Goal: Transaction & Acquisition: Purchase product/service

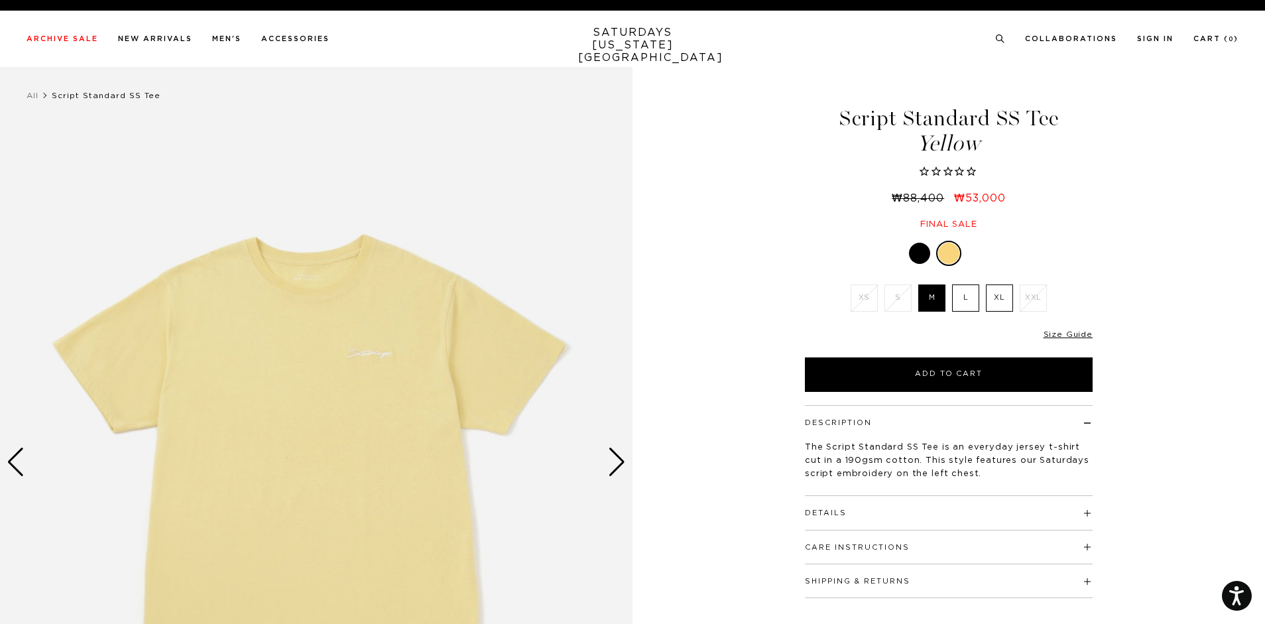
click at [993, 300] on label "XL" at bounding box center [999, 297] width 27 height 27
click at [0, 0] on input "XL" at bounding box center [0, 0] width 0 height 0
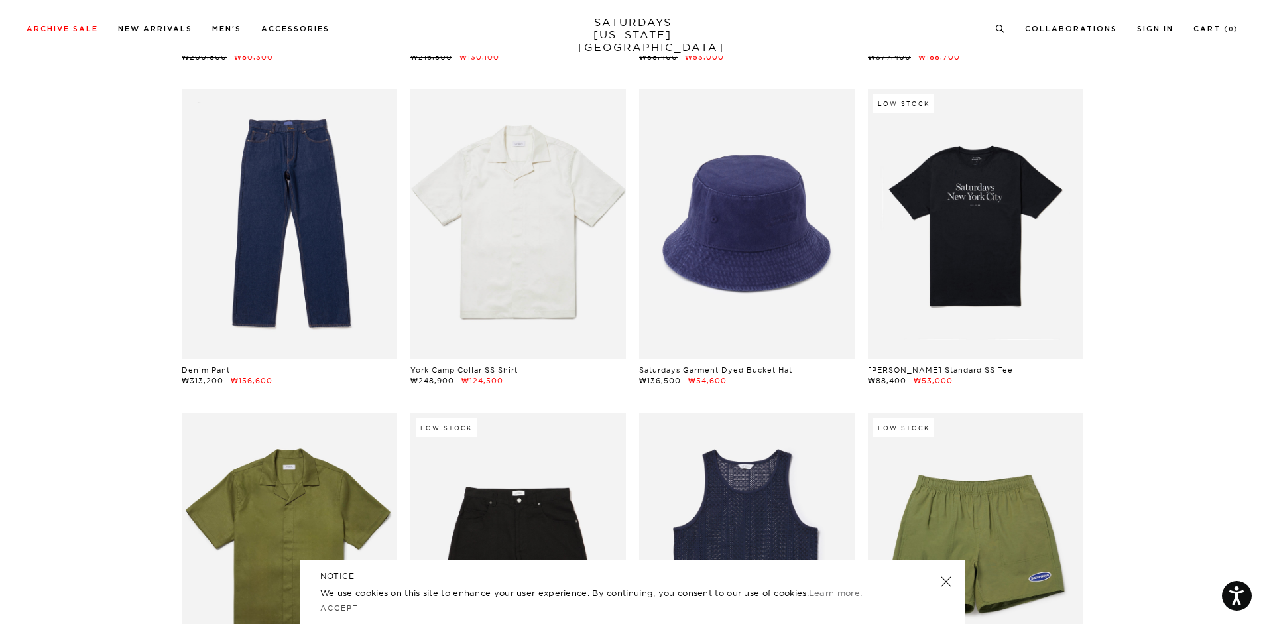
scroll to position [5568, 0]
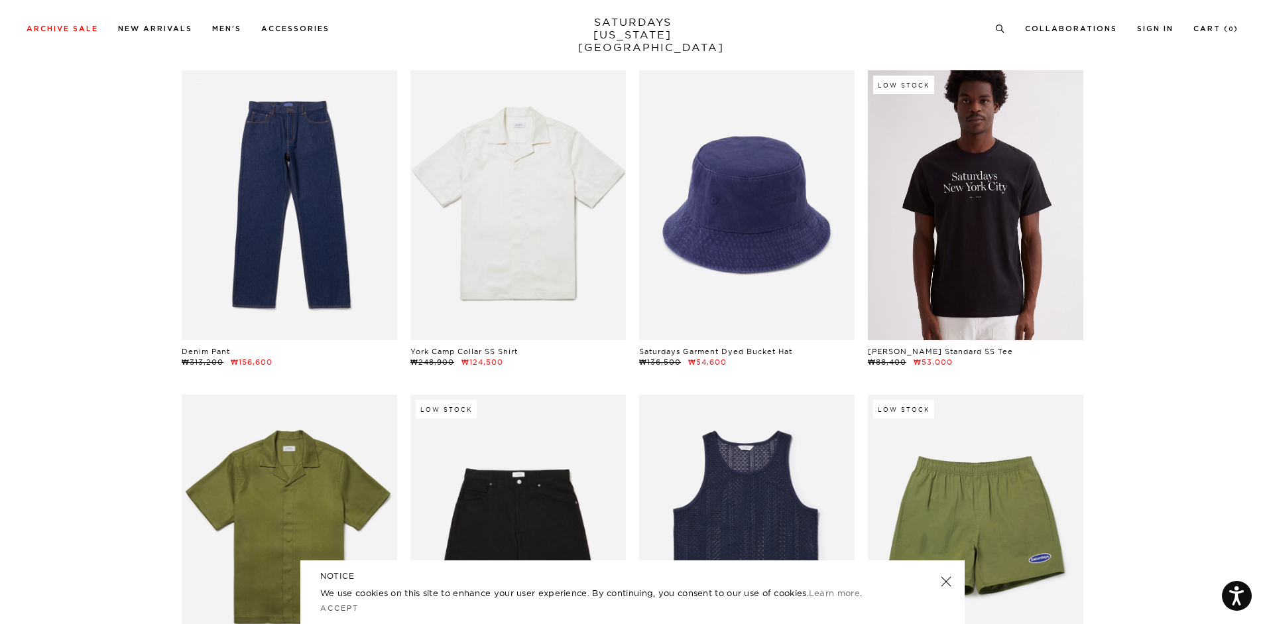
click at [998, 245] on link at bounding box center [975, 204] width 215 height 269
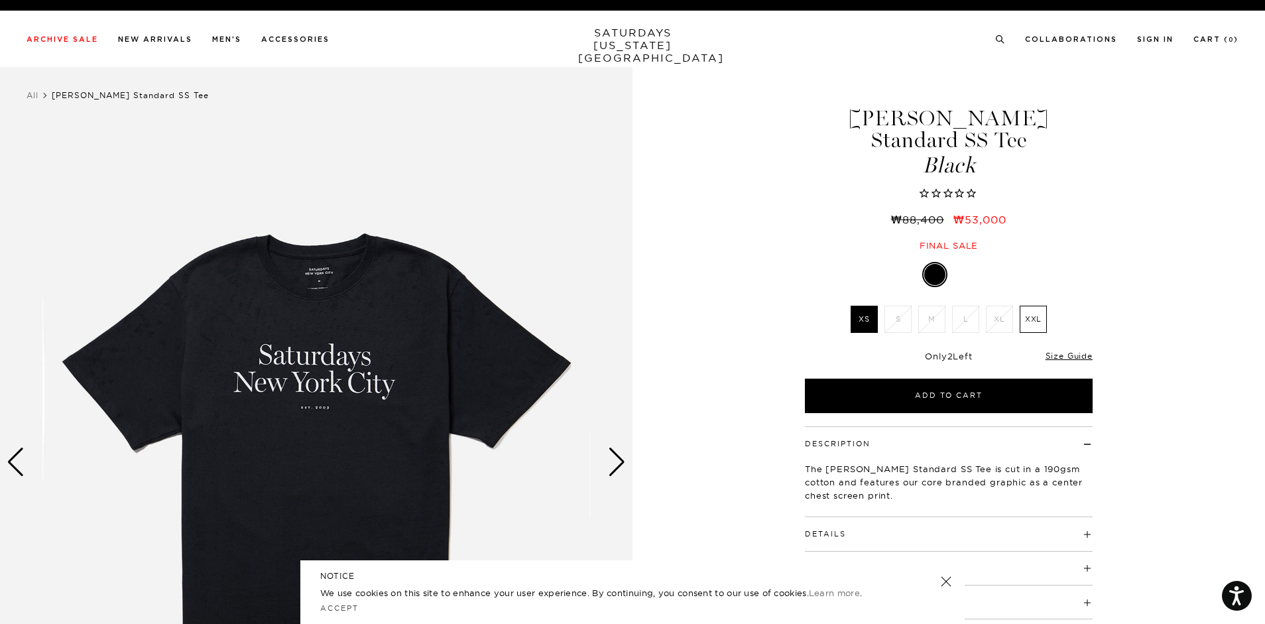
click at [1035, 306] on label "XXL" at bounding box center [1032, 319] width 27 height 27
click at [0, 0] on input "XXL" at bounding box center [0, 0] width 0 height 0
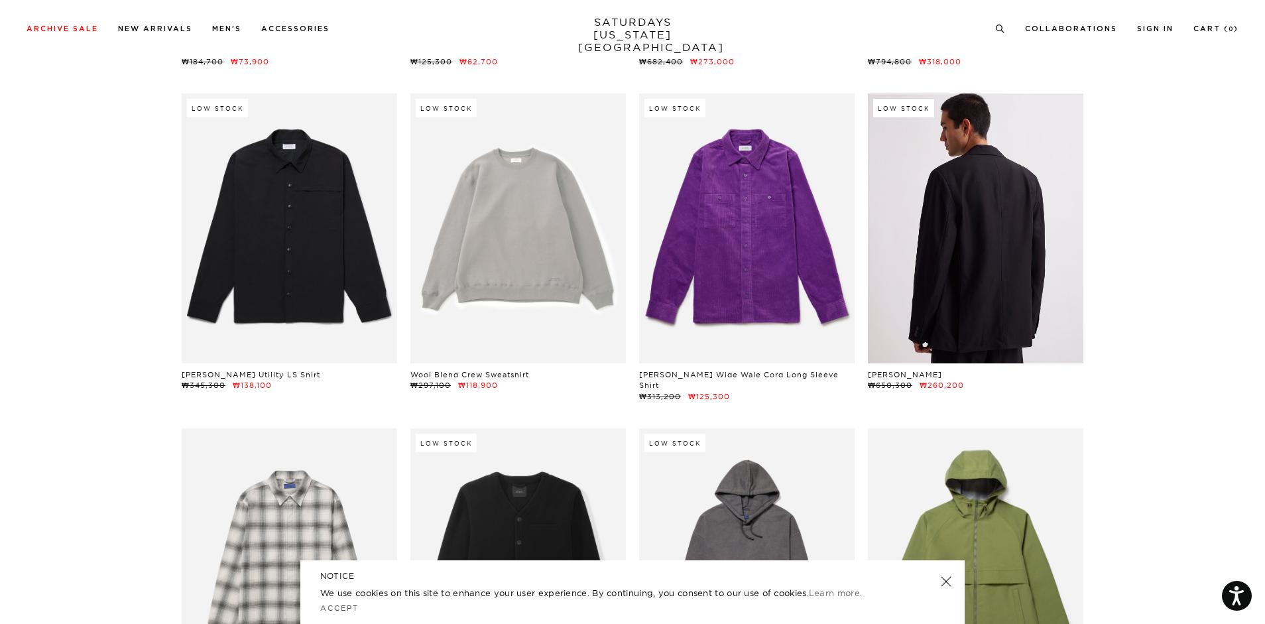
scroll to position [21343, 0]
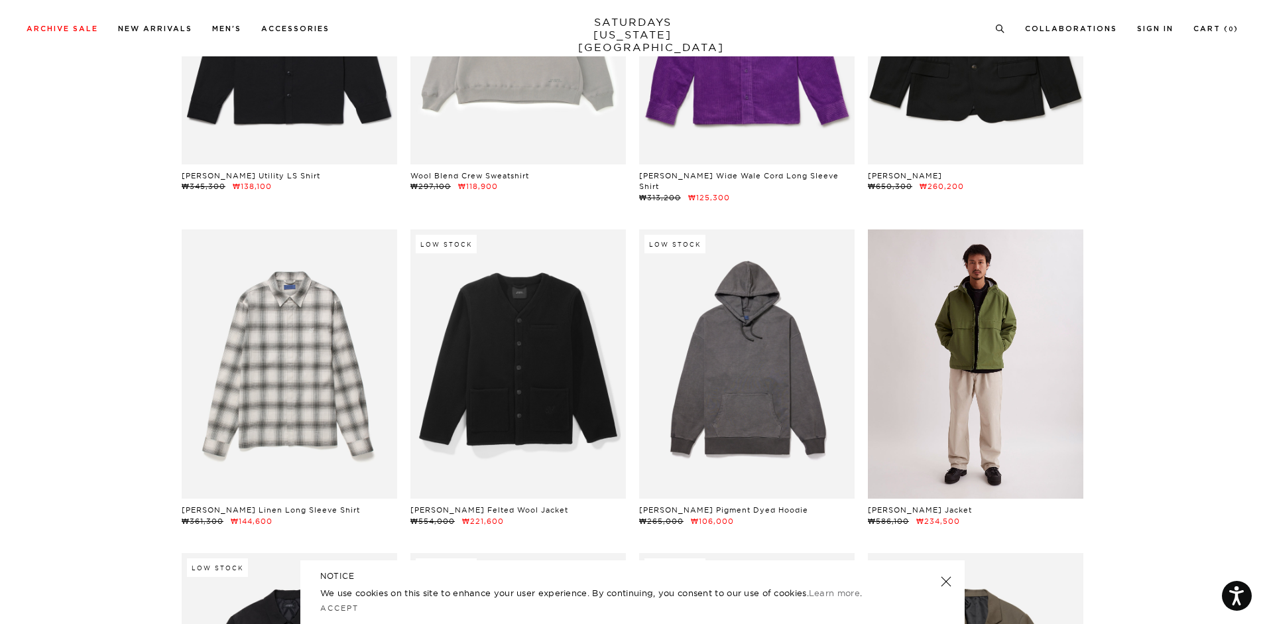
click at [1000, 319] on link at bounding box center [975, 363] width 215 height 269
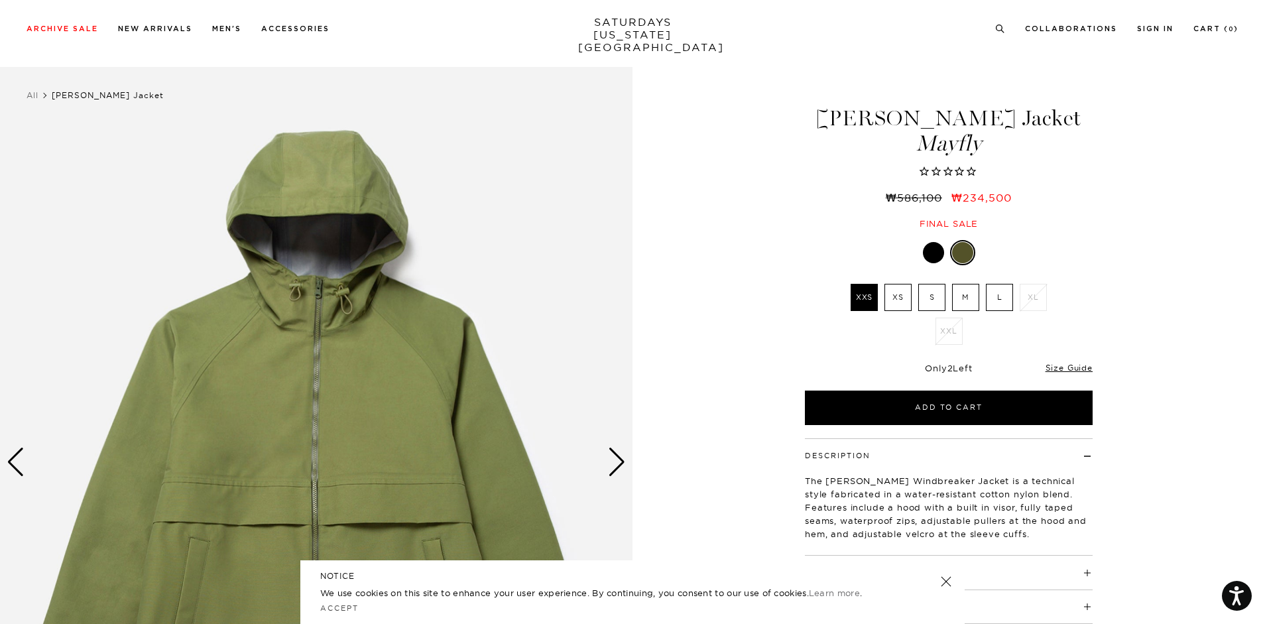
scroll to position [265, 0]
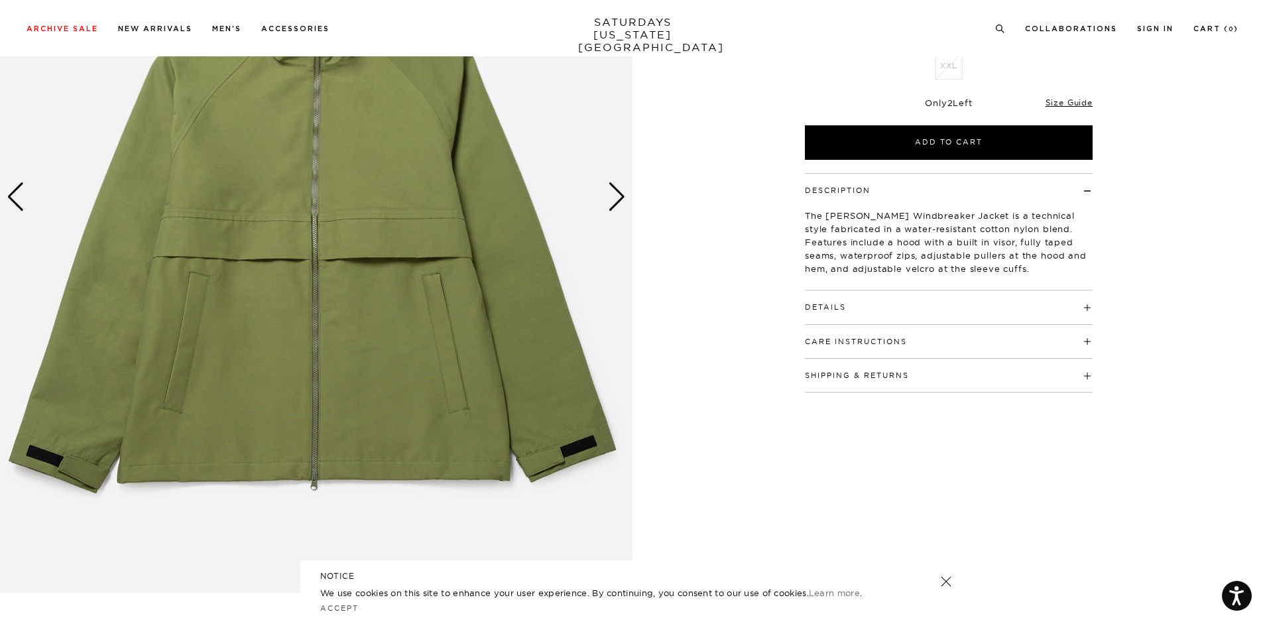
click at [612, 190] on div "Next slide" at bounding box center [617, 196] width 18 height 29
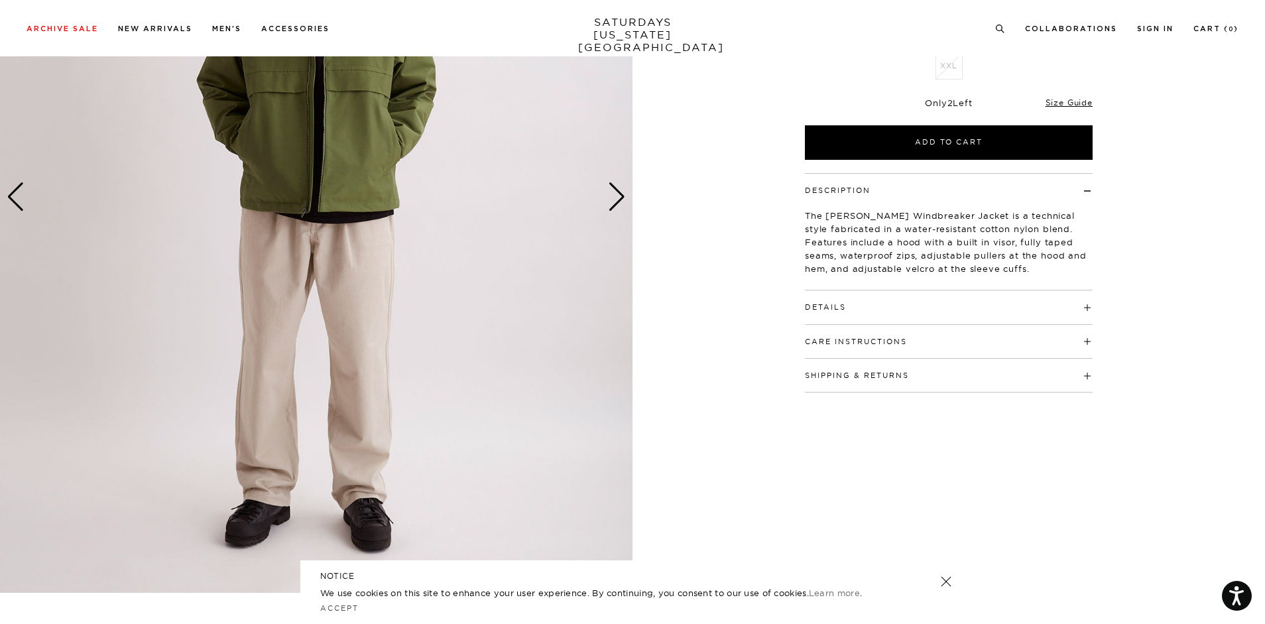
click at [612, 190] on div "Next slide" at bounding box center [617, 196] width 18 height 29
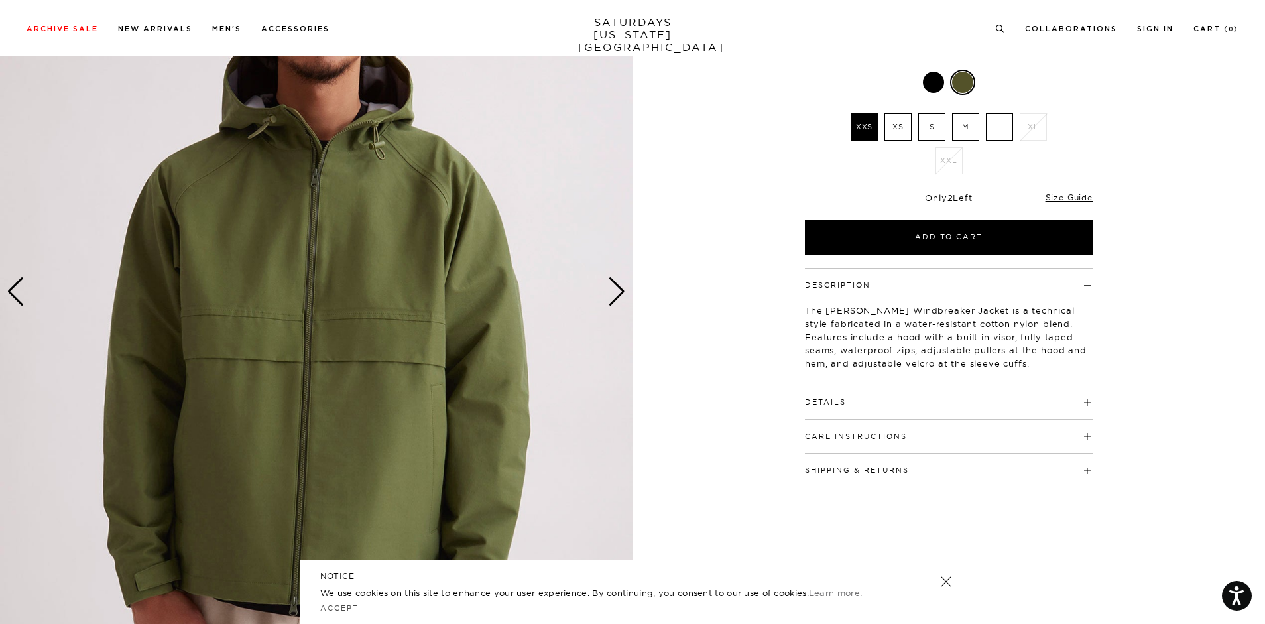
scroll to position [133, 0]
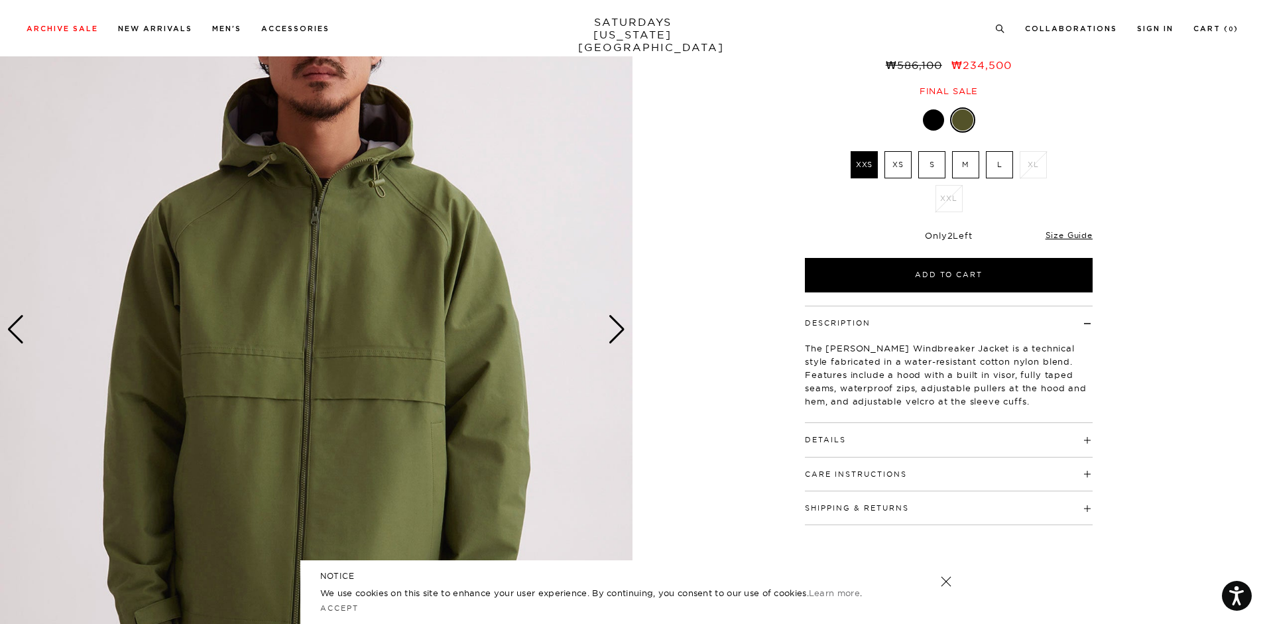
click at [620, 331] on div "Next slide" at bounding box center [617, 329] width 18 height 29
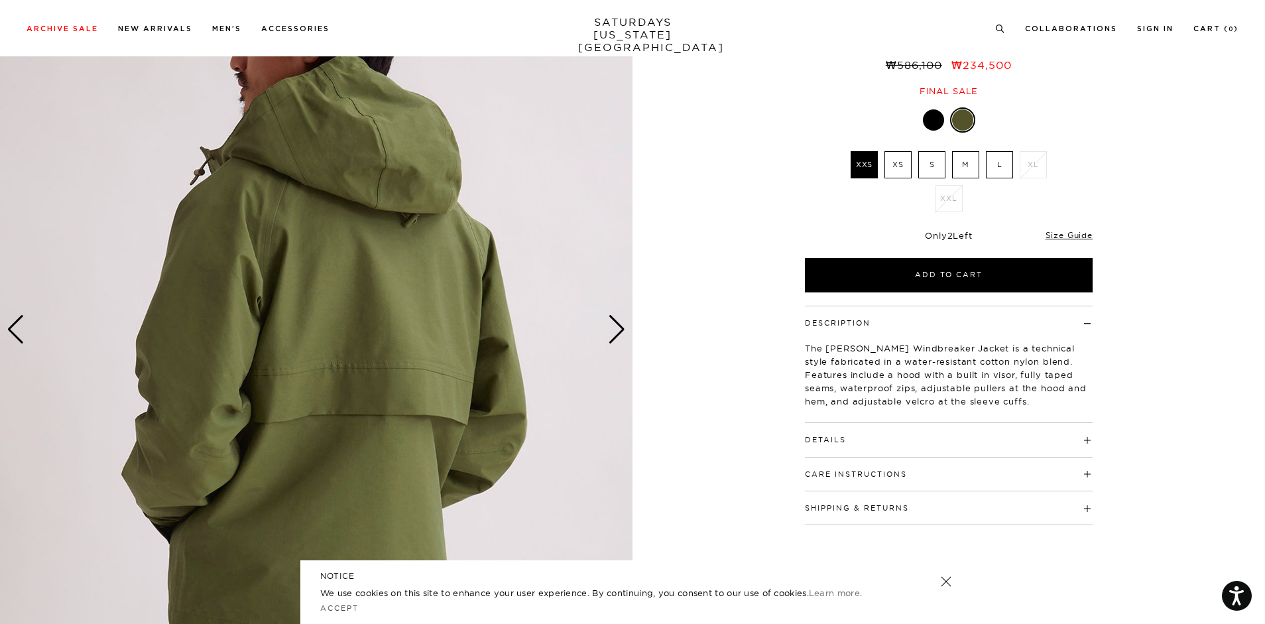
click at [620, 331] on div "Next slide" at bounding box center [617, 329] width 18 height 29
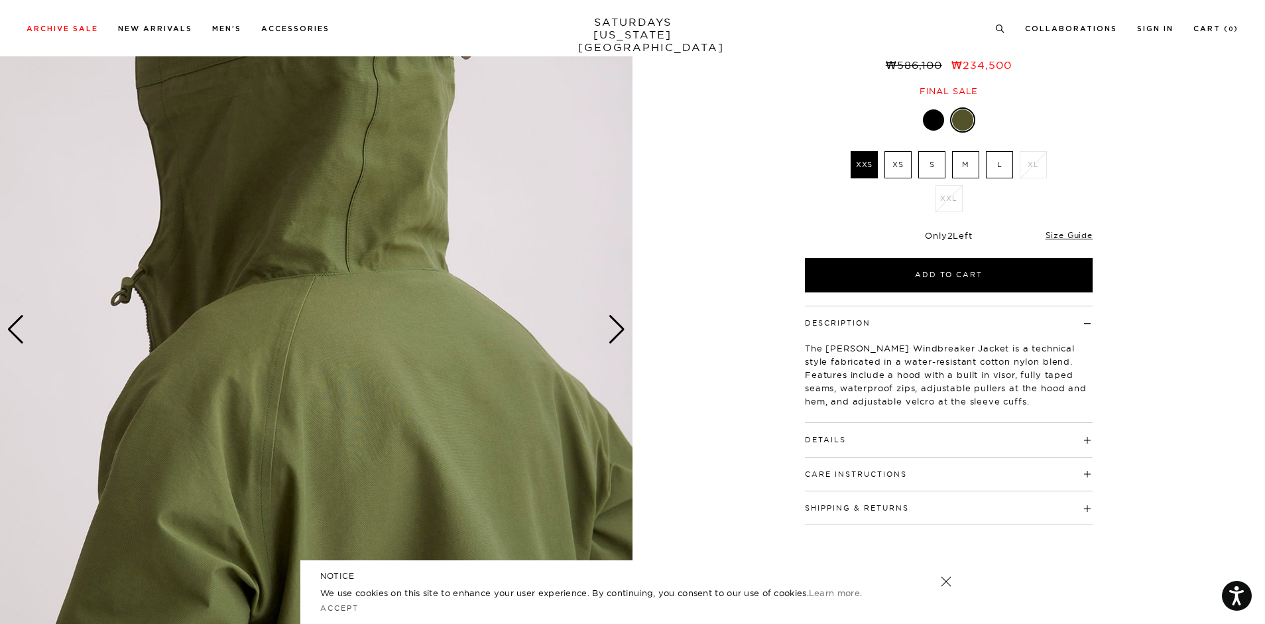
click at [619, 330] on div "Next slide" at bounding box center [617, 329] width 18 height 29
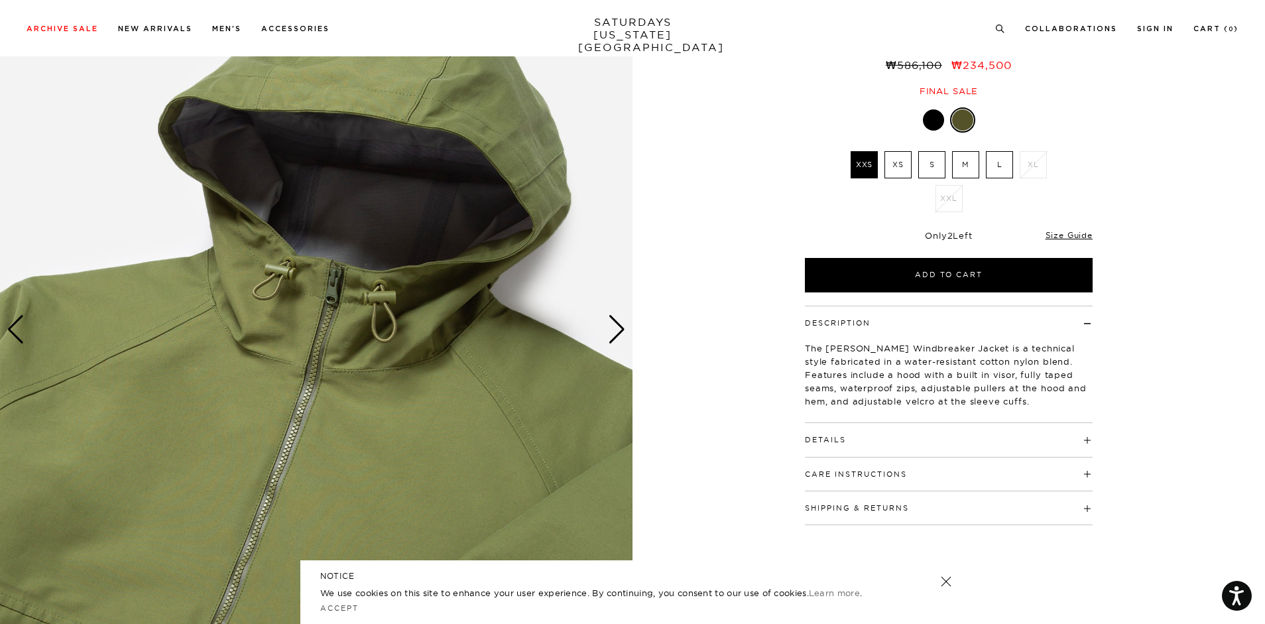
click at [619, 330] on div "Next slide" at bounding box center [617, 329] width 18 height 29
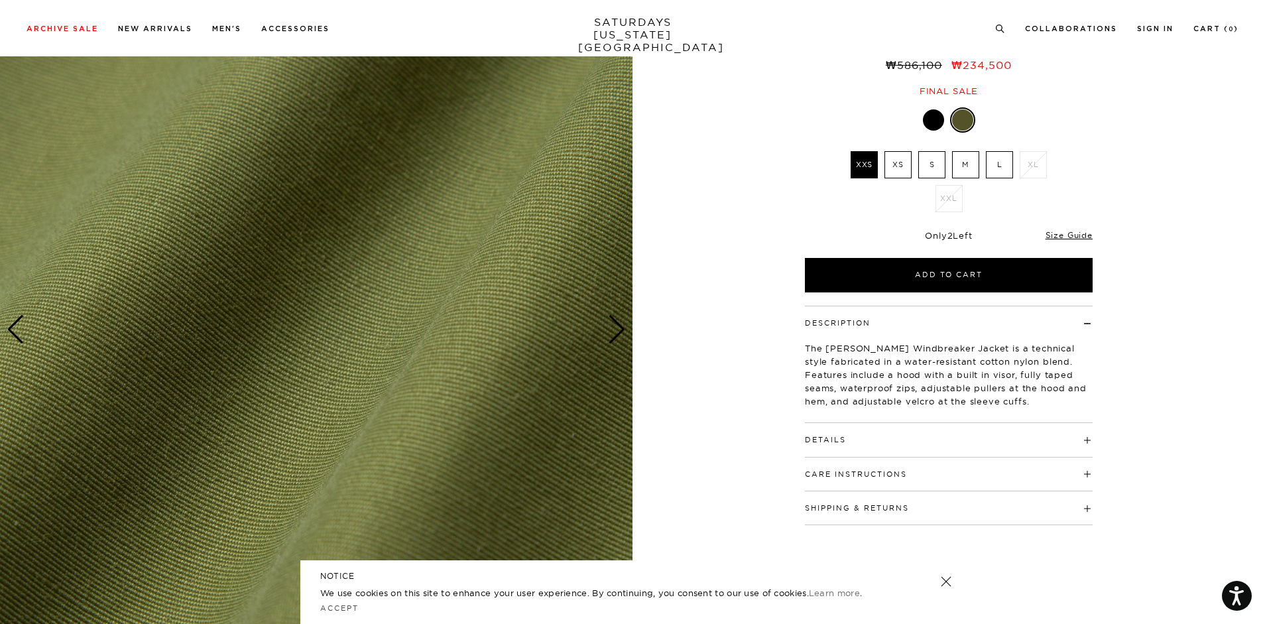
click at [619, 330] on div "Next slide" at bounding box center [617, 329] width 18 height 29
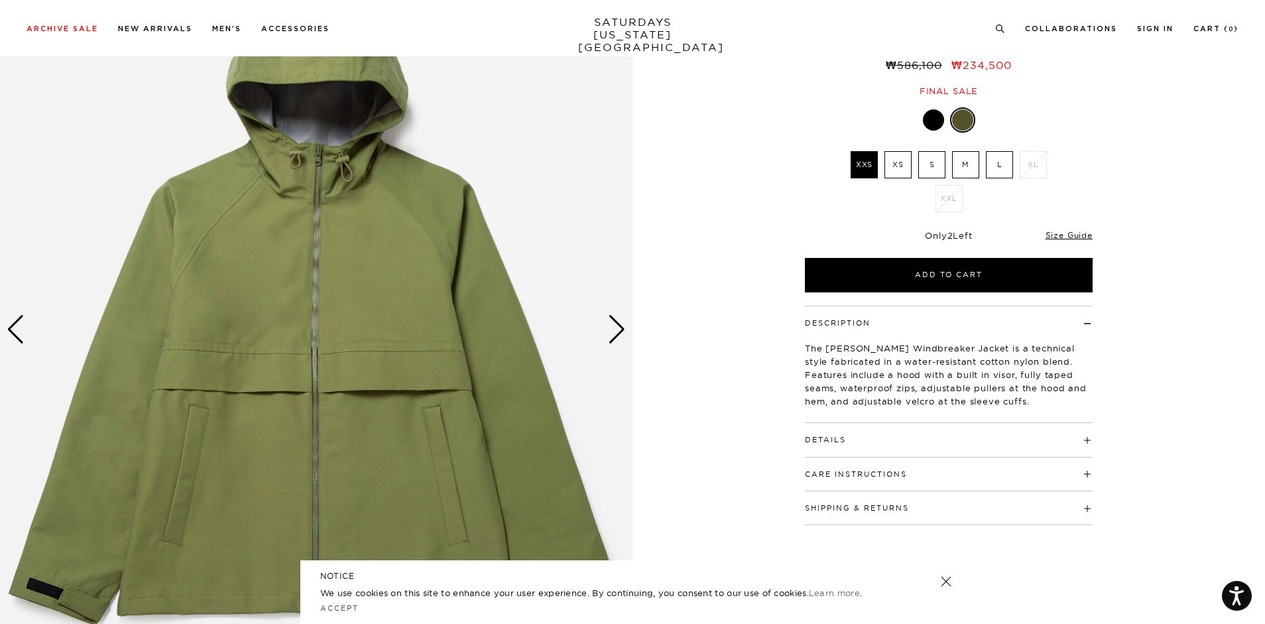
click at [619, 330] on div "Next slide" at bounding box center [617, 329] width 18 height 29
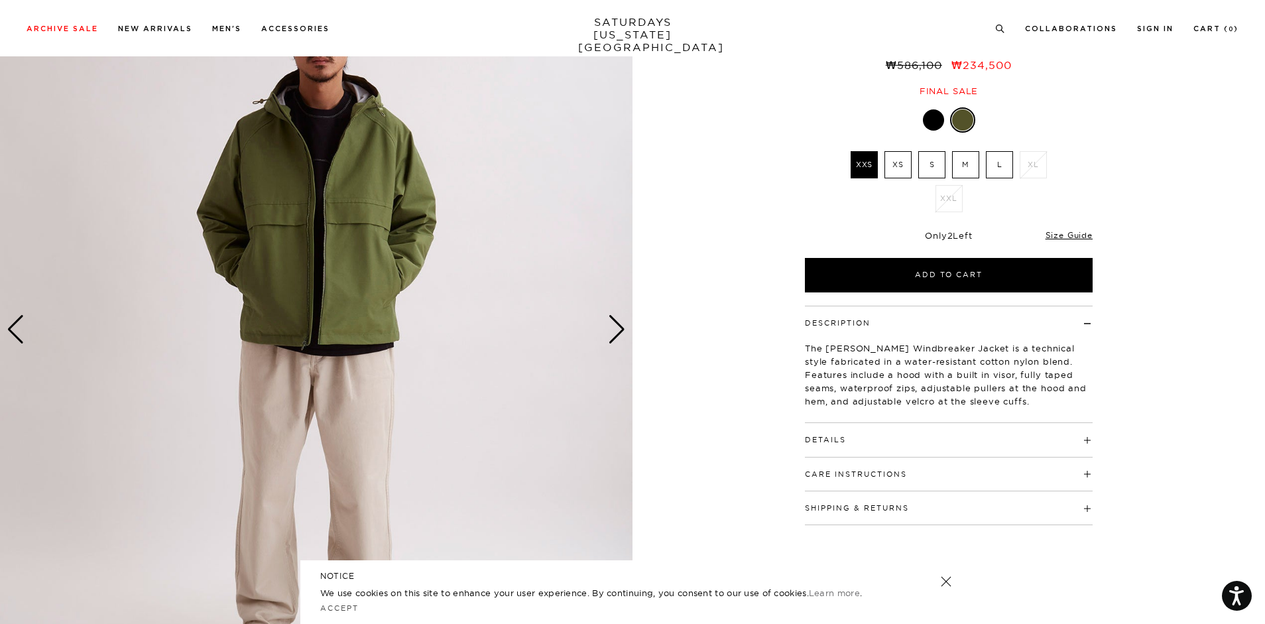
click at [619, 330] on div "Next slide" at bounding box center [617, 329] width 18 height 29
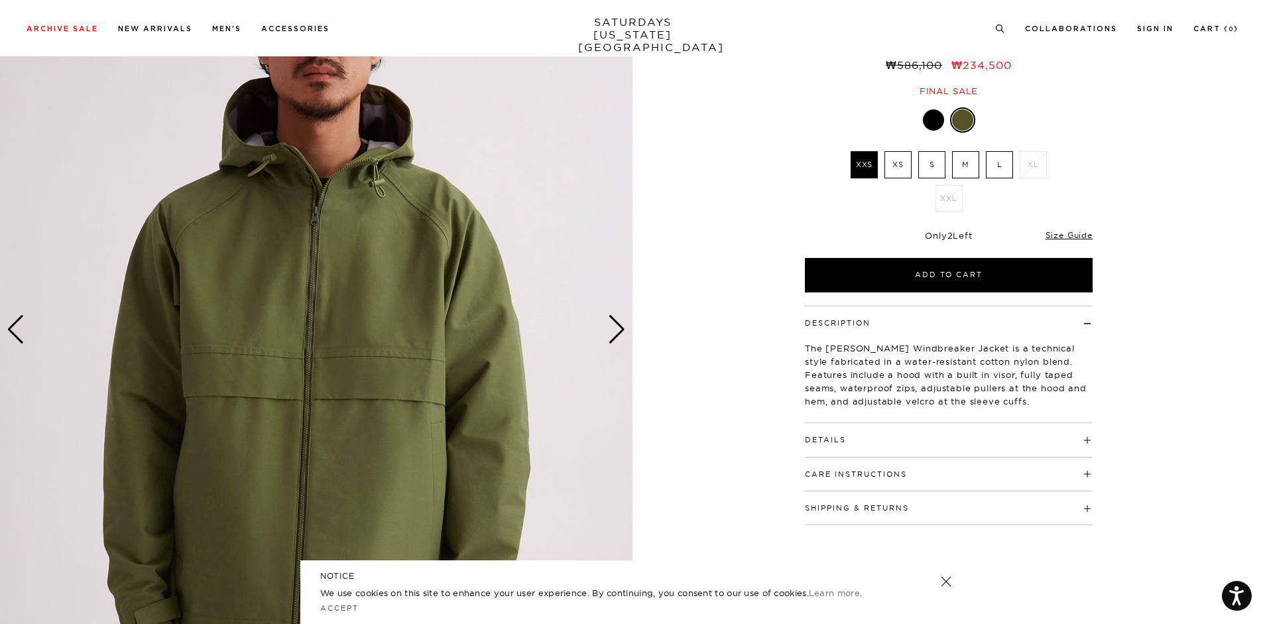
click at [619, 330] on div "Next slide" at bounding box center [617, 329] width 18 height 29
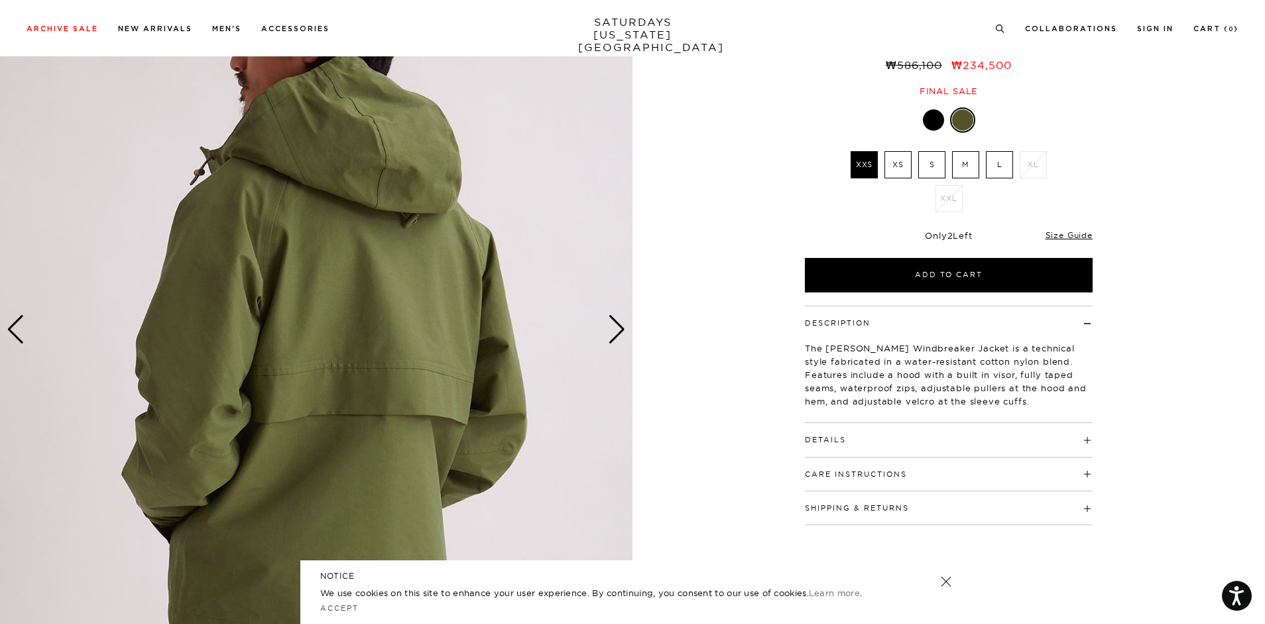
click at [1004, 174] on label "L" at bounding box center [999, 164] width 27 height 27
click at [0, 0] on input "L" at bounding box center [0, 0] width 0 height 0
click at [930, 115] on div at bounding box center [933, 119] width 21 height 21
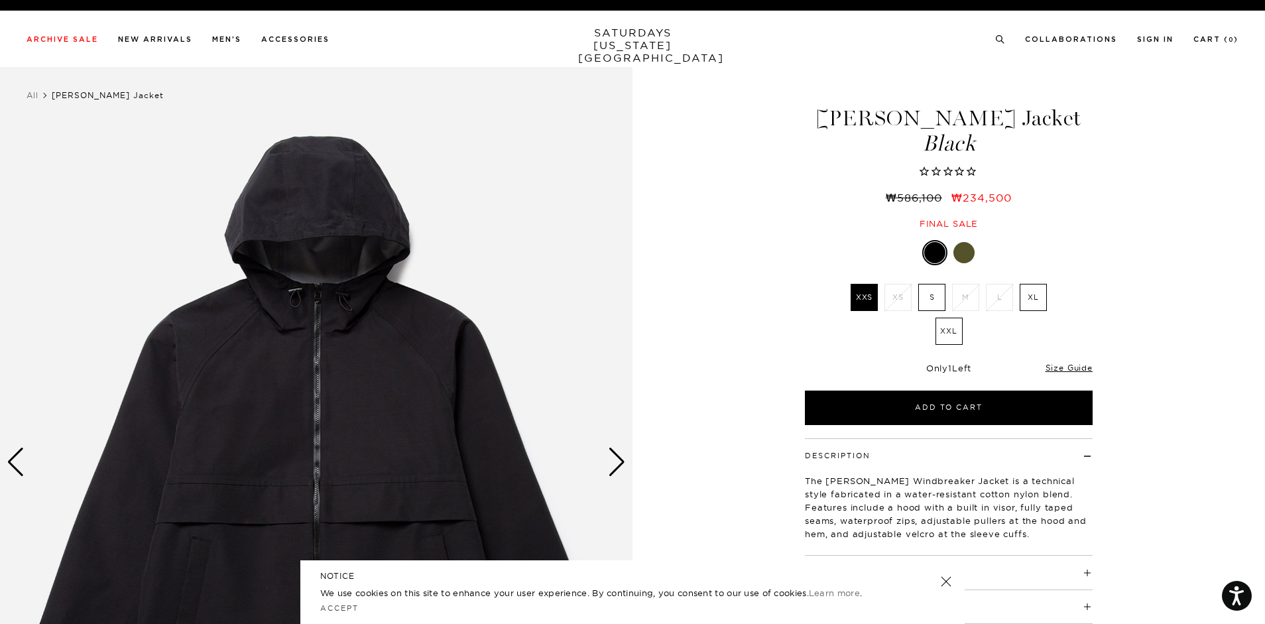
click at [628, 466] on img at bounding box center [316, 462] width 632 height 791
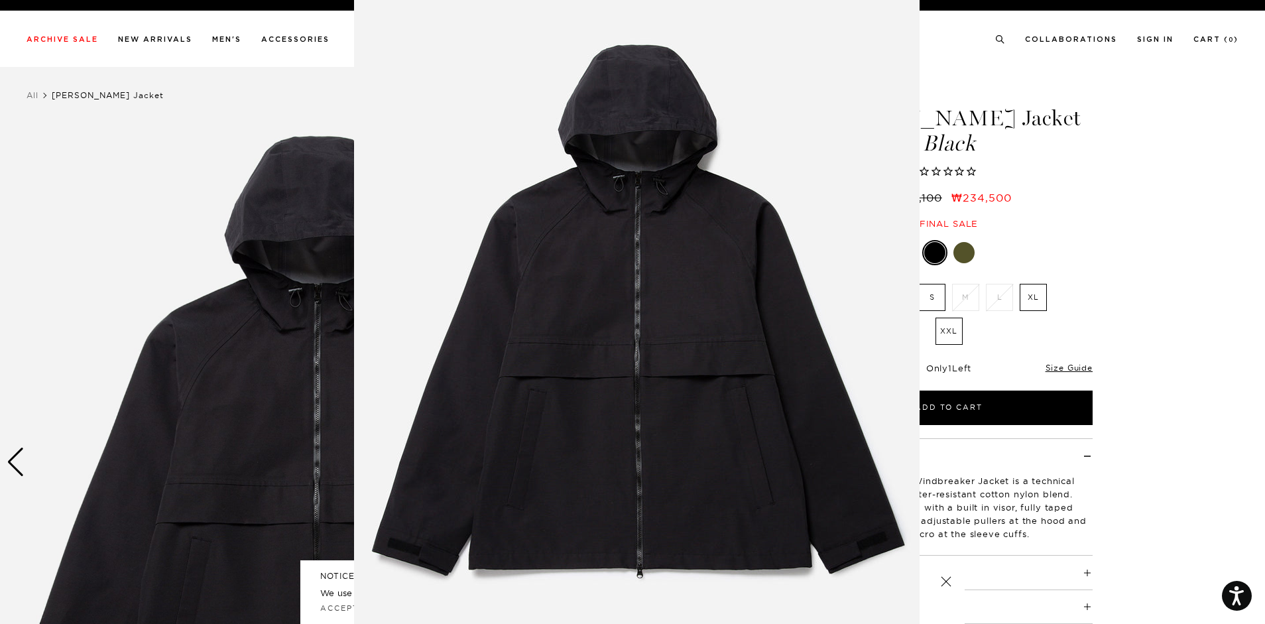
scroll to position [15, 0]
click at [1142, 221] on figure at bounding box center [632, 312] width 1265 height 624
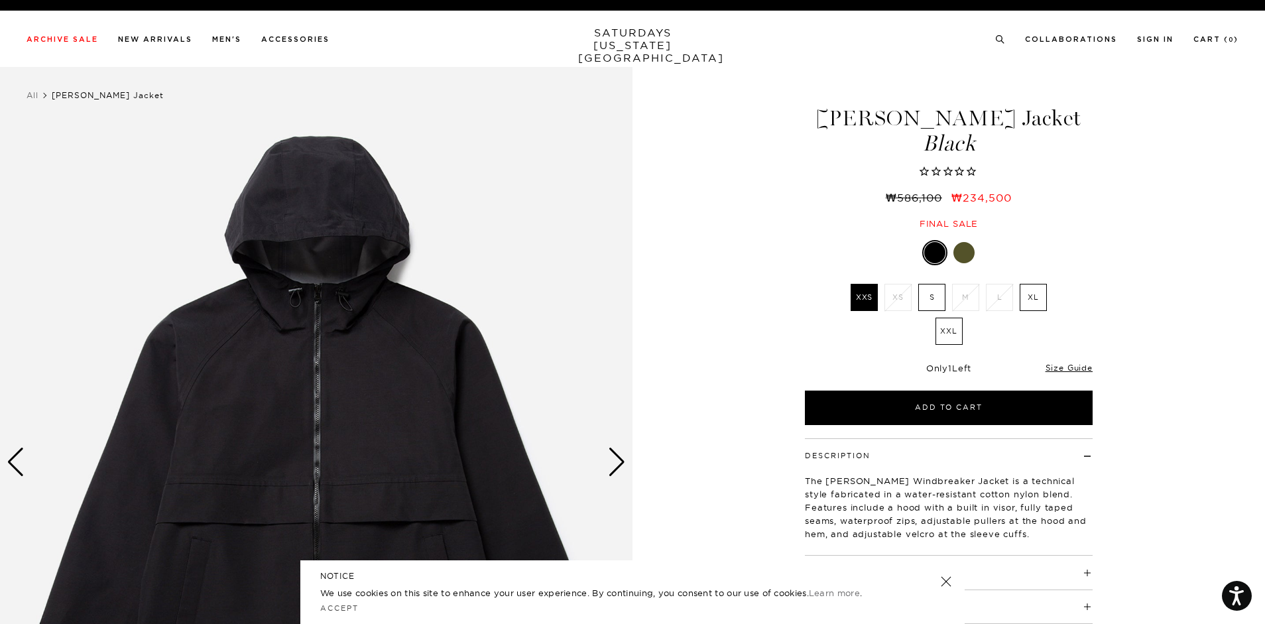
scroll to position [0, 0]
click at [614, 465] on div "Next slide" at bounding box center [617, 461] width 18 height 29
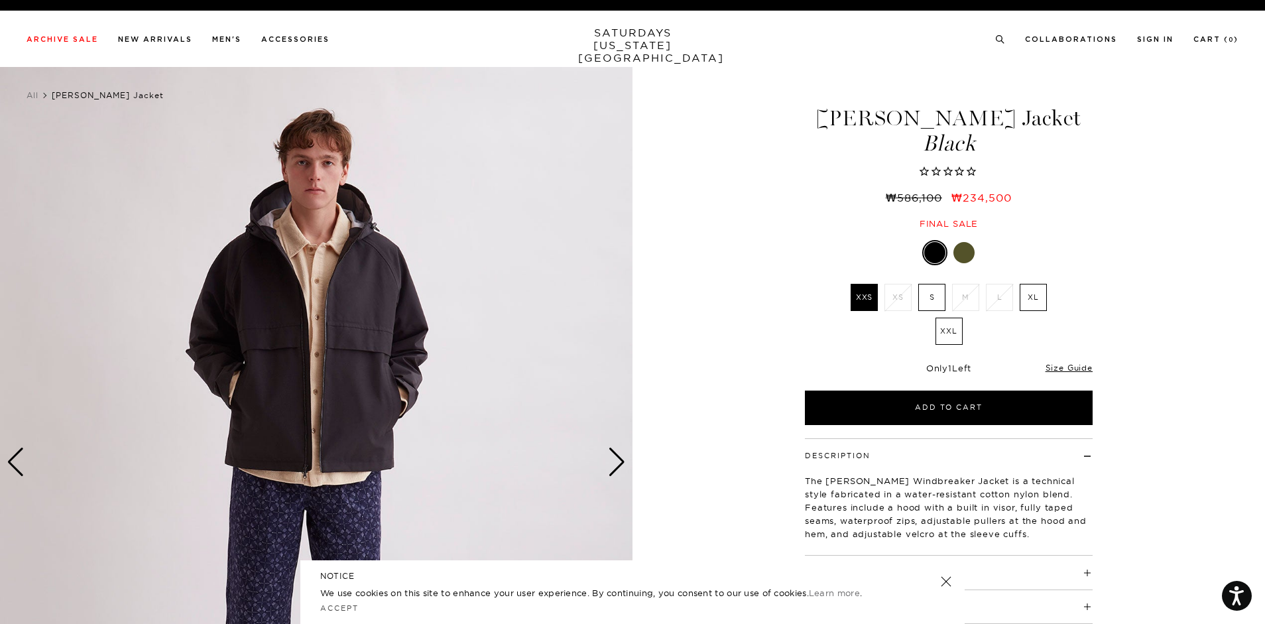
click at [614, 465] on div "Next slide" at bounding box center [617, 461] width 18 height 29
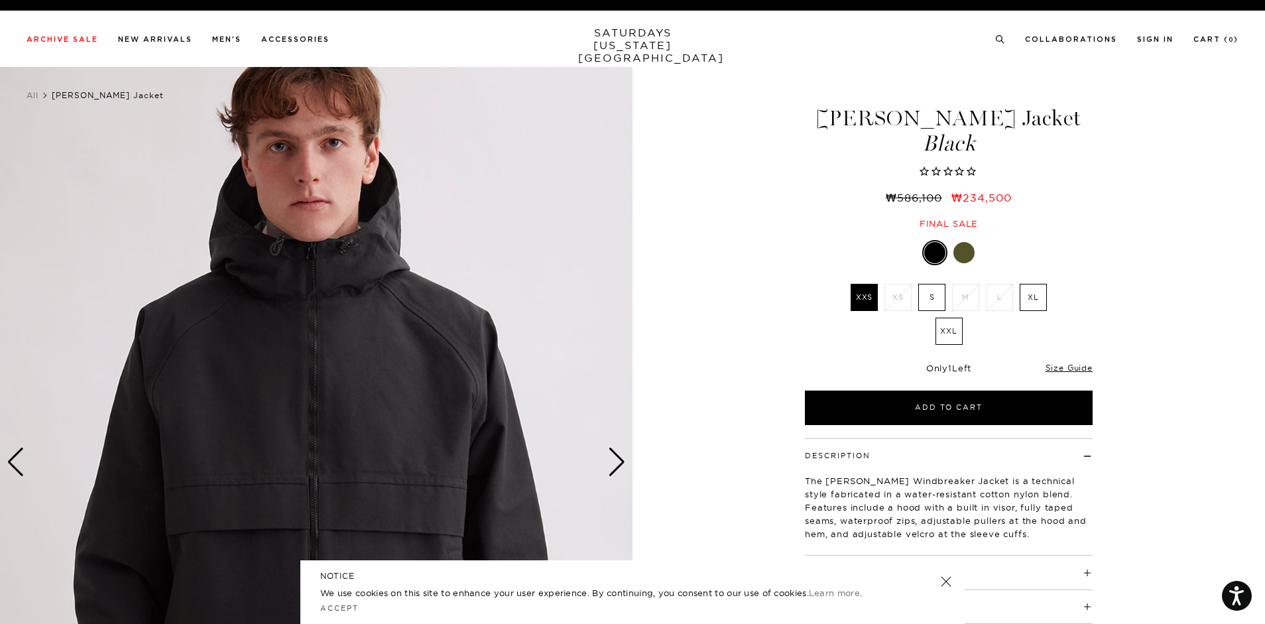
click at [614, 465] on div "Next slide" at bounding box center [617, 461] width 18 height 29
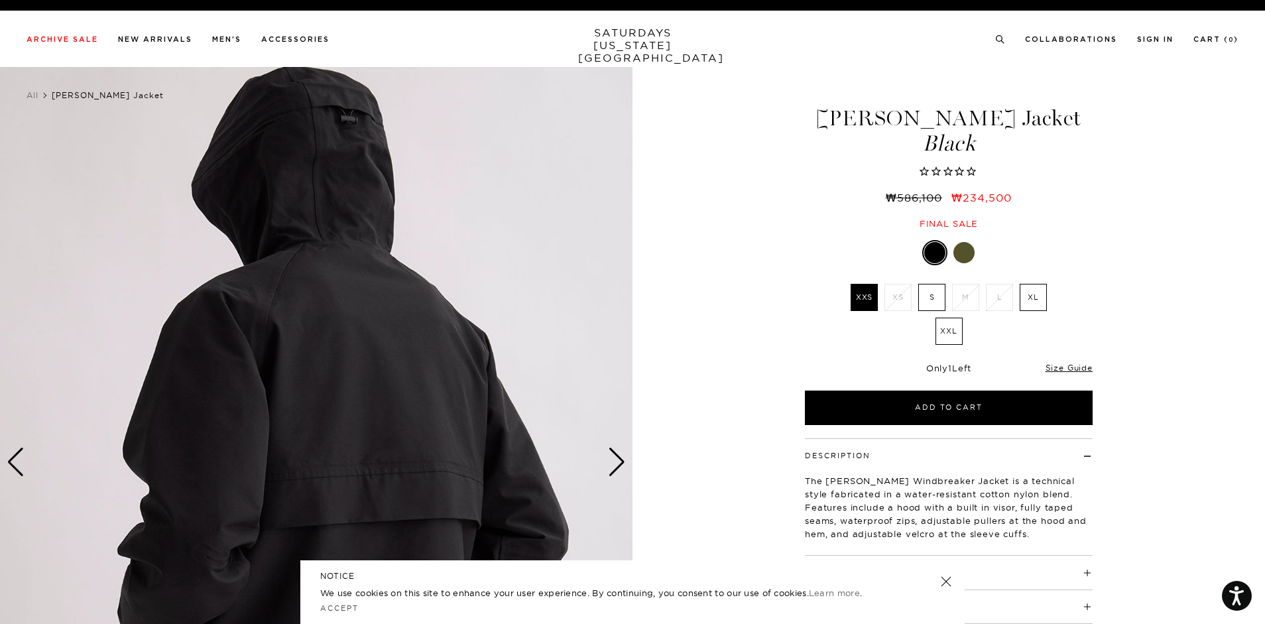
click at [614, 465] on div "Next slide" at bounding box center [617, 461] width 18 height 29
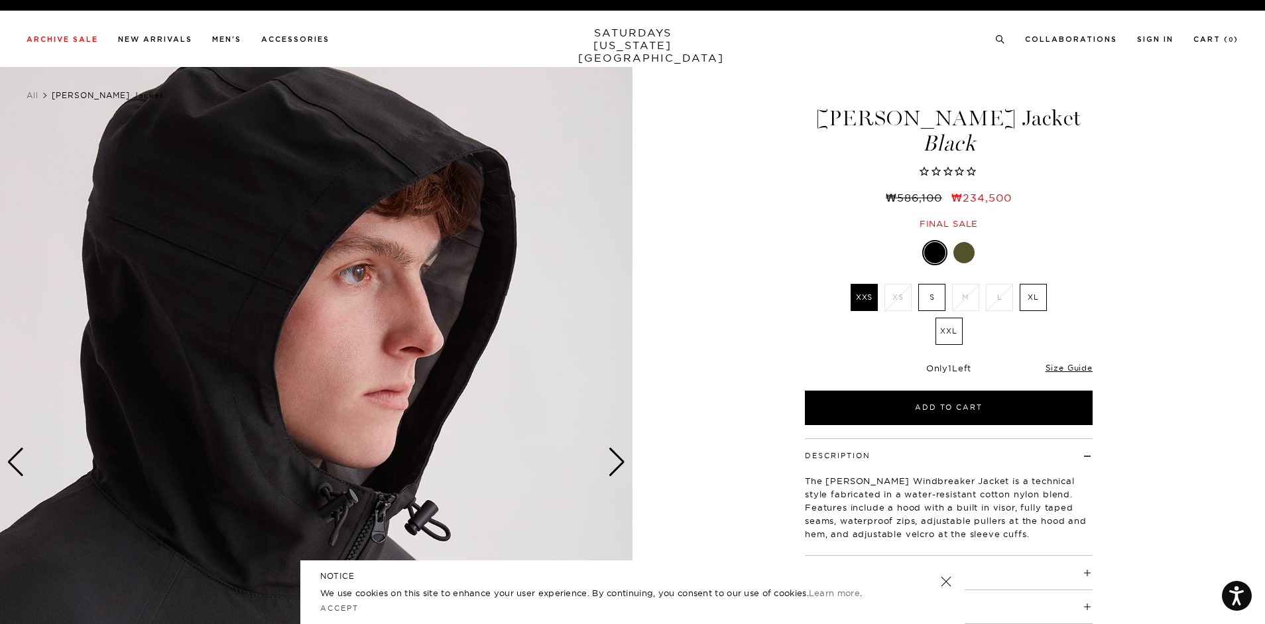
click at [614, 465] on div "Next slide" at bounding box center [617, 461] width 18 height 29
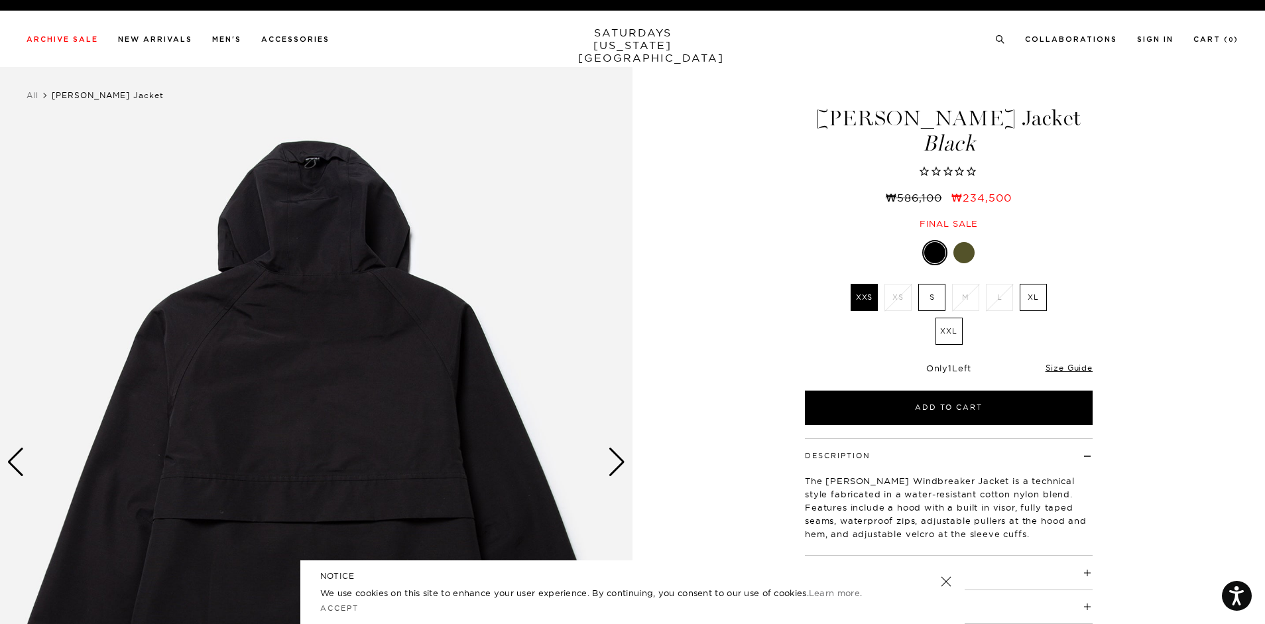
click at [614, 465] on div "Next slide" at bounding box center [617, 461] width 18 height 29
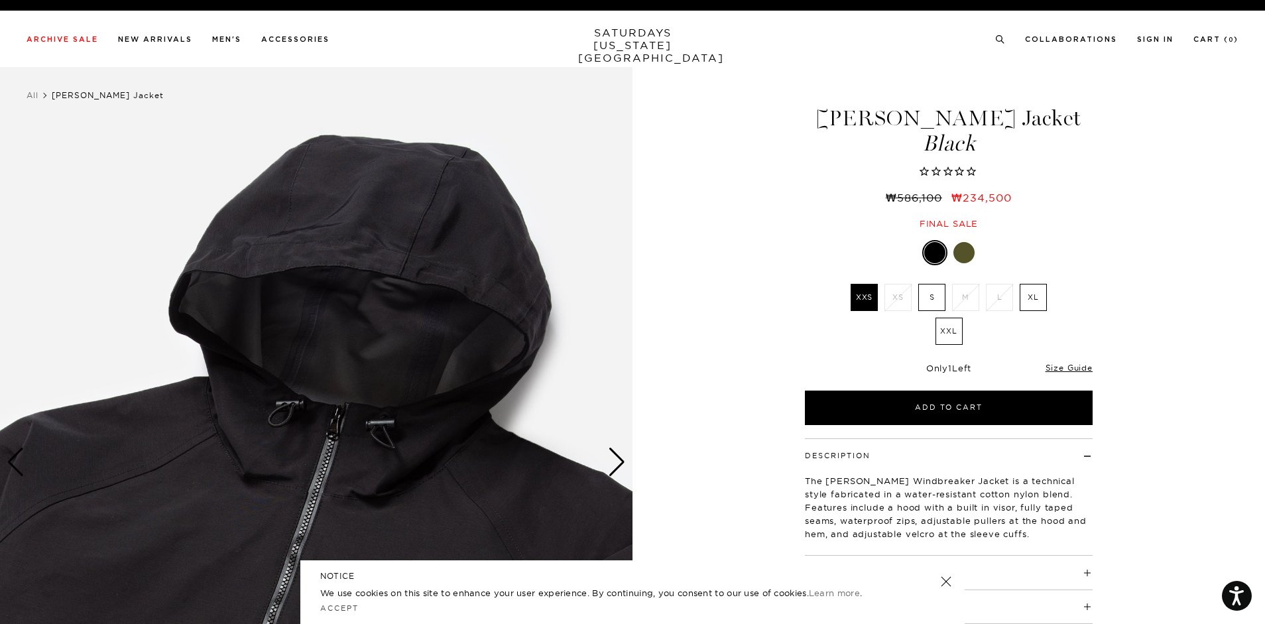
click at [614, 465] on div "Next slide" at bounding box center [617, 461] width 18 height 29
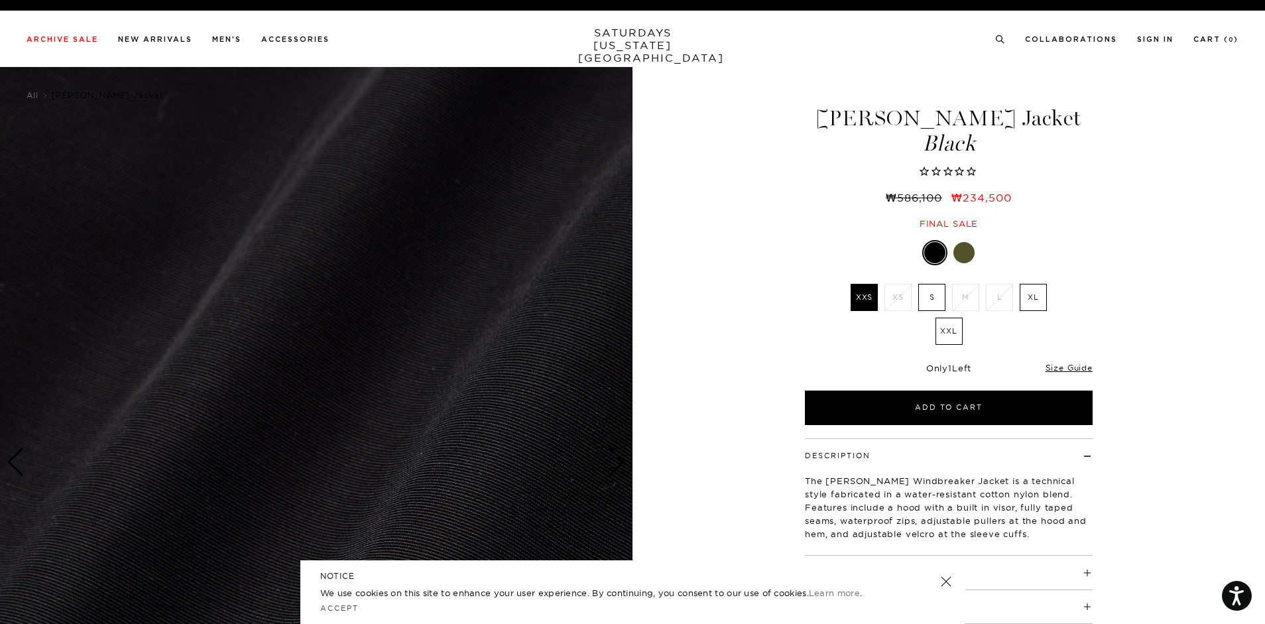
click at [614, 465] on div "Next slide" at bounding box center [617, 461] width 18 height 29
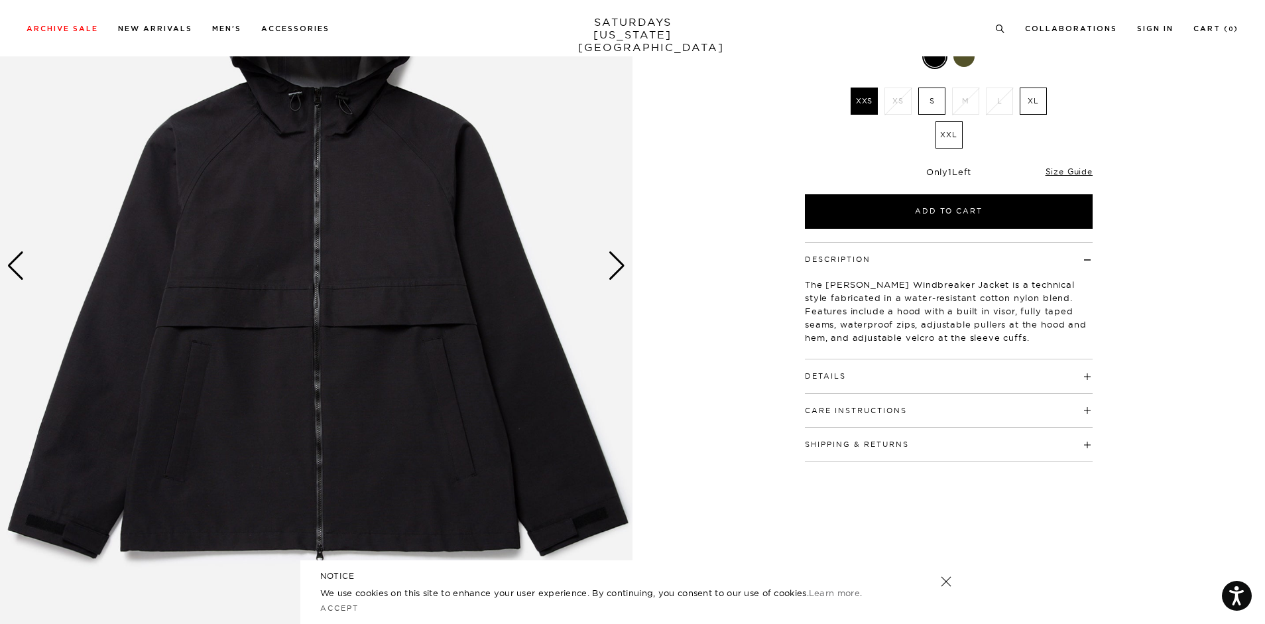
scroll to position [199, 0]
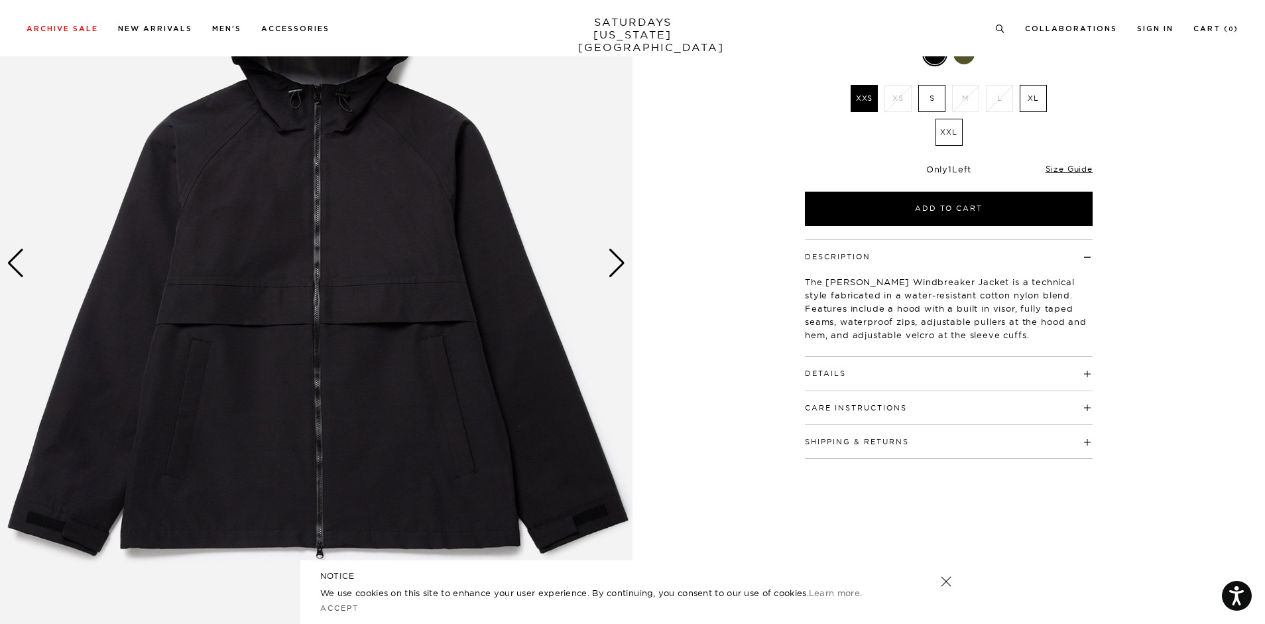
click at [831, 379] on div "Details 58% Cotton, 26% Nylon 16% Polyester TPU coating Hood with built in viso…" at bounding box center [949, 374] width 288 height 34
click at [838, 370] on button "Details" at bounding box center [825, 373] width 41 height 7
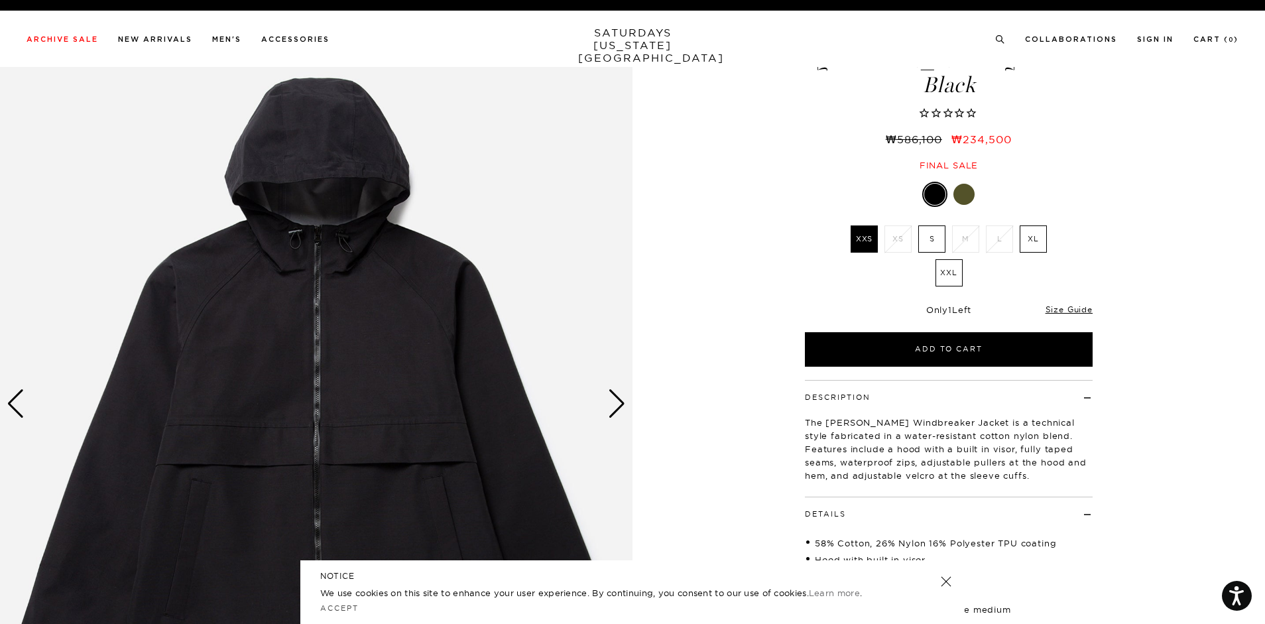
scroll to position [0, 0]
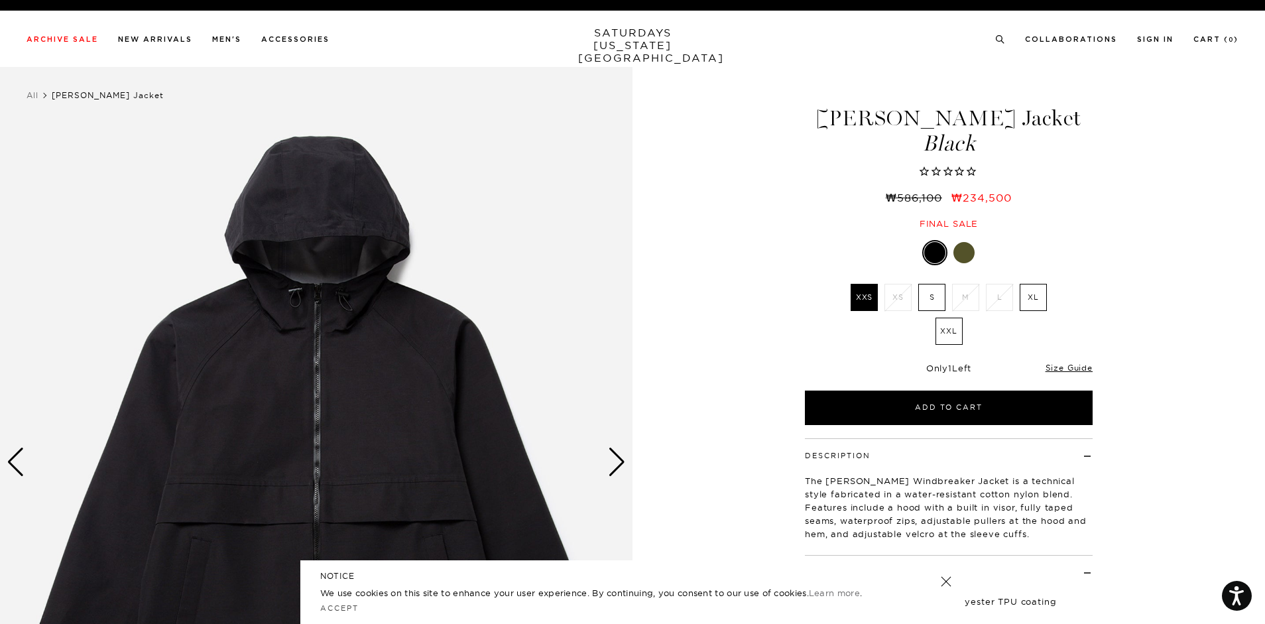
click at [1031, 302] on label "XL" at bounding box center [1032, 297] width 27 height 27
click at [0, 0] on input "XL" at bounding box center [0, 0] width 0 height 0
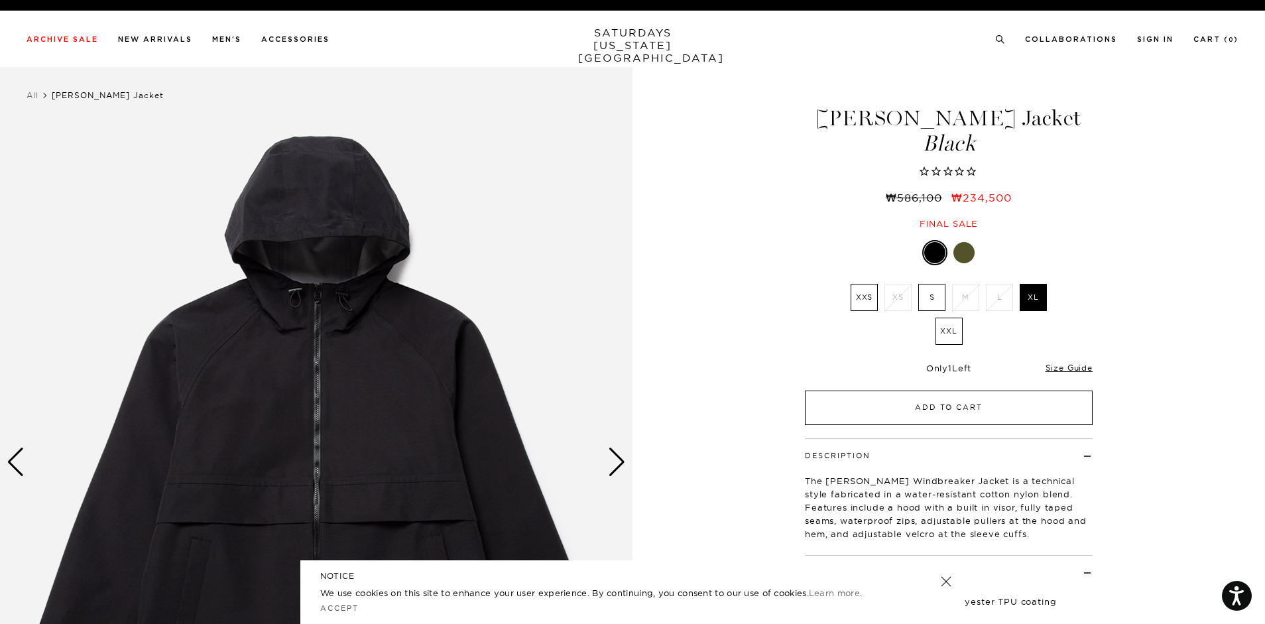
click at [982, 412] on button "Add to Cart" at bounding box center [949, 407] width 288 height 34
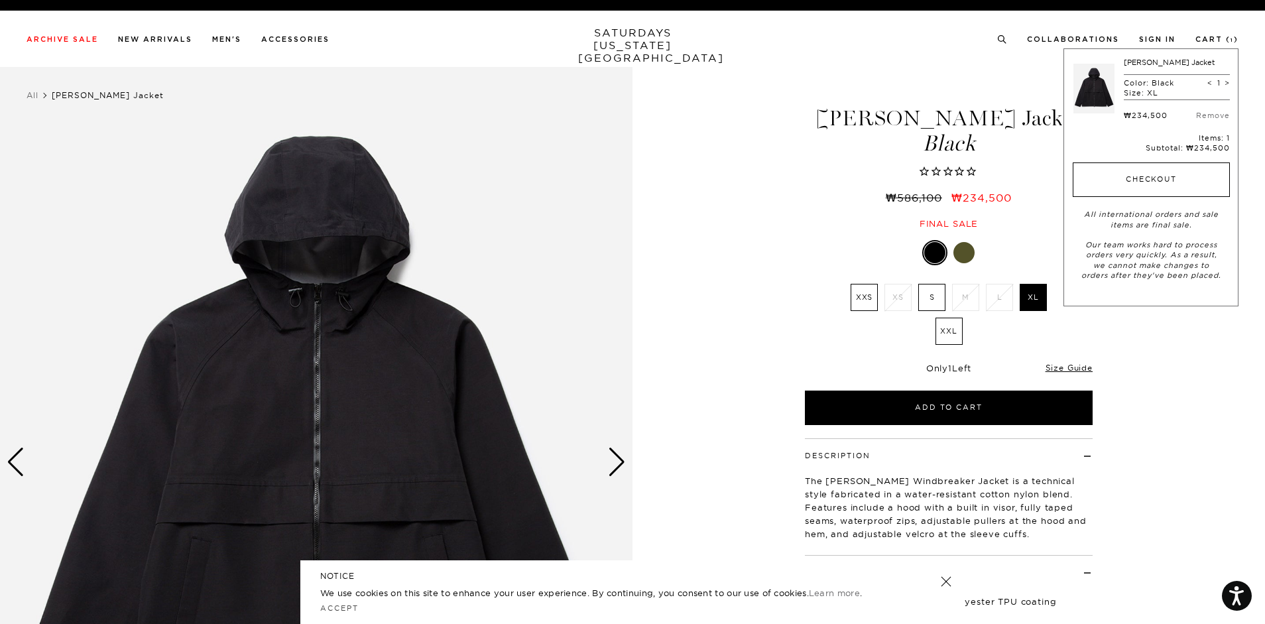
click at [1173, 174] on button "Checkout" at bounding box center [1150, 179] width 157 height 34
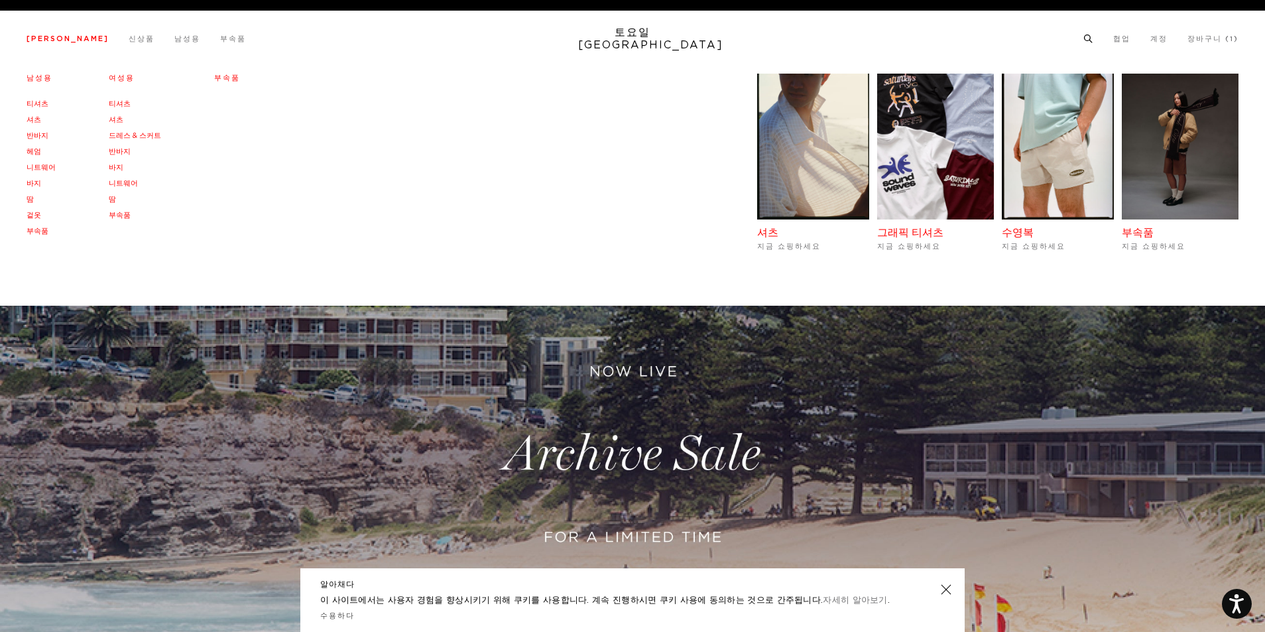
click at [58, 37] on font "[PERSON_NAME]" at bounding box center [68, 38] width 82 height 7
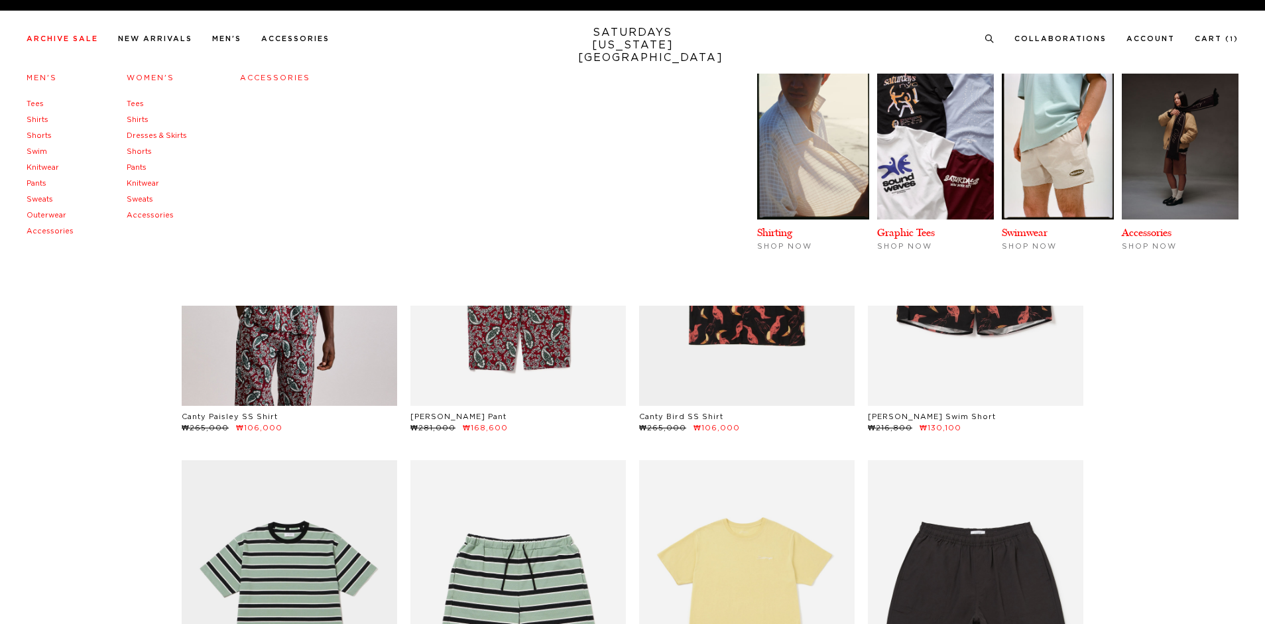
click at [37, 105] on link "Tees" at bounding box center [35, 103] width 17 height 7
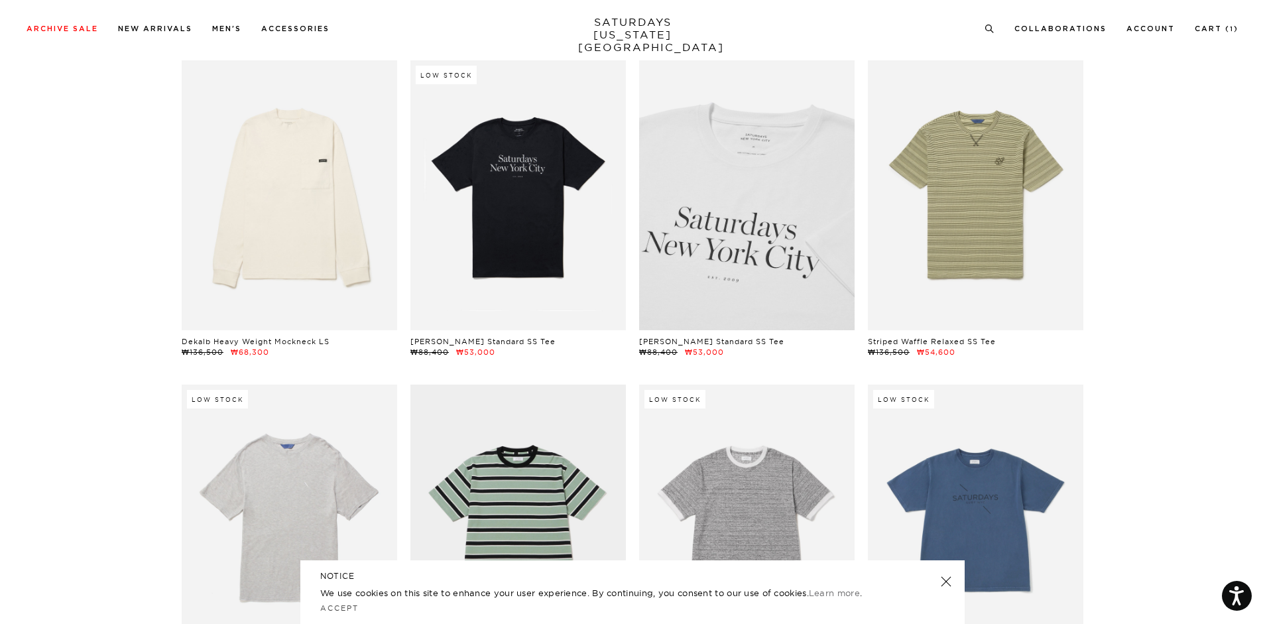
scroll to position [464, 0]
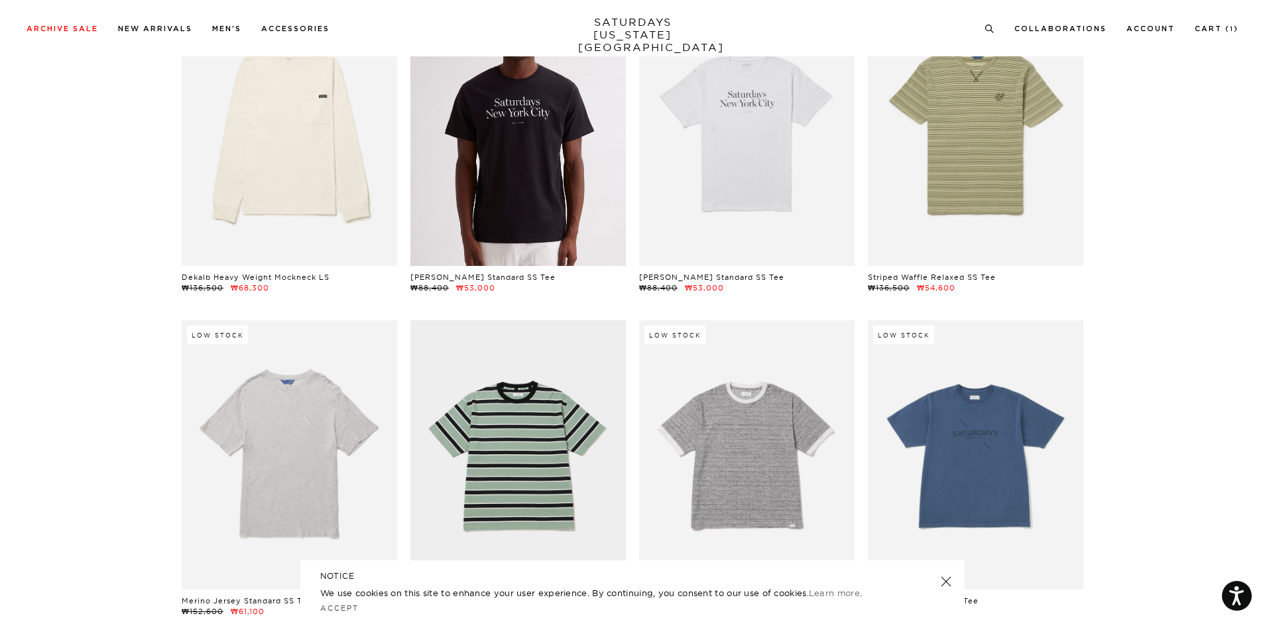
click at [576, 247] on link at bounding box center [517, 130] width 215 height 269
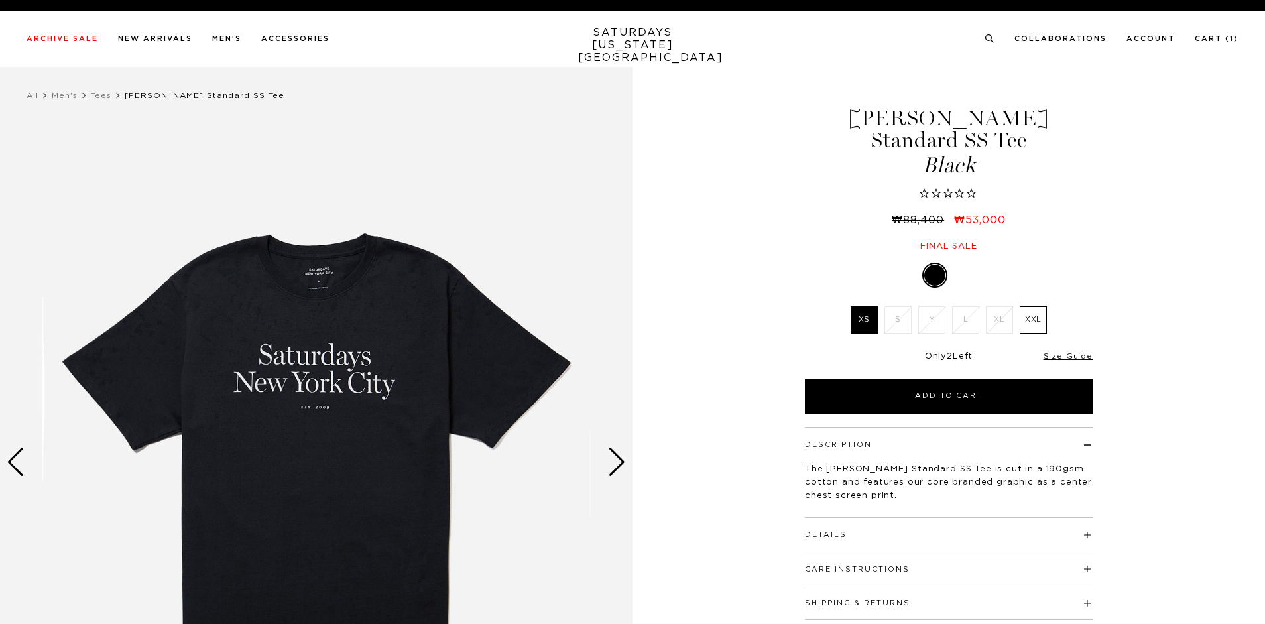
click at [1031, 306] on label "XXL" at bounding box center [1032, 319] width 27 height 27
click at [0, 0] on input "XXL" at bounding box center [0, 0] width 0 height 0
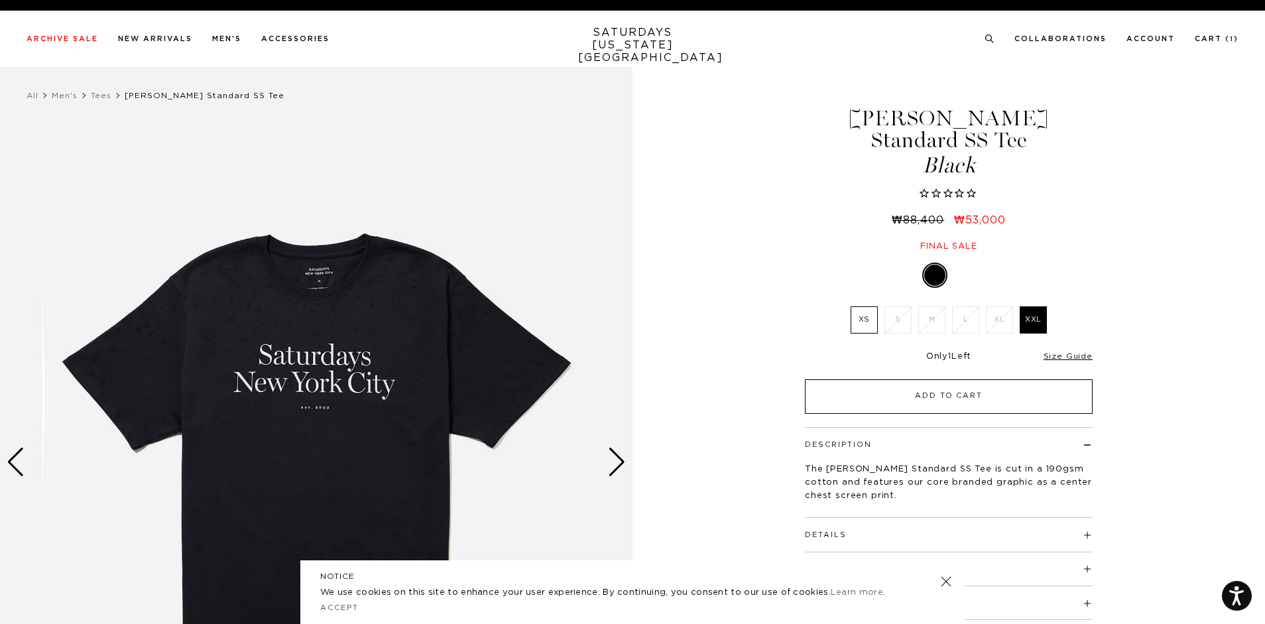
click at [951, 379] on button "Add to Cart" at bounding box center [949, 396] width 288 height 34
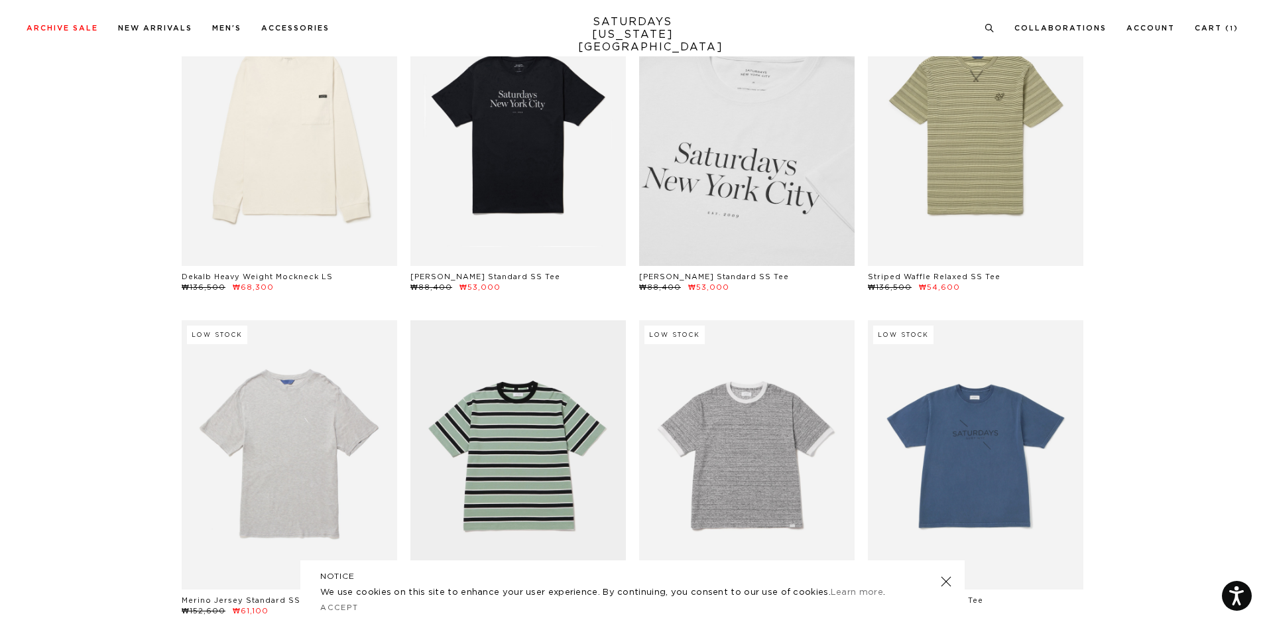
scroll to position [464, 0]
click at [758, 196] on link at bounding box center [746, 130] width 215 height 269
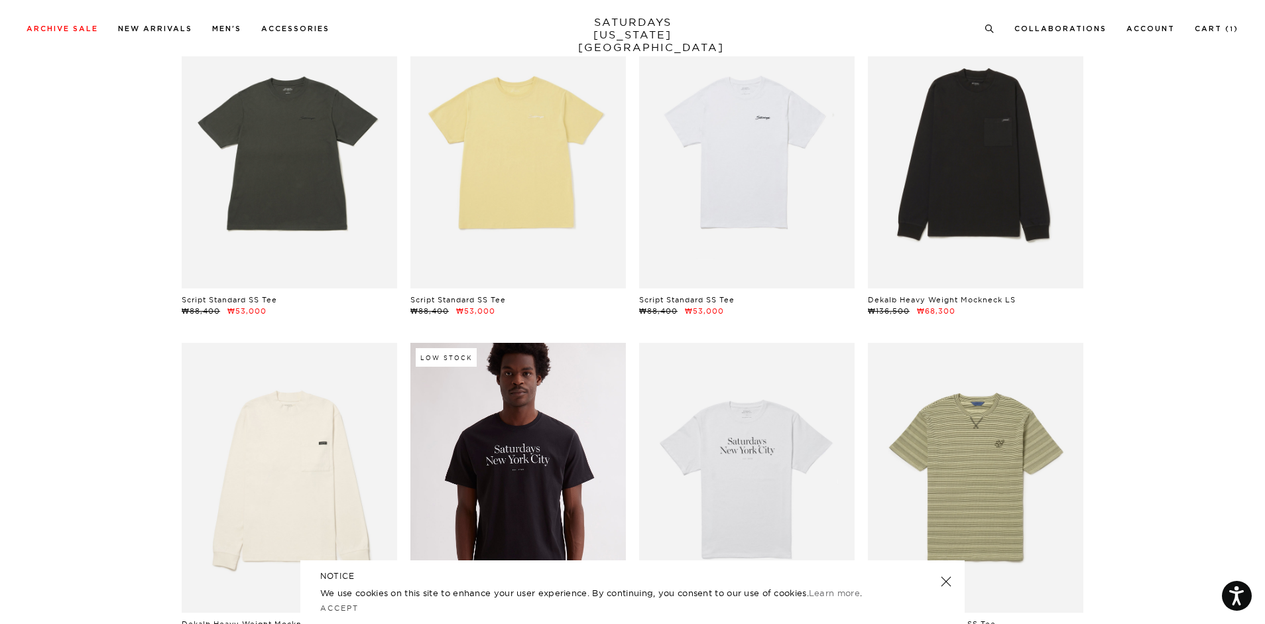
scroll to position [3, 0]
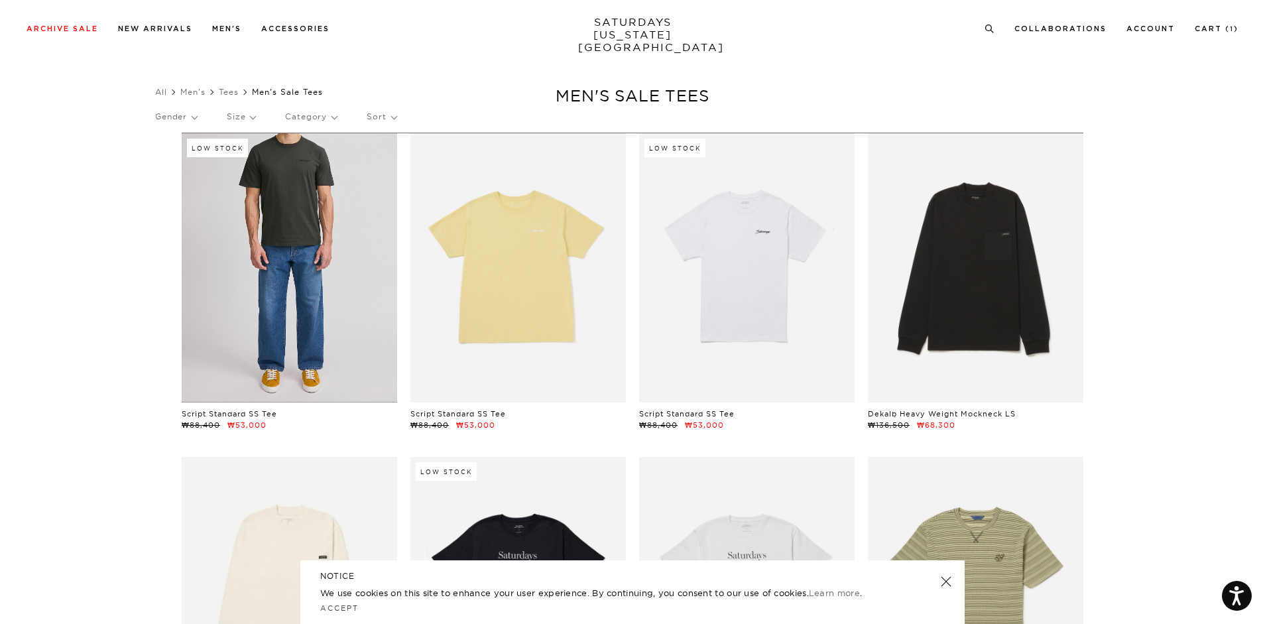
click at [362, 305] on link at bounding box center [289, 267] width 215 height 269
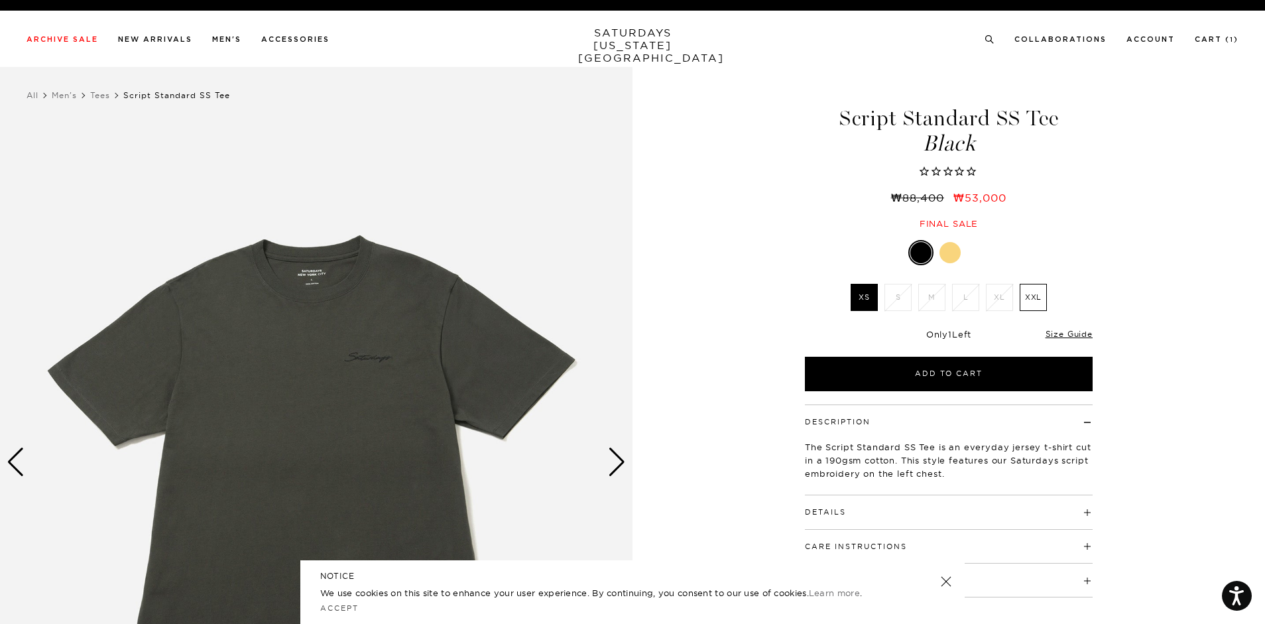
click at [944, 255] on div at bounding box center [949, 252] width 21 height 21
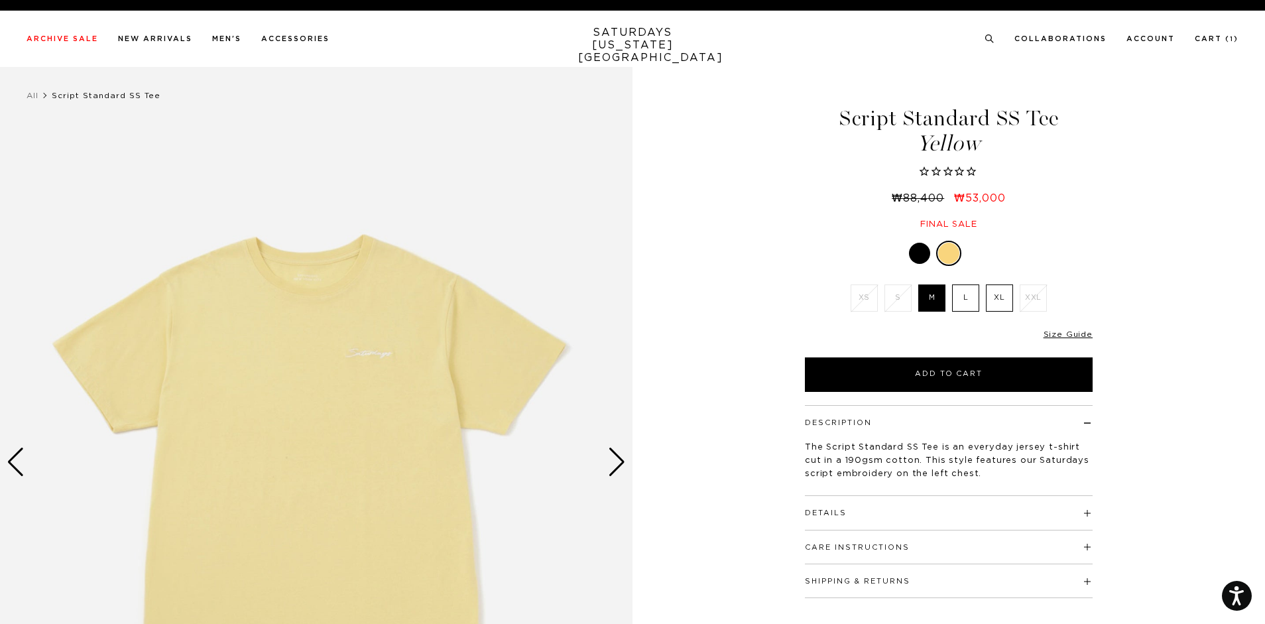
click at [618, 456] on div "Next slide" at bounding box center [617, 461] width 18 height 29
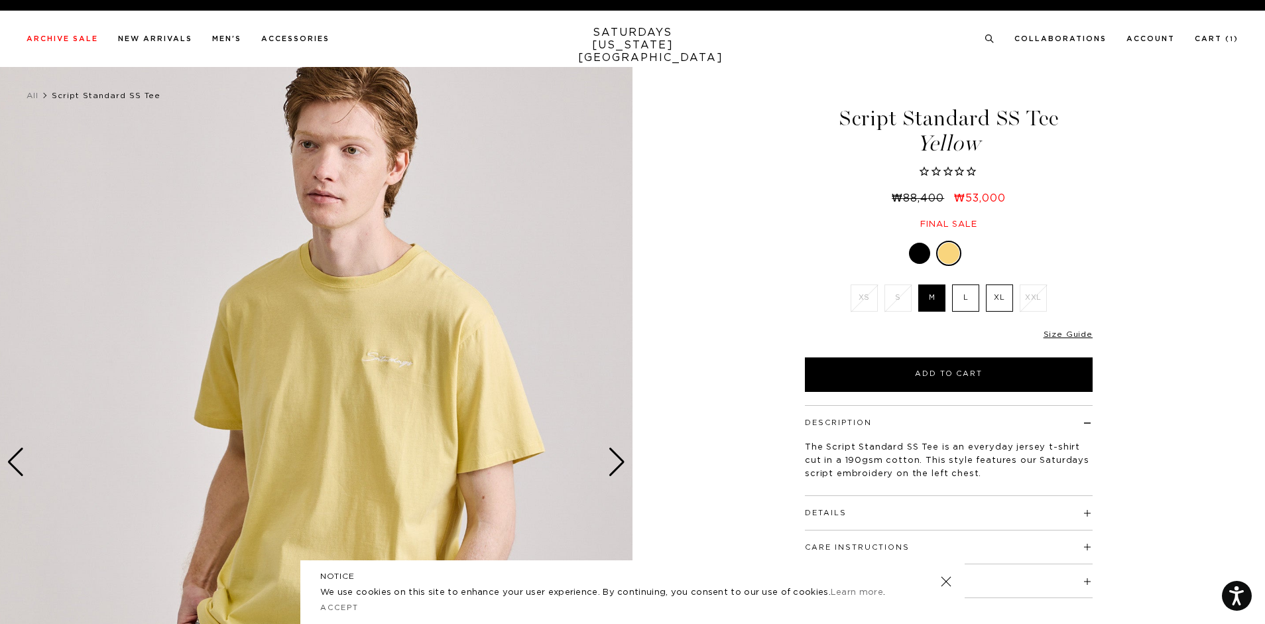
click at [619, 456] on div "Next slide" at bounding box center [617, 461] width 18 height 29
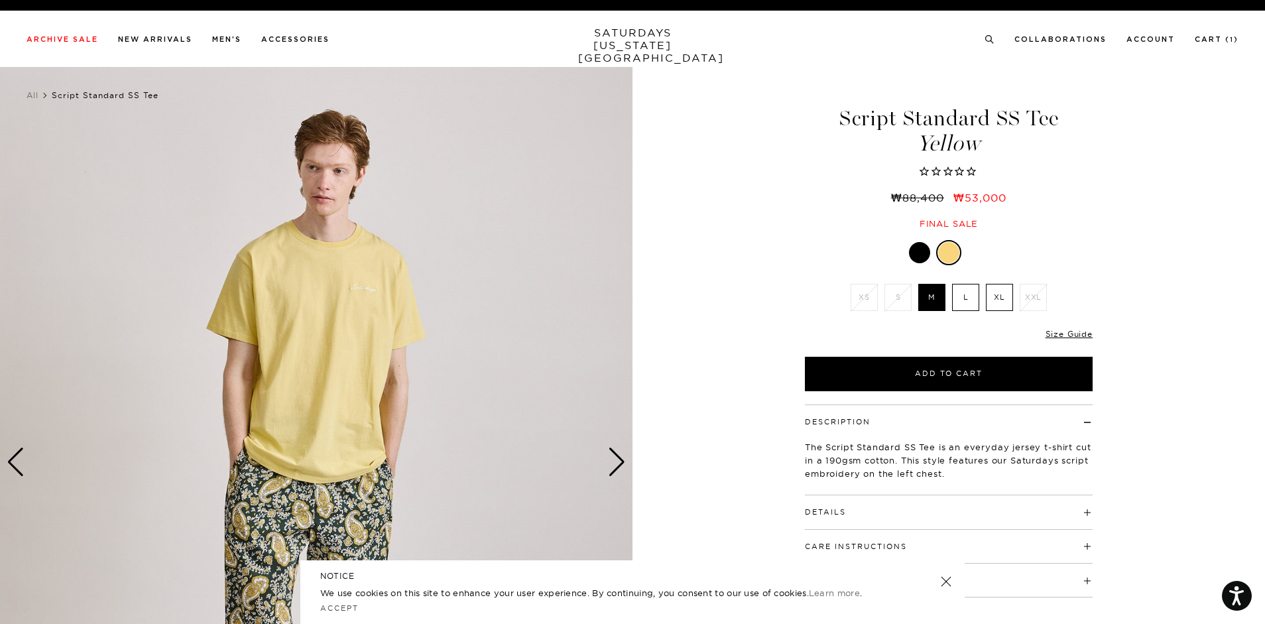
click at [619, 456] on div "Next slide" at bounding box center [617, 461] width 18 height 29
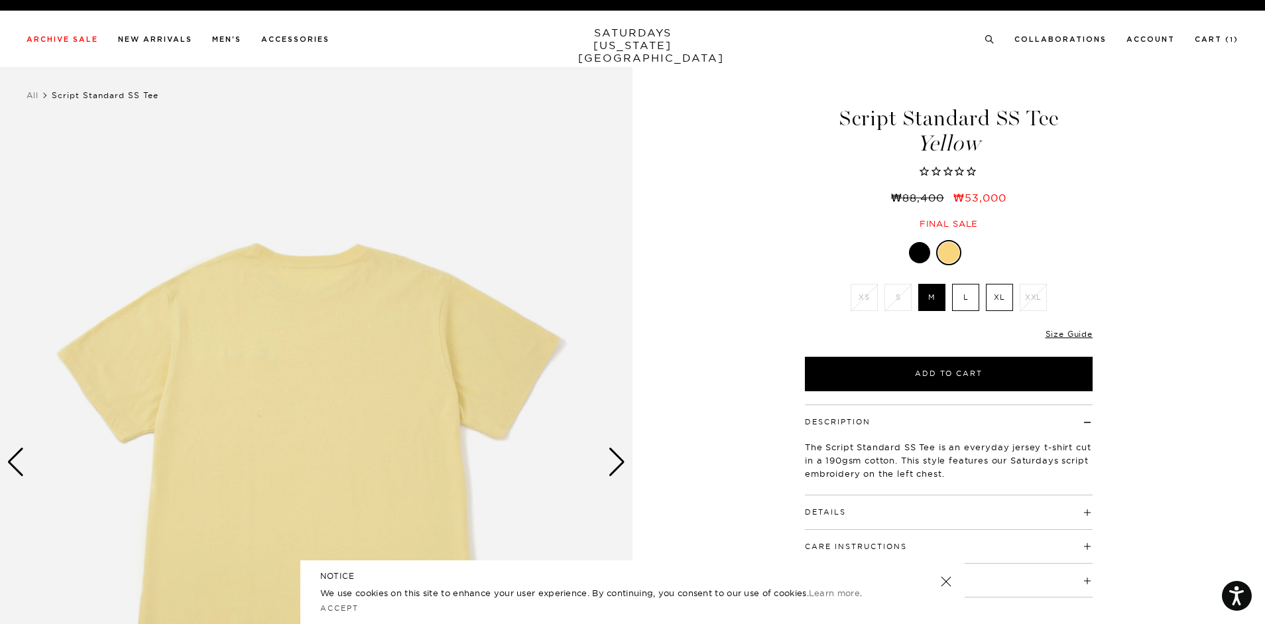
click at [619, 456] on div "Next slide" at bounding box center [617, 461] width 18 height 29
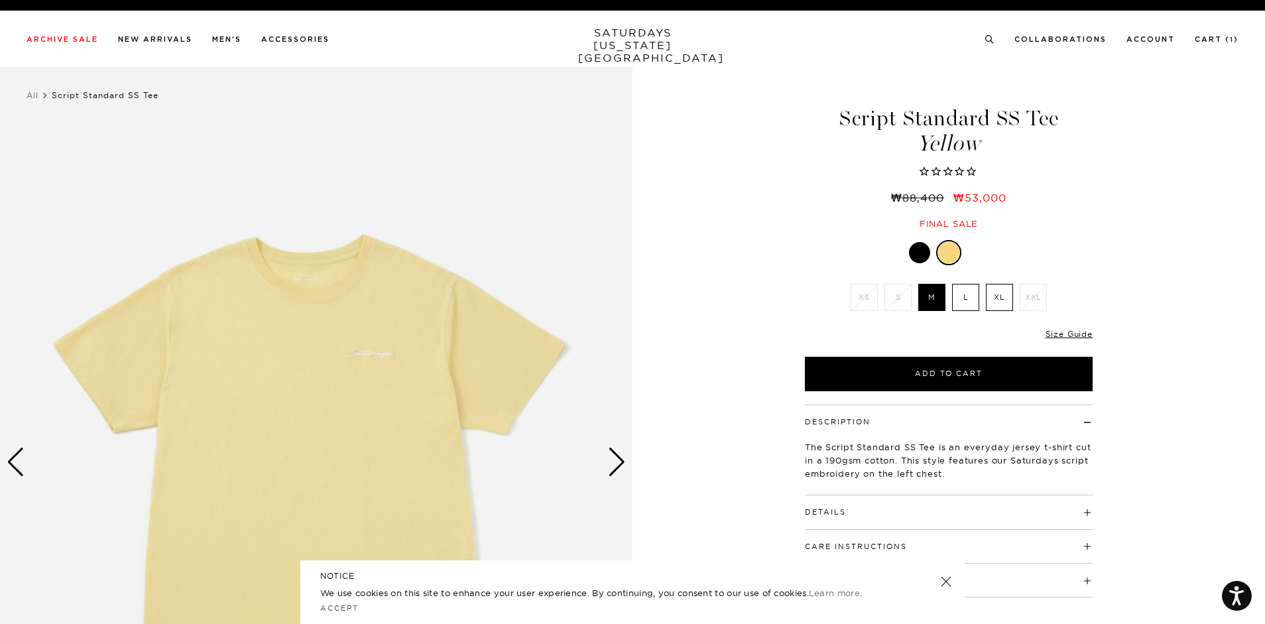
click at [619, 456] on div "Next slide" at bounding box center [617, 461] width 18 height 29
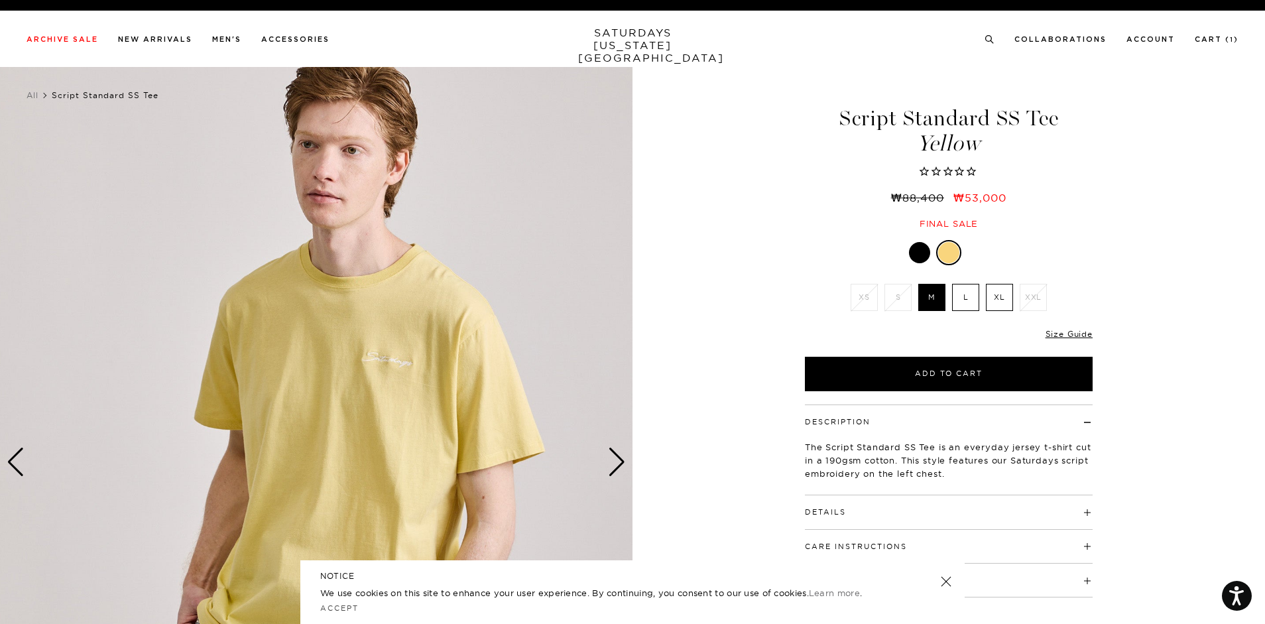
click at [619, 456] on div "Next slide" at bounding box center [617, 461] width 18 height 29
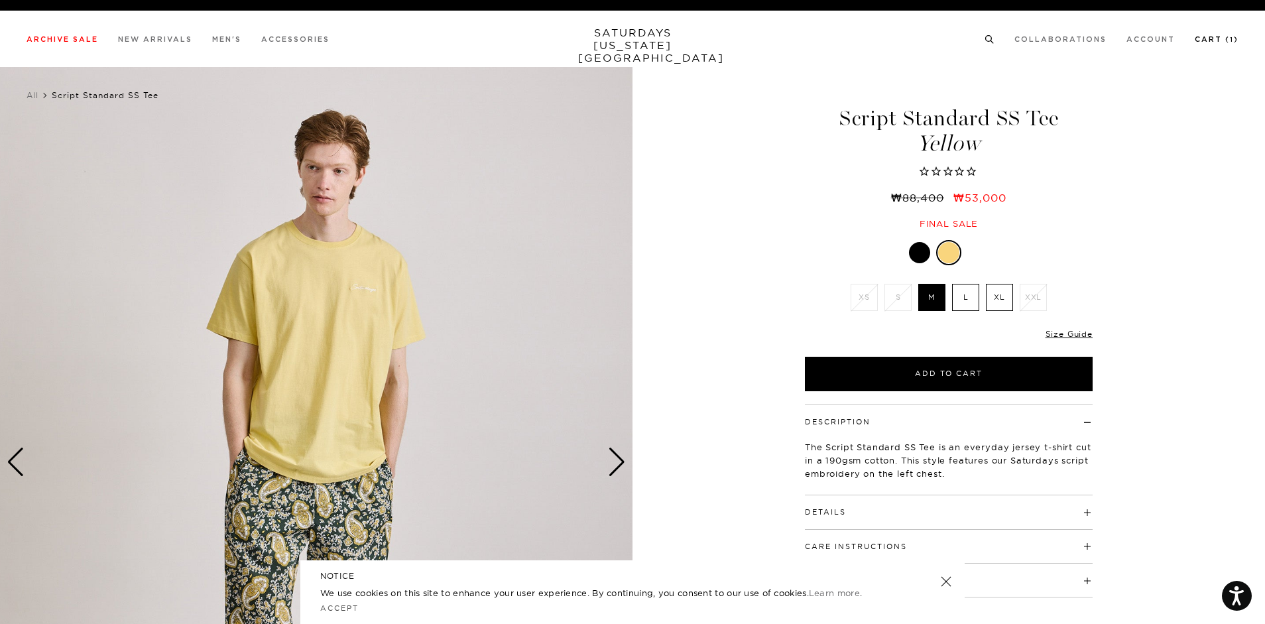
click at [1215, 38] on link "Cart ( 1 )" at bounding box center [1216, 39] width 44 height 7
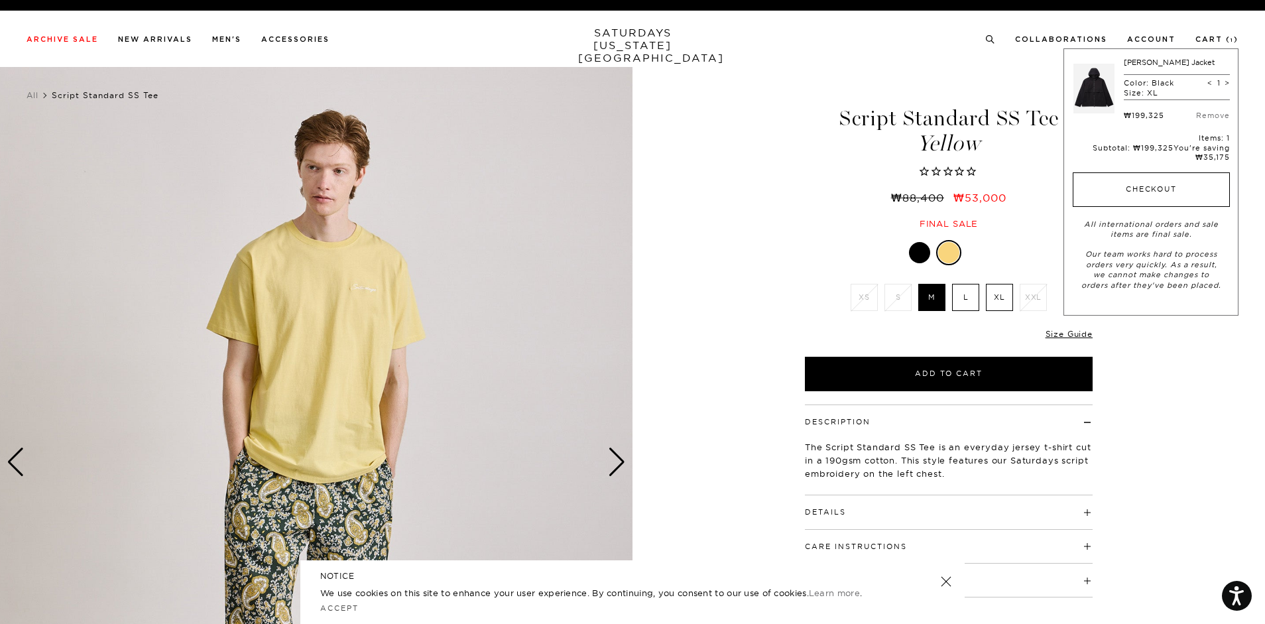
click at [1138, 188] on button "Checkout" at bounding box center [1150, 189] width 157 height 34
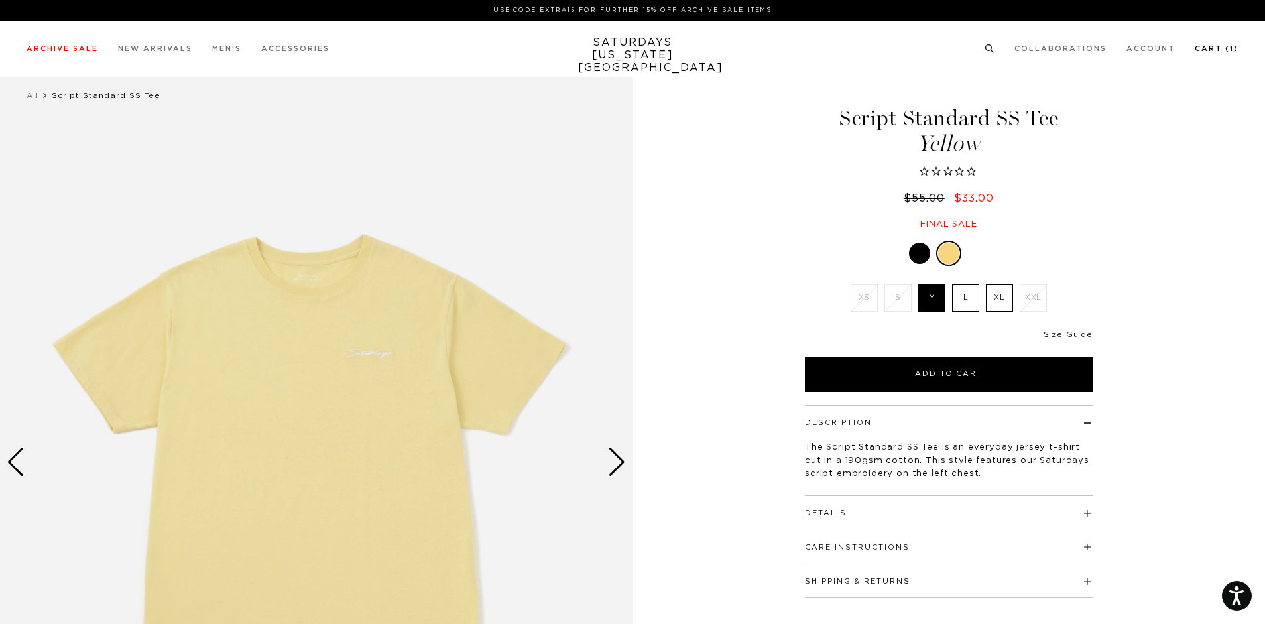
click at [1226, 52] on link "Cart ( 1 )" at bounding box center [1216, 48] width 44 height 7
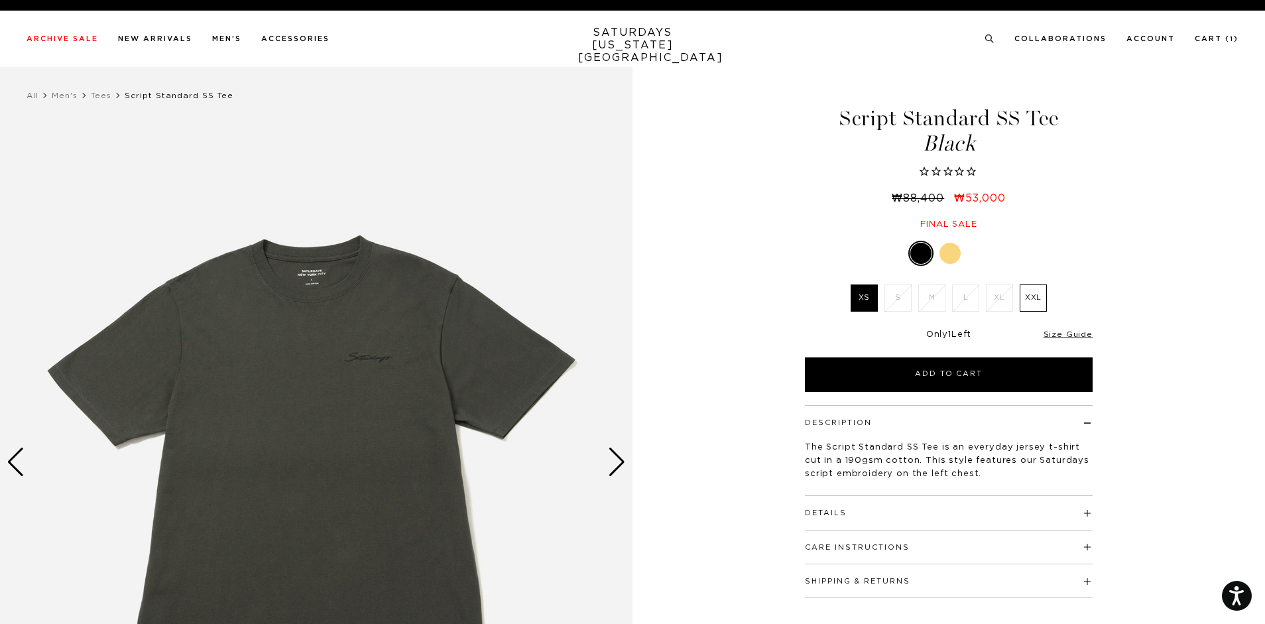
click at [1169, 33] on li "Account" at bounding box center [1150, 38] width 48 height 12
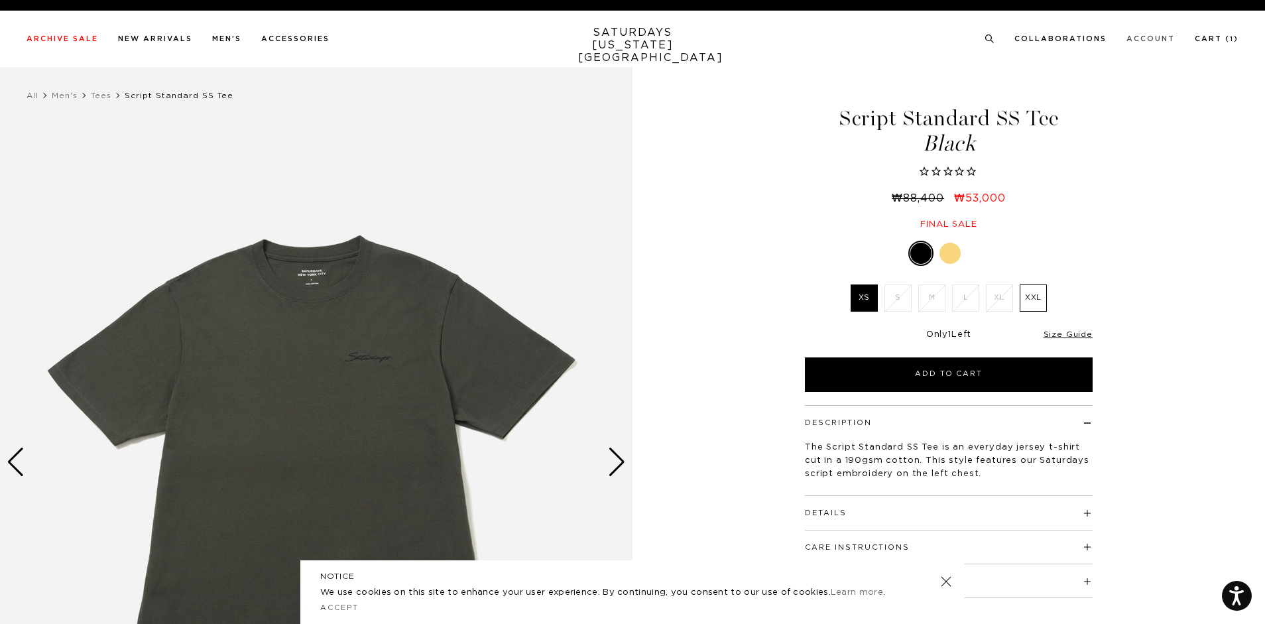
click at [1165, 42] on link "Account" at bounding box center [1150, 38] width 48 height 7
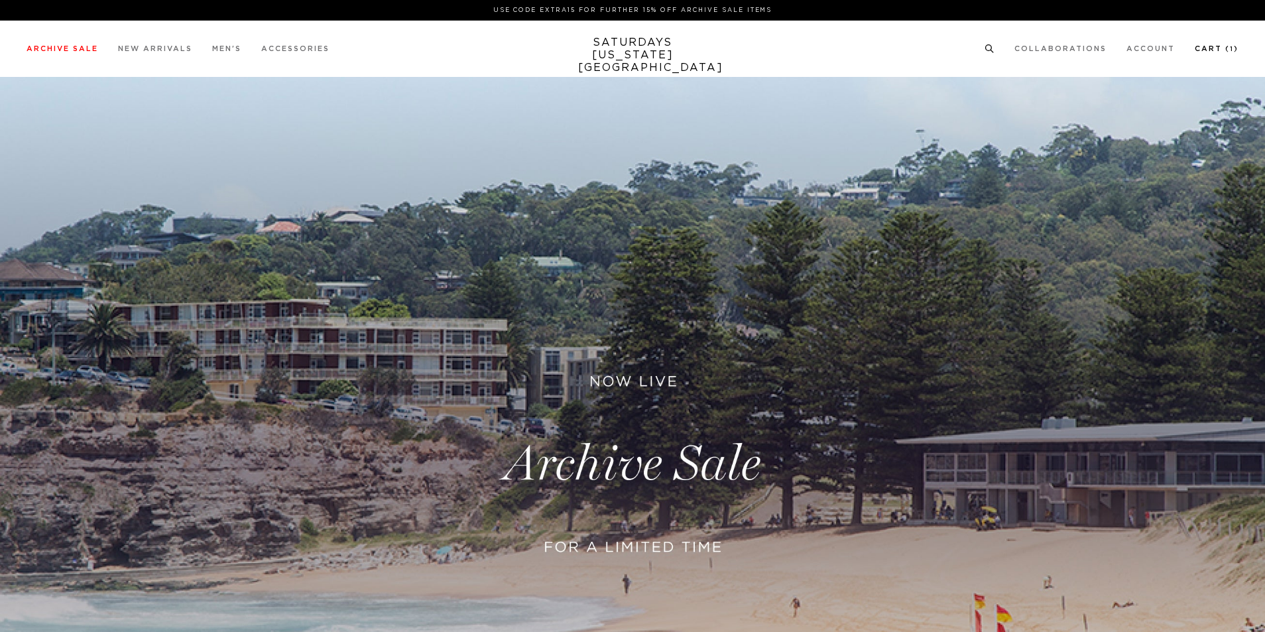
click at [1227, 47] on link "Cart ( 1 )" at bounding box center [1216, 48] width 44 height 7
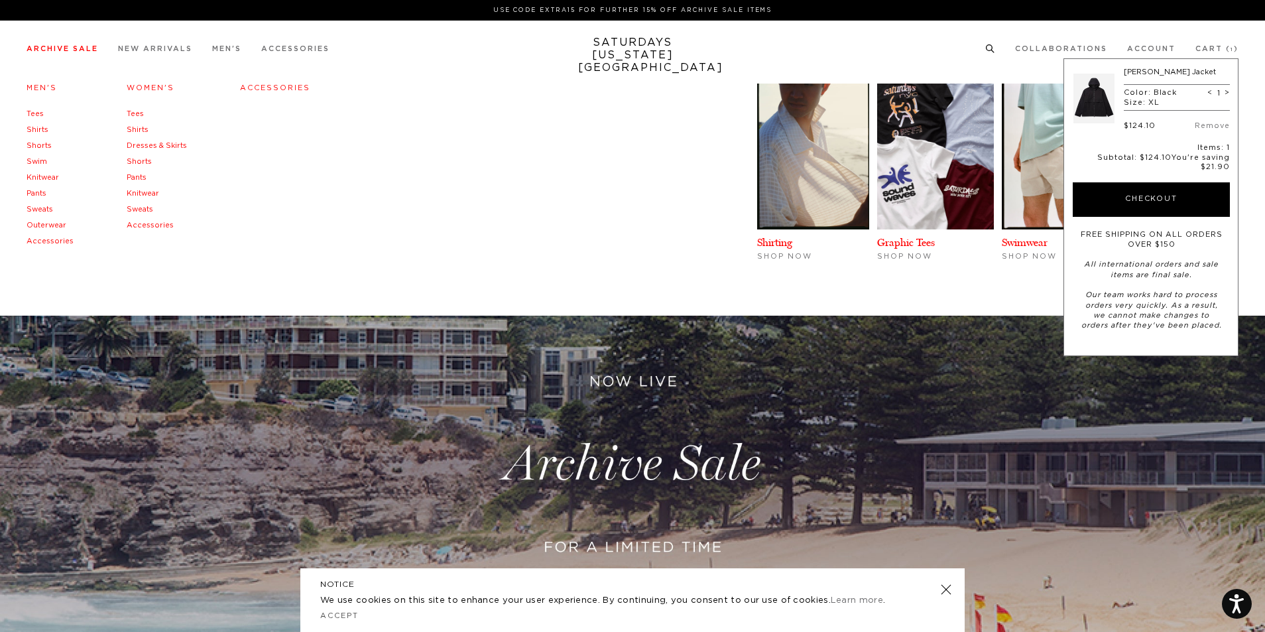
click at [30, 116] on link "Tees" at bounding box center [35, 113] width 17 height 7
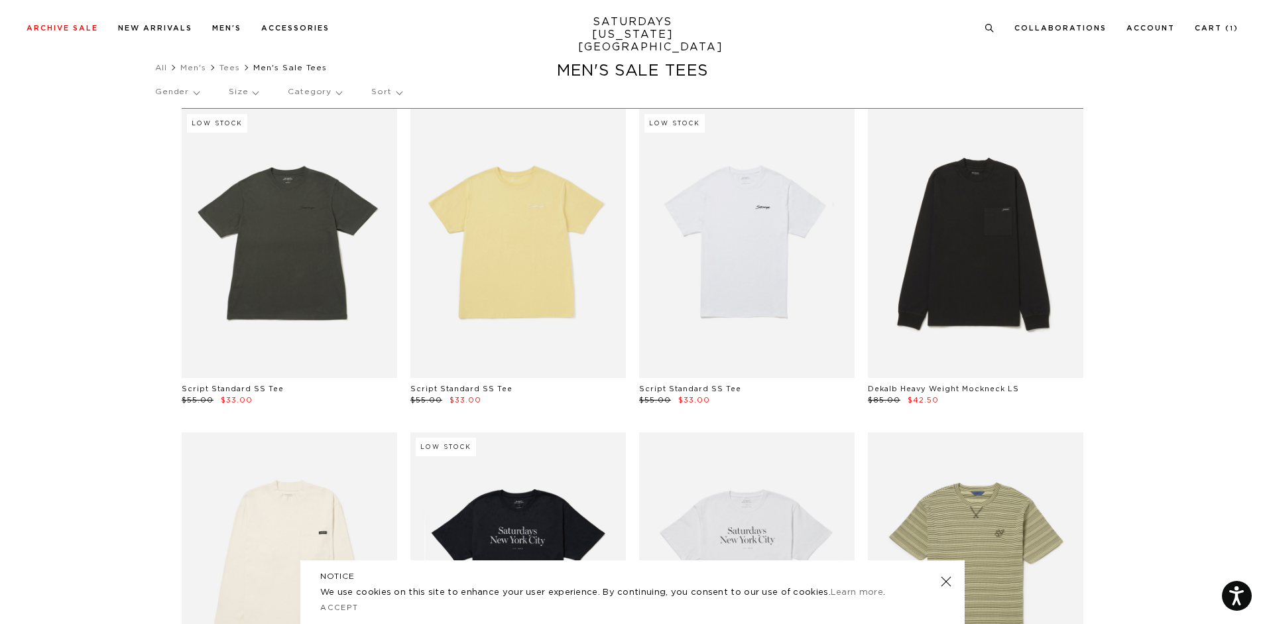
scroll to position [398, 0]
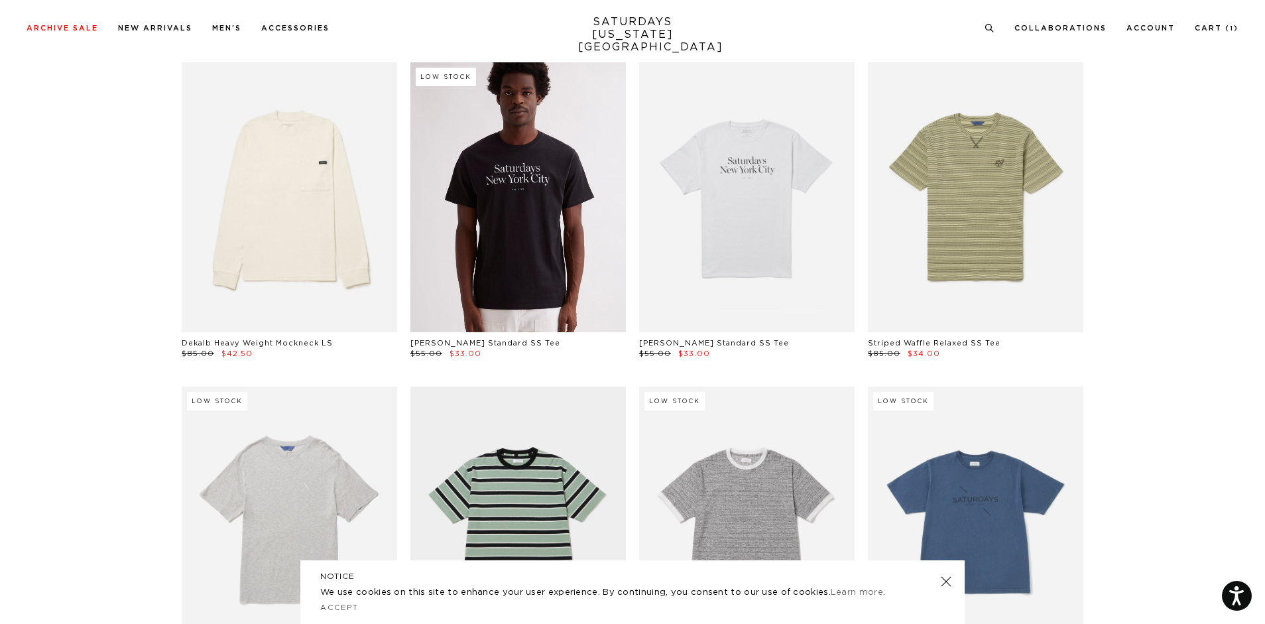
click at [567, 278] on link at bounding box center [517, 196] width 215 height 269
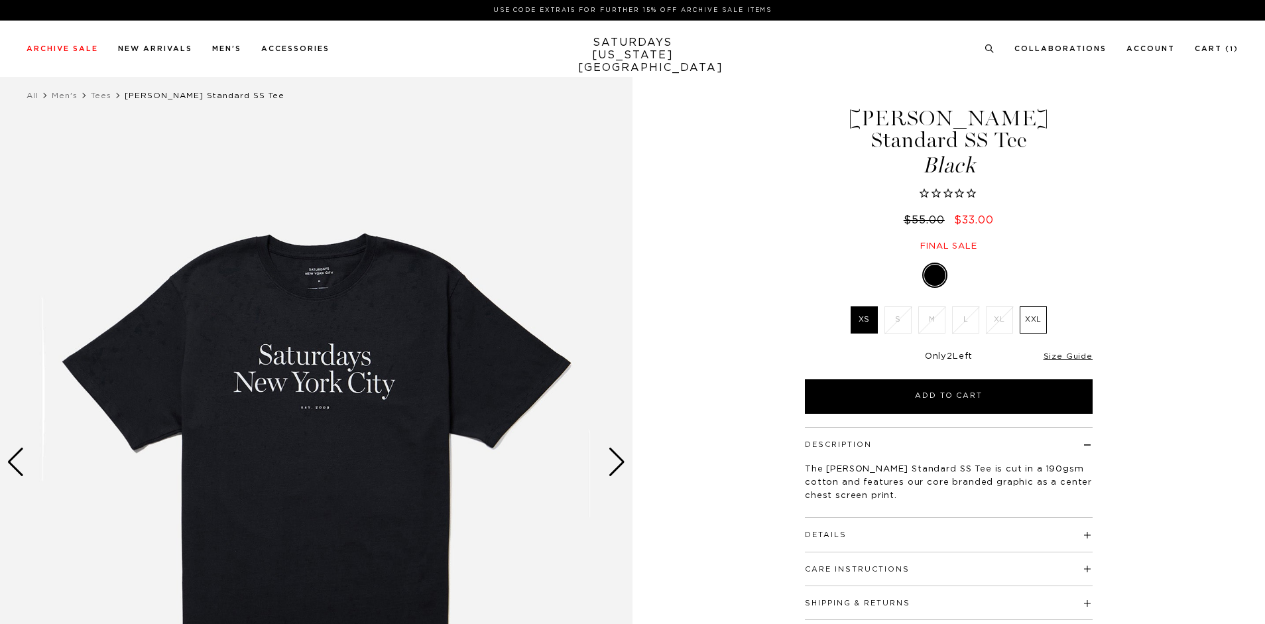
click at [1034, 306] on label "XXL" at bounding box center [1032, 319] width 27 height 27
click at [0, 0] on input "XXL" at bounding box center [0, 0] width 0 height 0
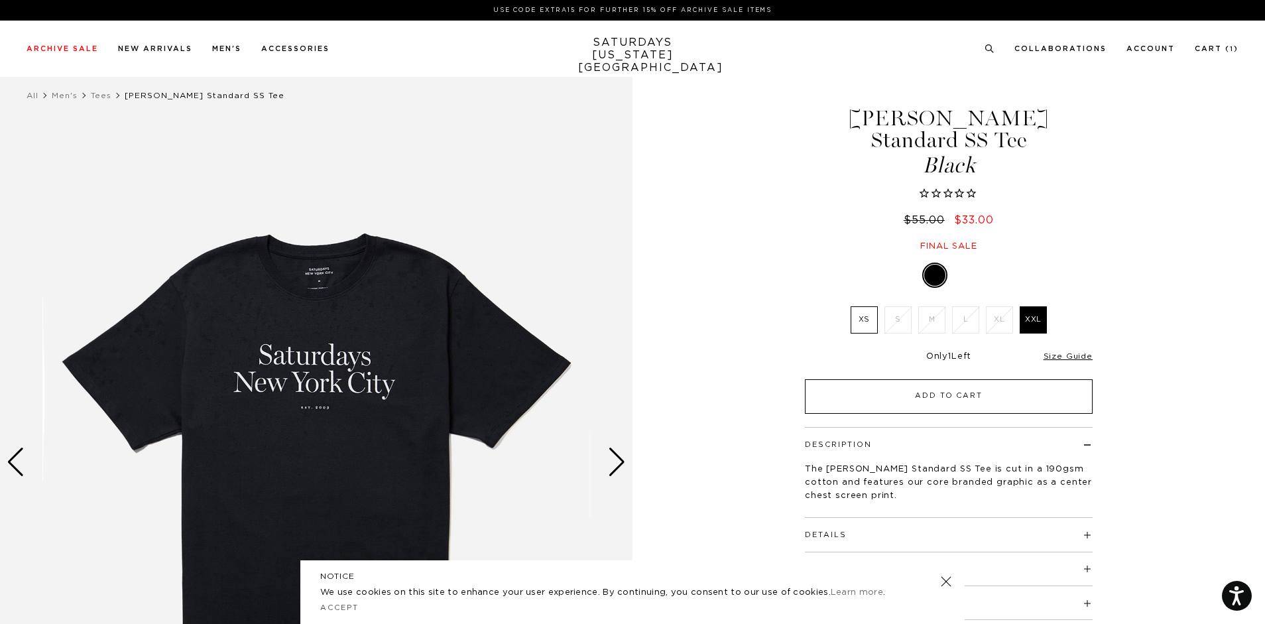
click at [980, 379] on button "Add to Cart" at bounding box center [949, 396] width 288 height 34
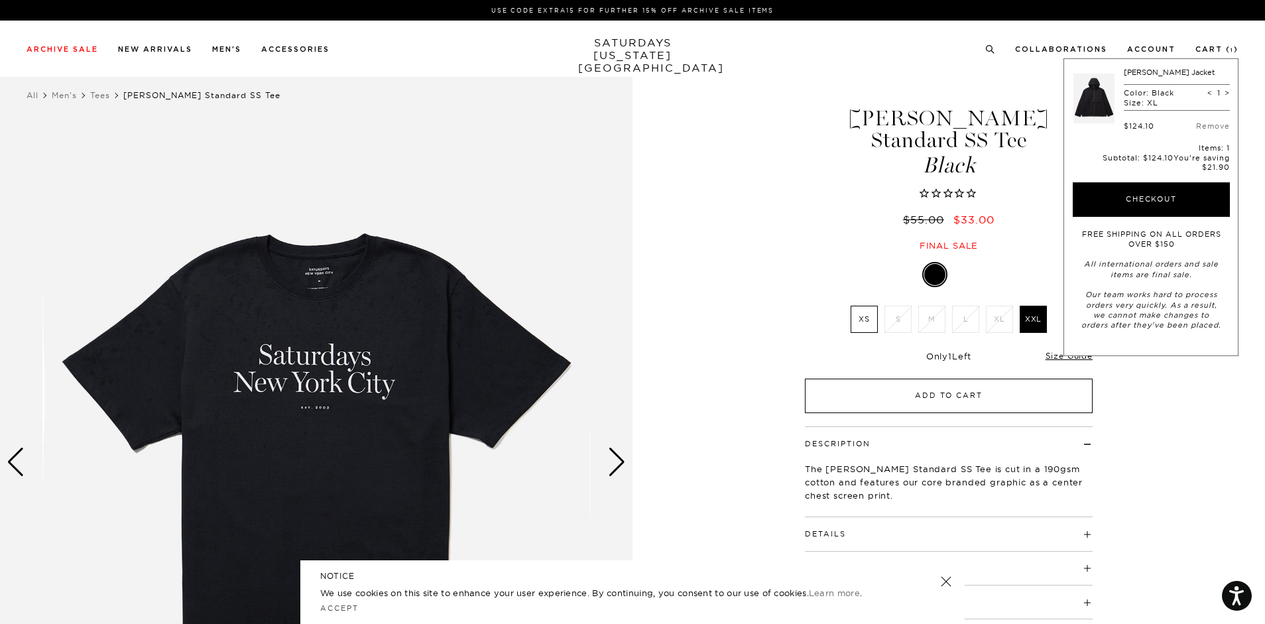
click at [1006, 378] on button "Add to Cart" at bounding box center [949, 395] width 288 height 34
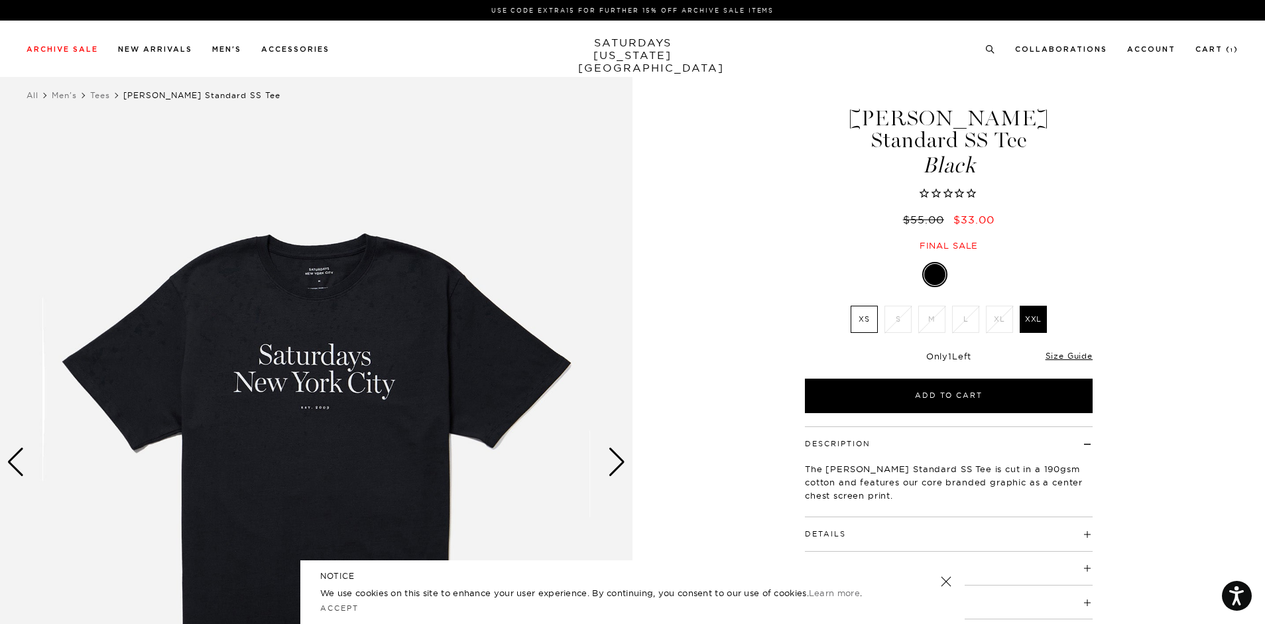
click at [950, 581] on link at bounding box center [946, 581] width 19 height 19
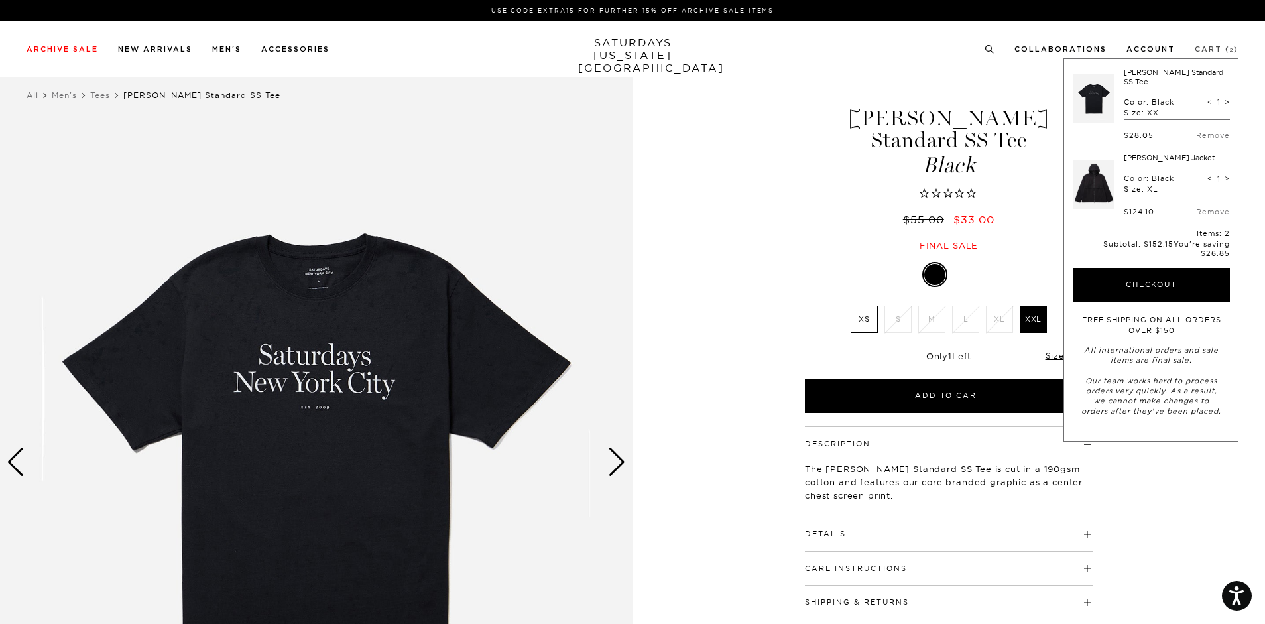
click at [1202, 46] on link "Cart ( 2 )" at bounding box center [1216, 49] width 44 height 7
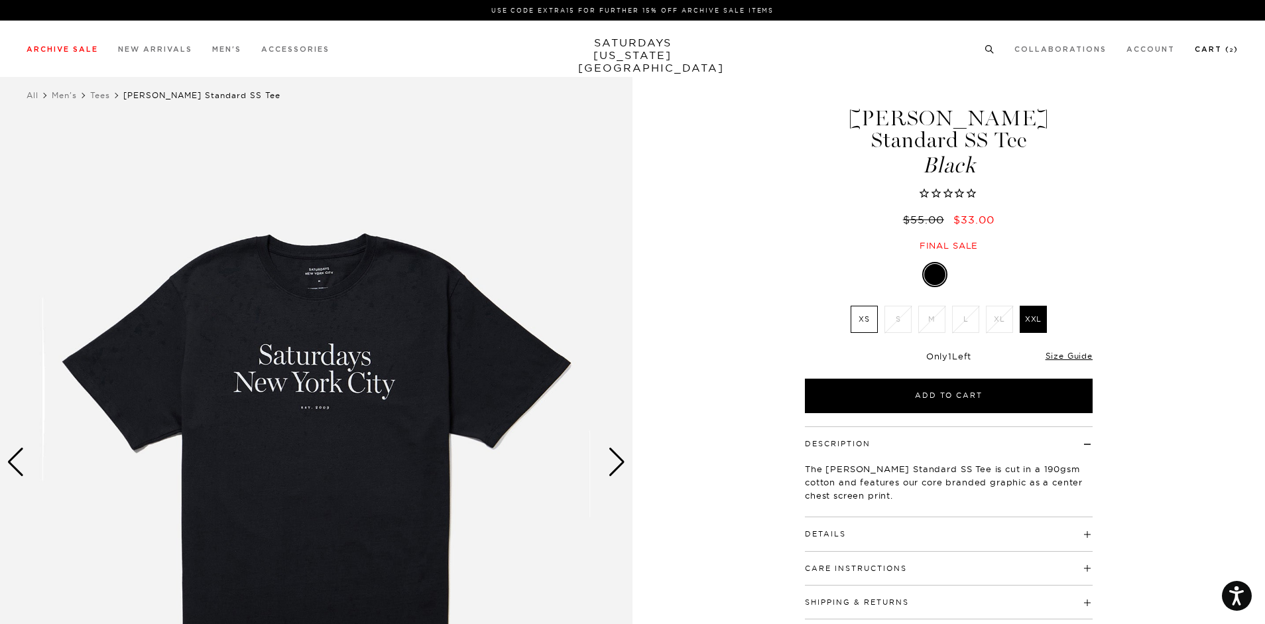
click at [1214, 48] on link "Cart ( 2 )" at bounding box center [1216, 49] width 44 height 7
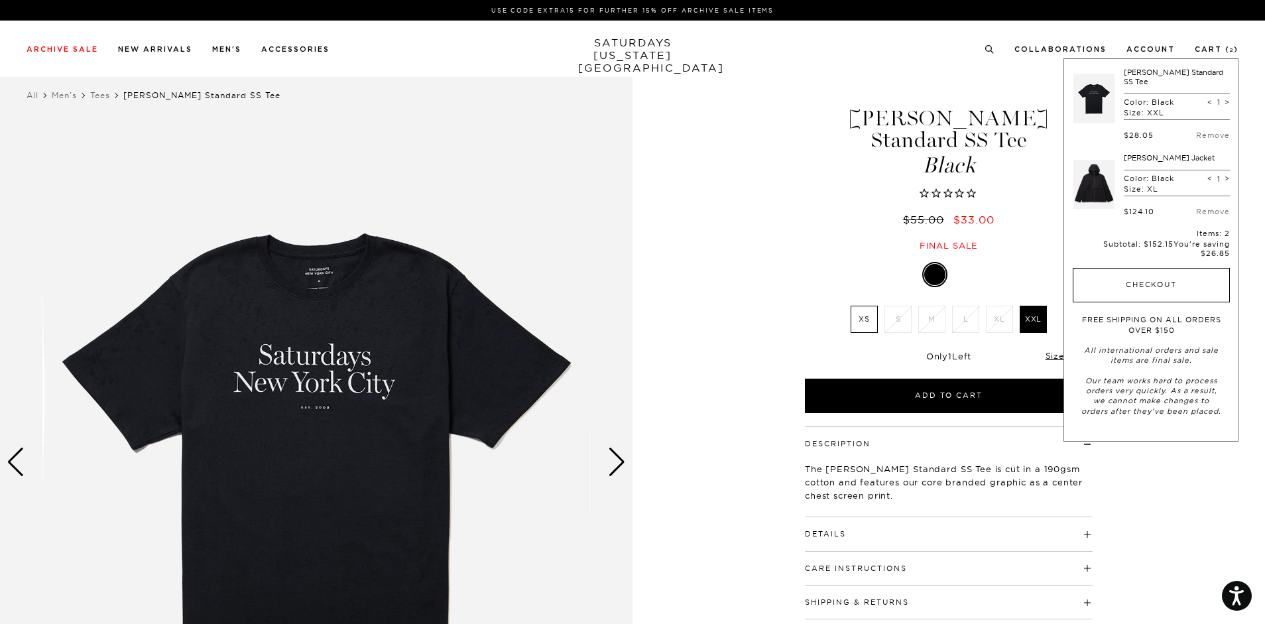
click at [1164, 270] on button "Checkout" at bounding box center [1150, 285] width 157 height 34
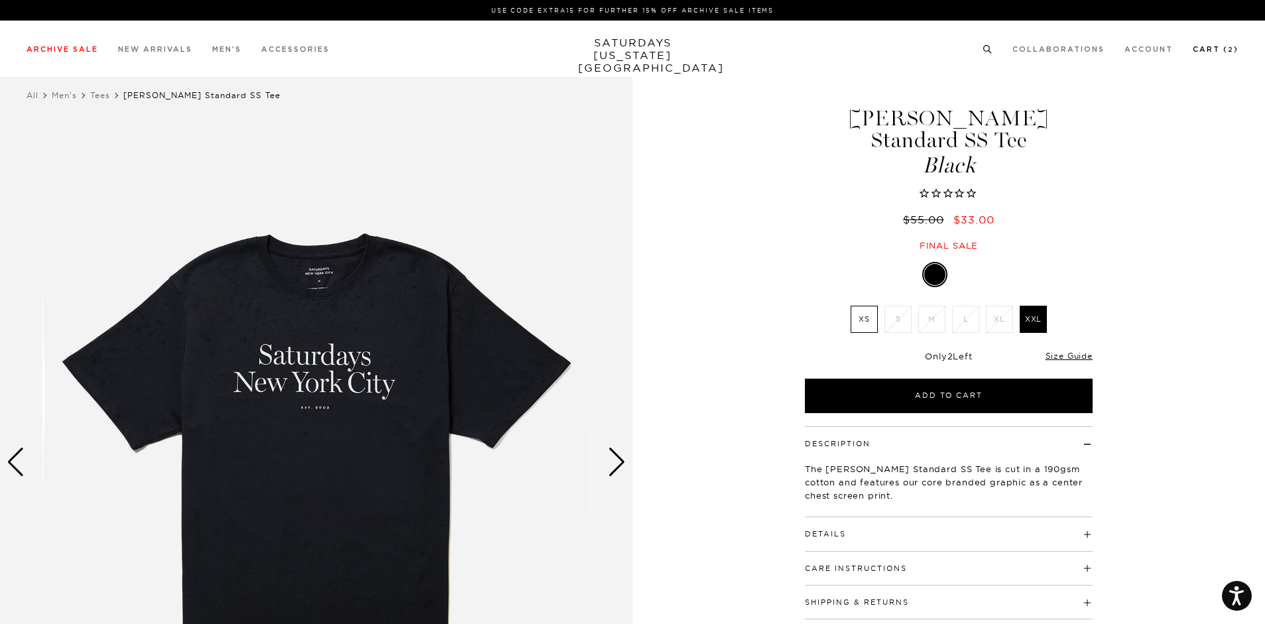
click at [1208, 47] on link "Cart ( 2 )" at bounding box center [1215, 49] width 46 height 7
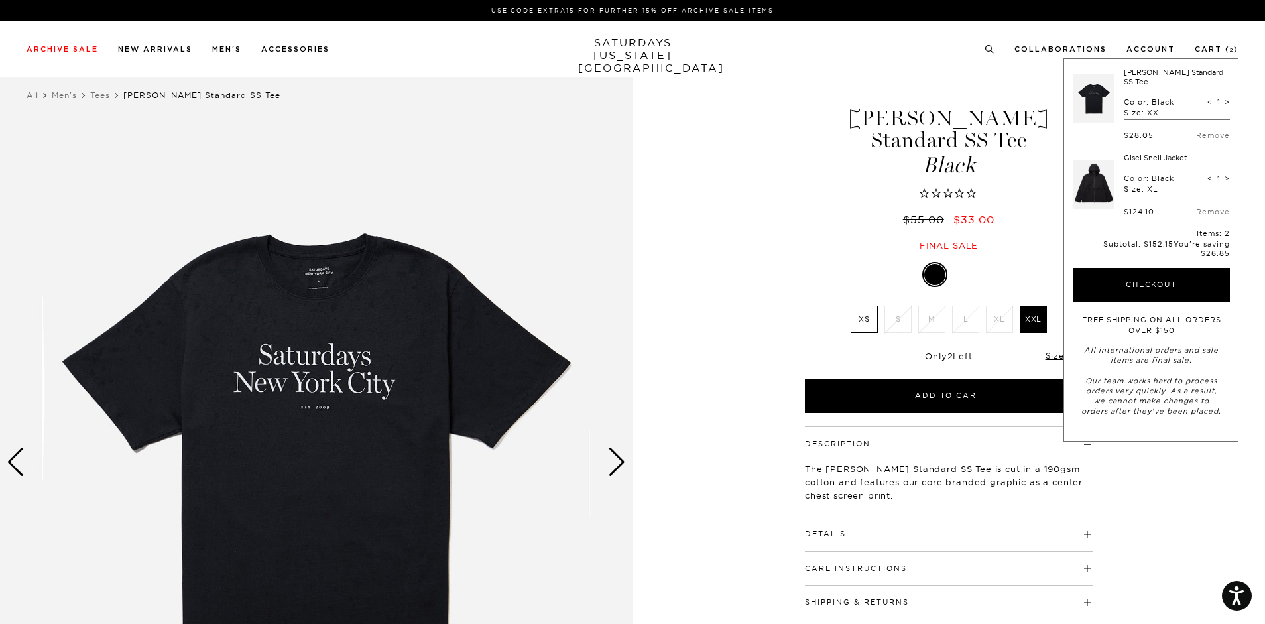
click at [1099, 176] on link at bounding box center [1093, 184] width 41 height 62
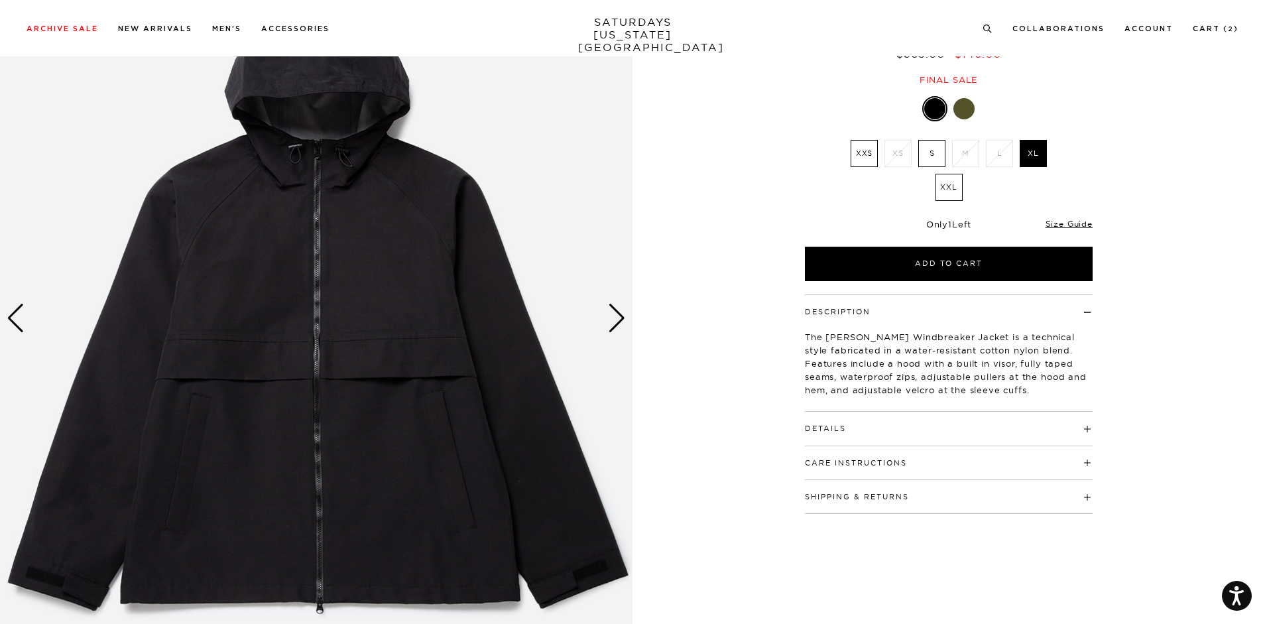
scroll to position [66, 0]
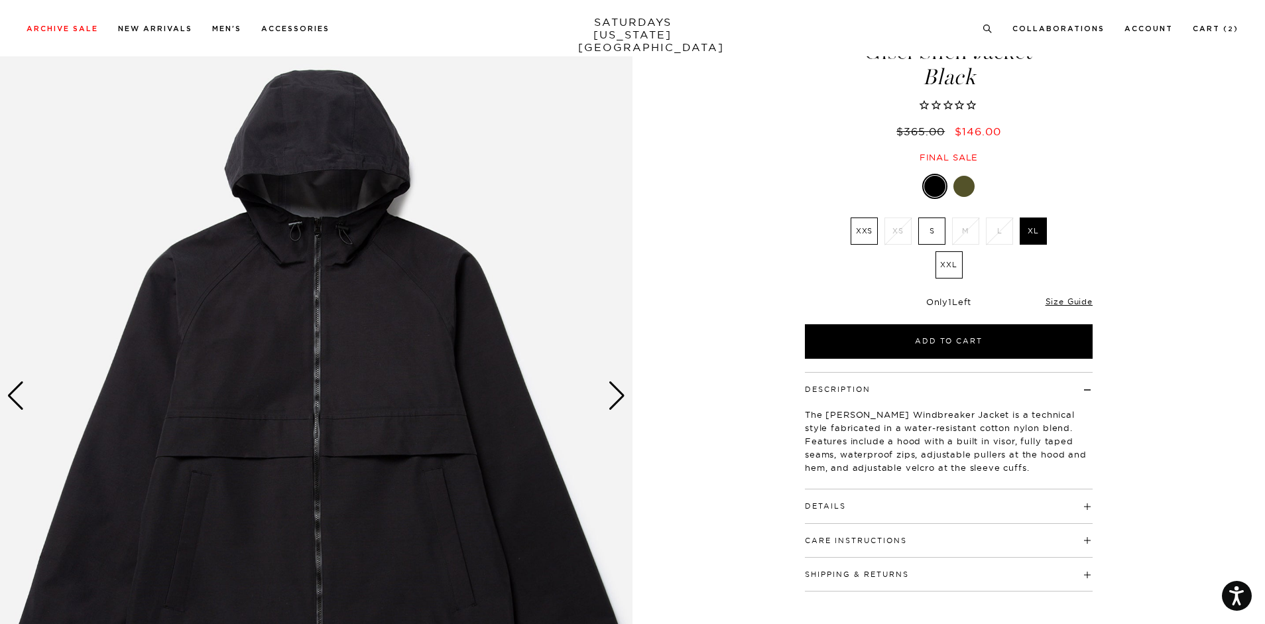
click at [844, 504] on button "Details" at bounding box center [825, 505] width 41 height 7
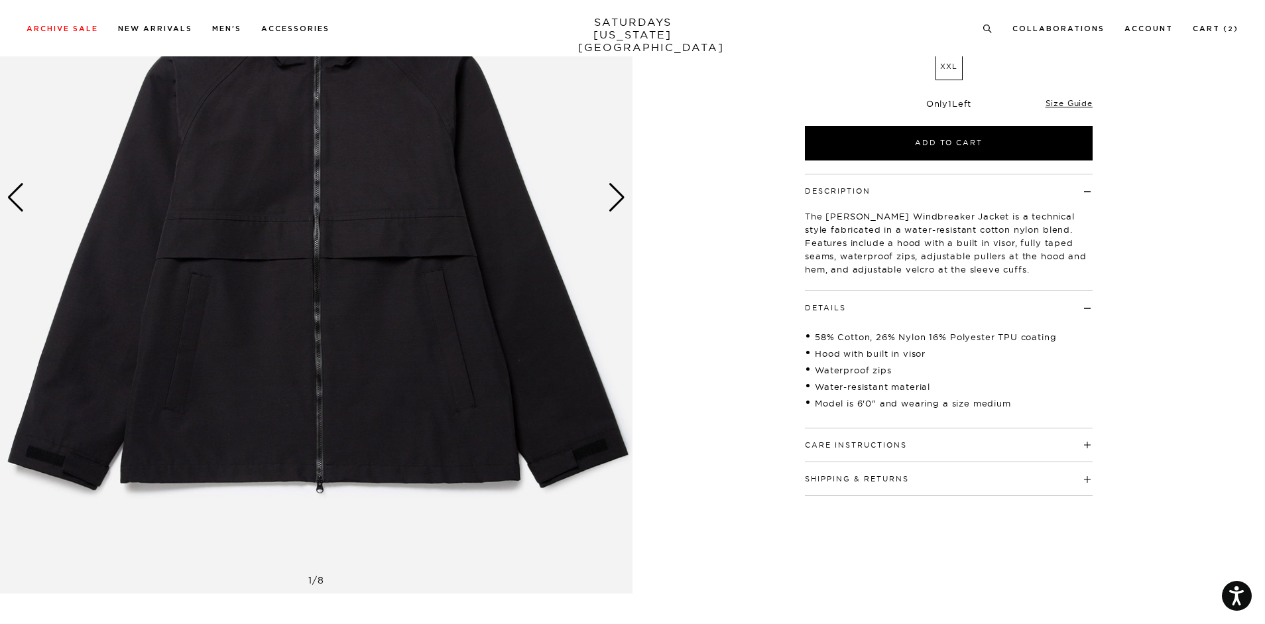
scroll to position [265, 0]
click at [609, 203] on div "Next slide" at bounding box center [617, 196] width 18 height 29
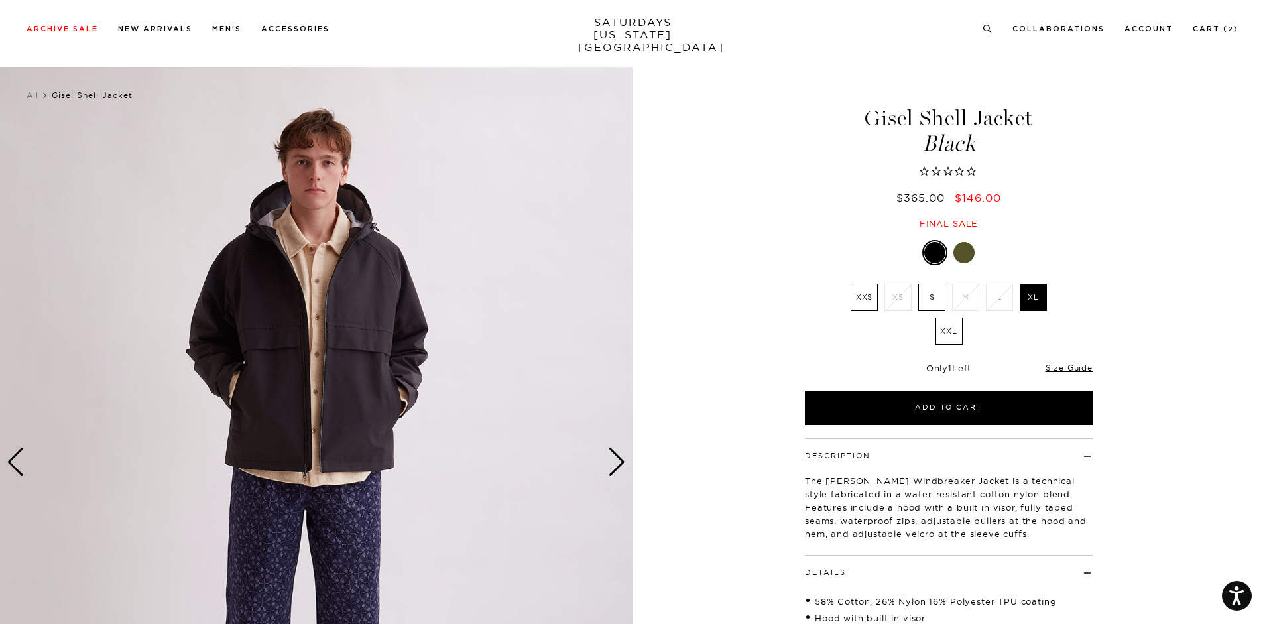
scroll to position [133, 0]
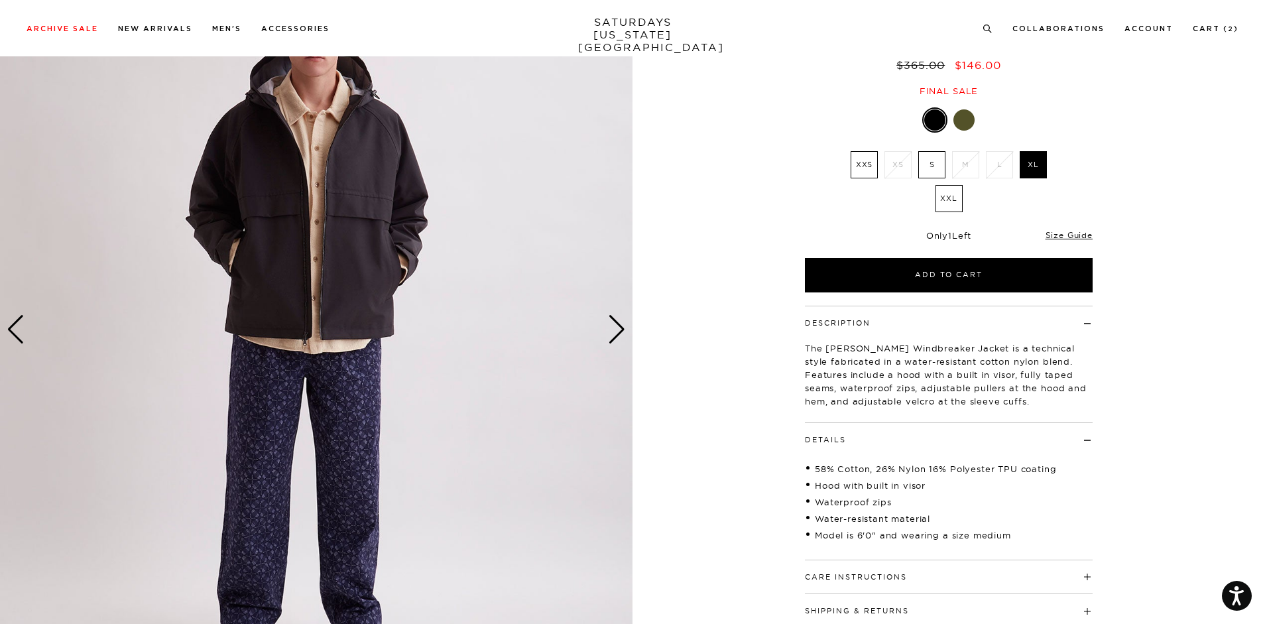
click at [622, 336] on div "Next slide" at bounding box center [617, 329] width 18 height 29
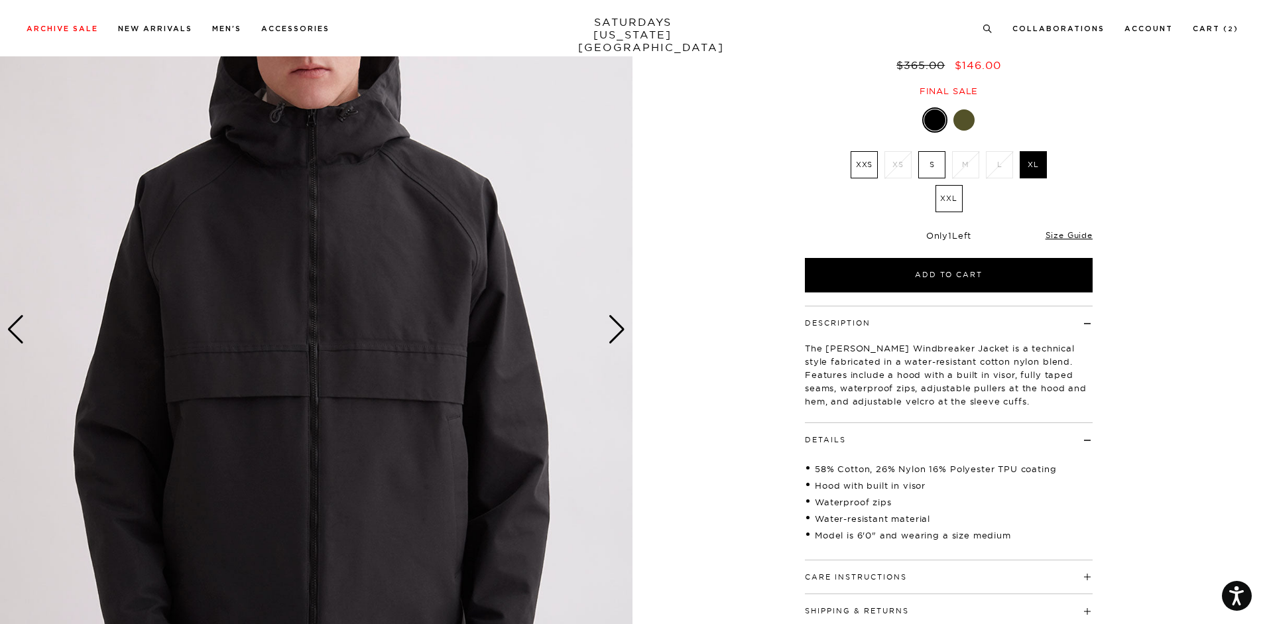
click at [622, 336] on div "Next slide" at bounding box center [617, 329] width 18 height 29
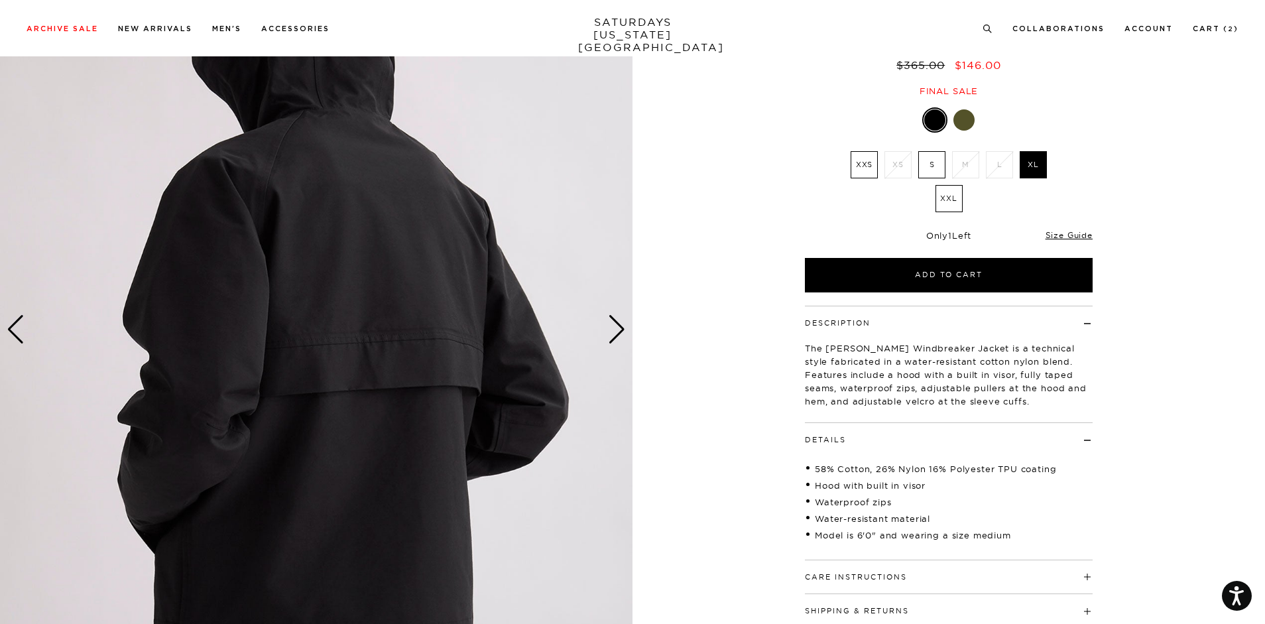
click at [622, 336] on div "Next slide" at bounding box center [617, 329] width 18 height 29
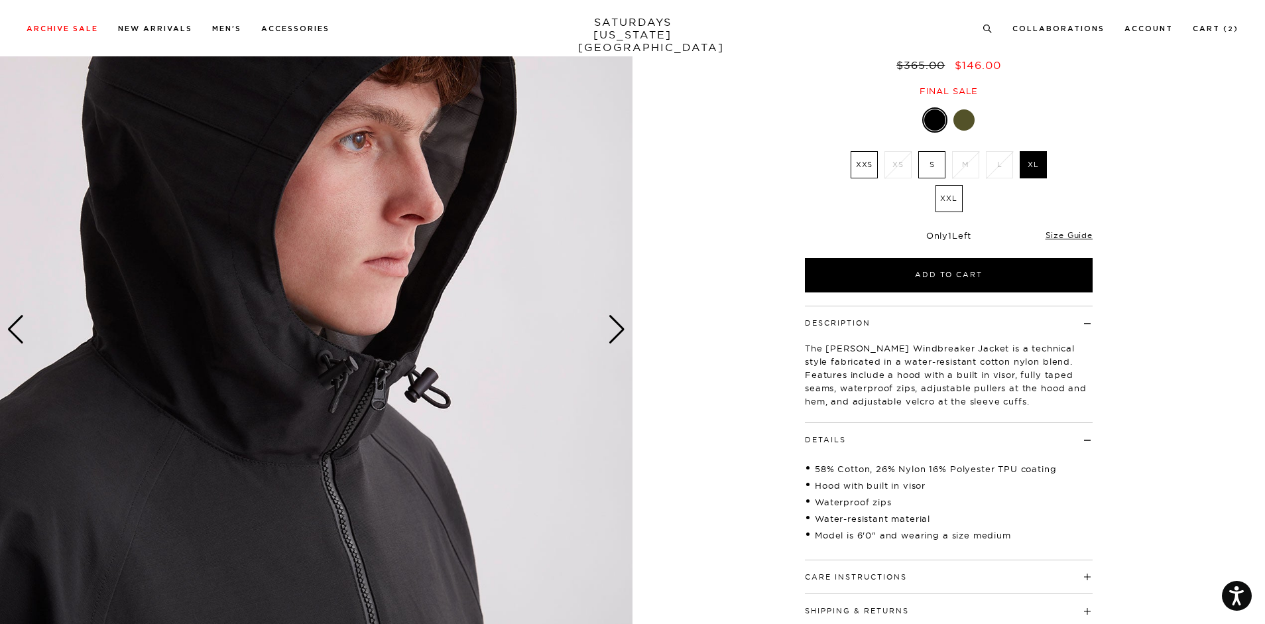
click at [622, 336] on div "Next slide" at bounding box center [617, 329] width 18 height 29
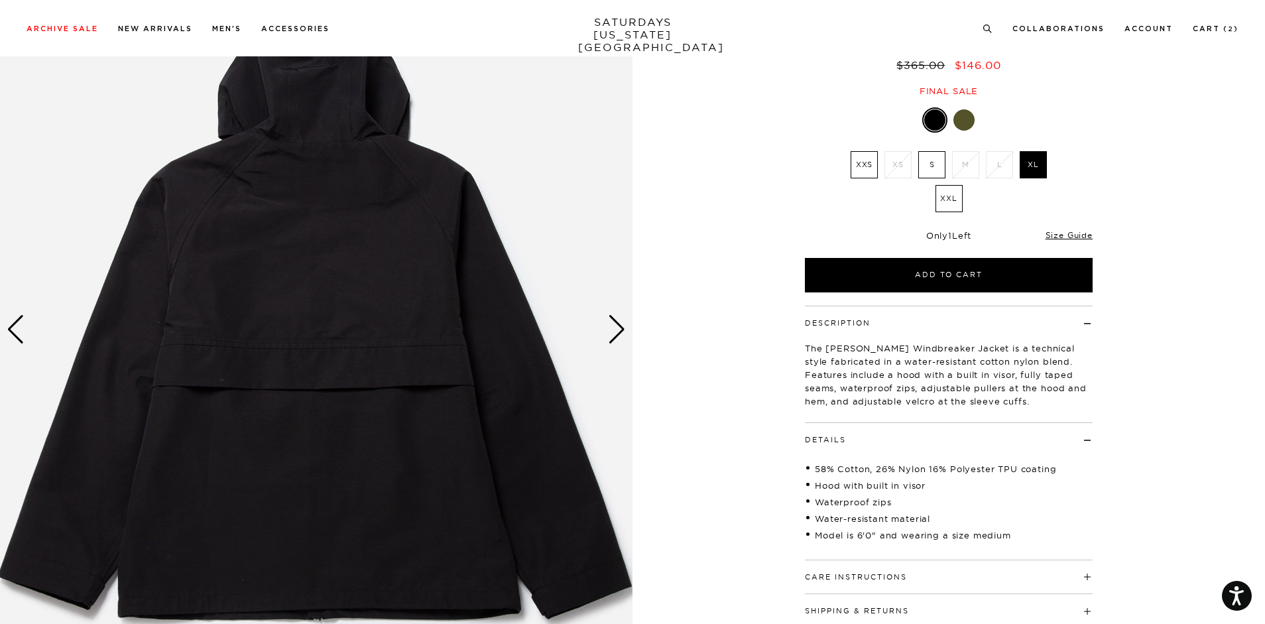
click at [966, 127] on div at bounding box center [963, 119] width 21 height 21
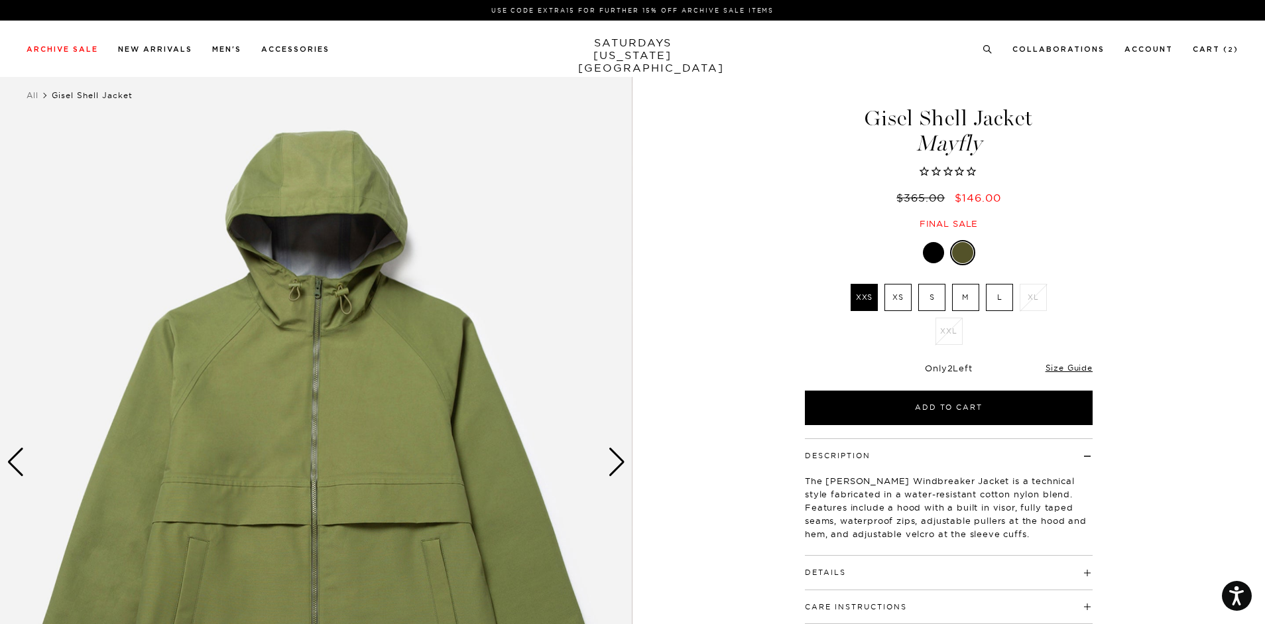
click at [614, 467] on div "Next slide" at bounding box center [617, 461] width 18 height 29
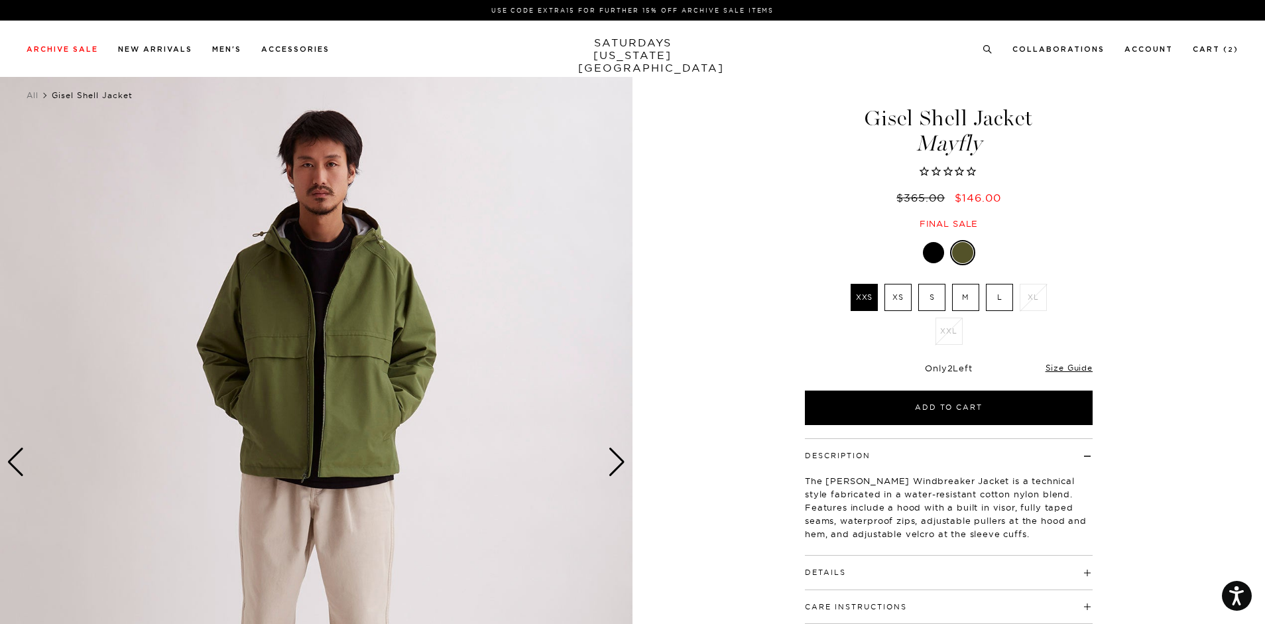
click at [614, 467] on div "Next slide" at bounding box center [617, 461] width 18 height 29
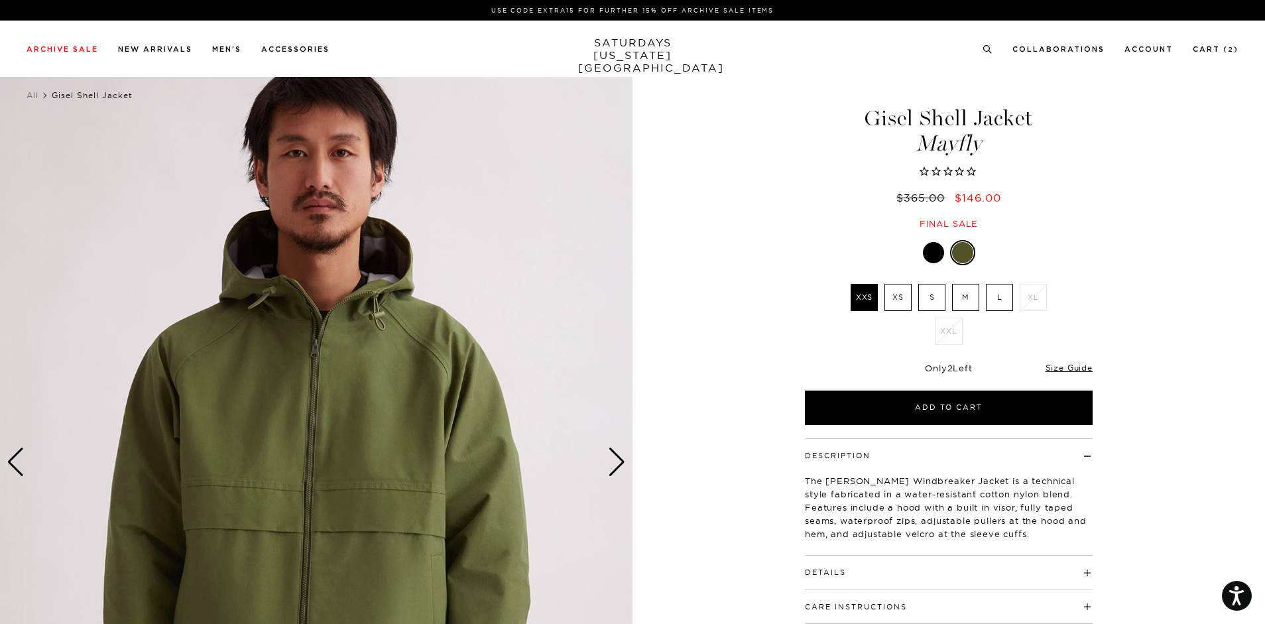
click at [614, 467] on div "Next slide" at bounding box center [617, 461] width 18 height 29
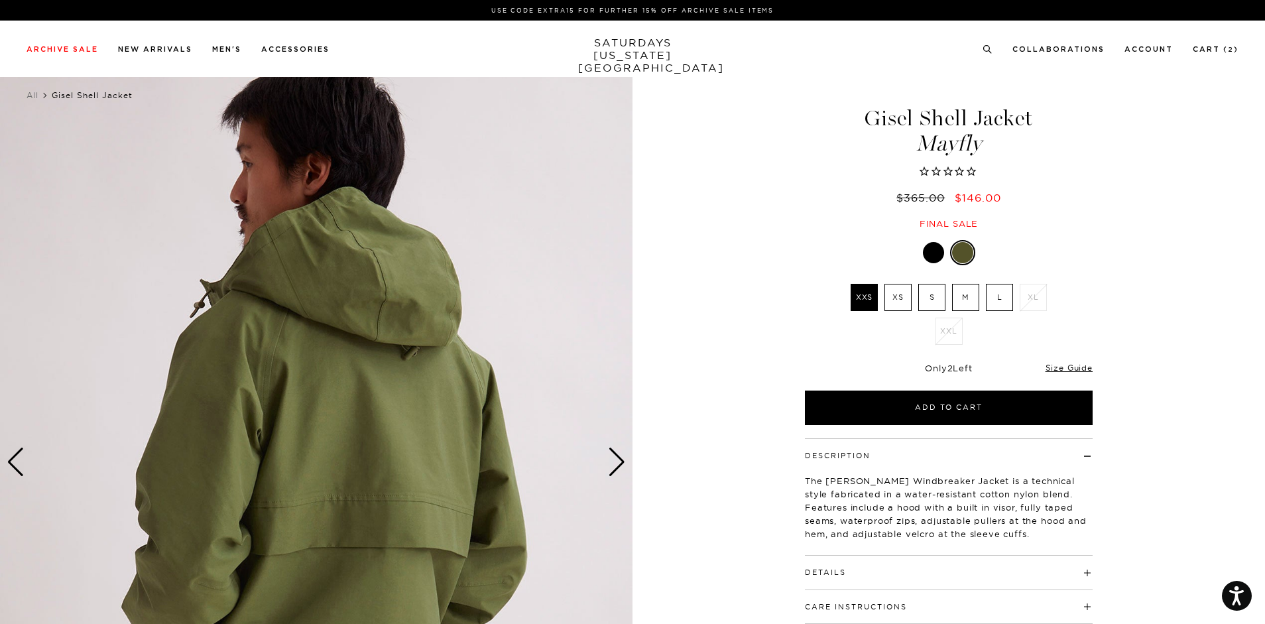
click at [614, 467] on div "Next slide" at bounding box center [617, 461] width 18 height 29
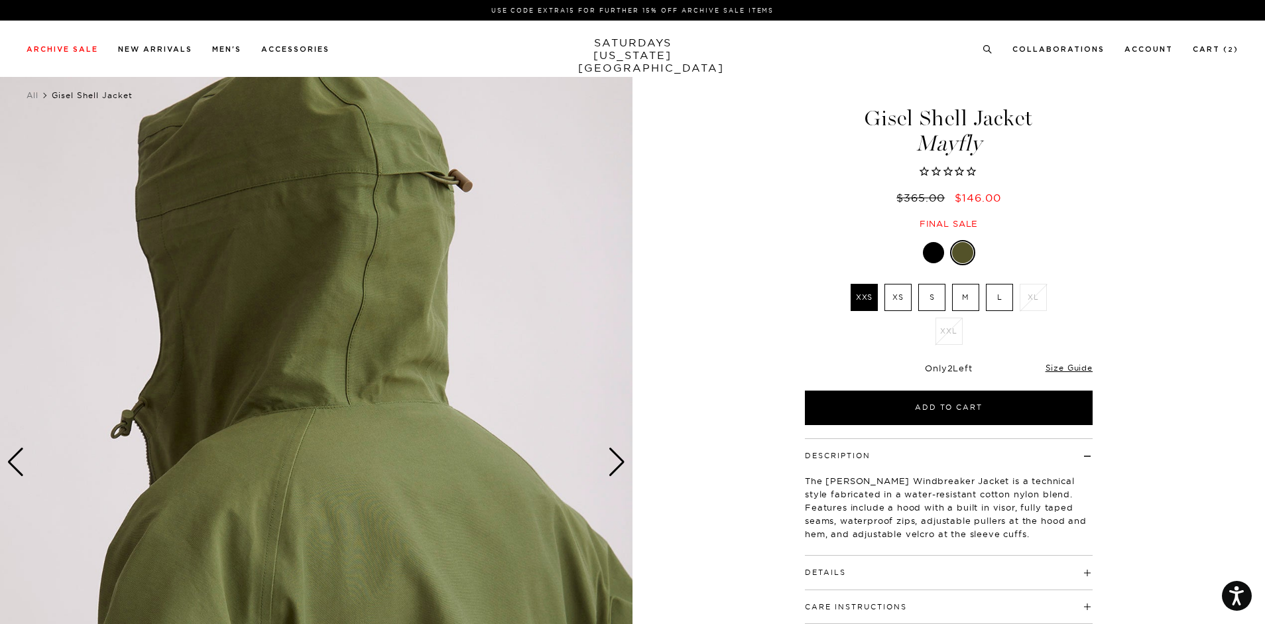
click at [614, 467] on div "Next slide" at bounding box center [617, 461] width 18 height 29
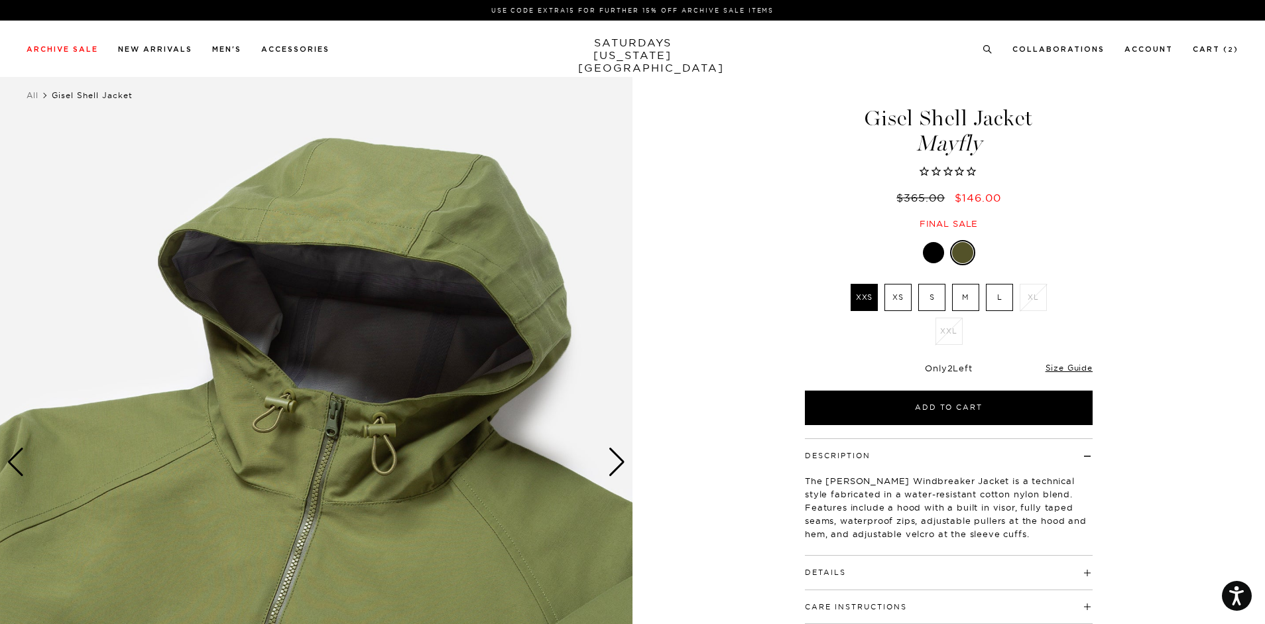
click at [614, 467] on div "Next slide" at bounding box center [617, 461] width 18 height 29
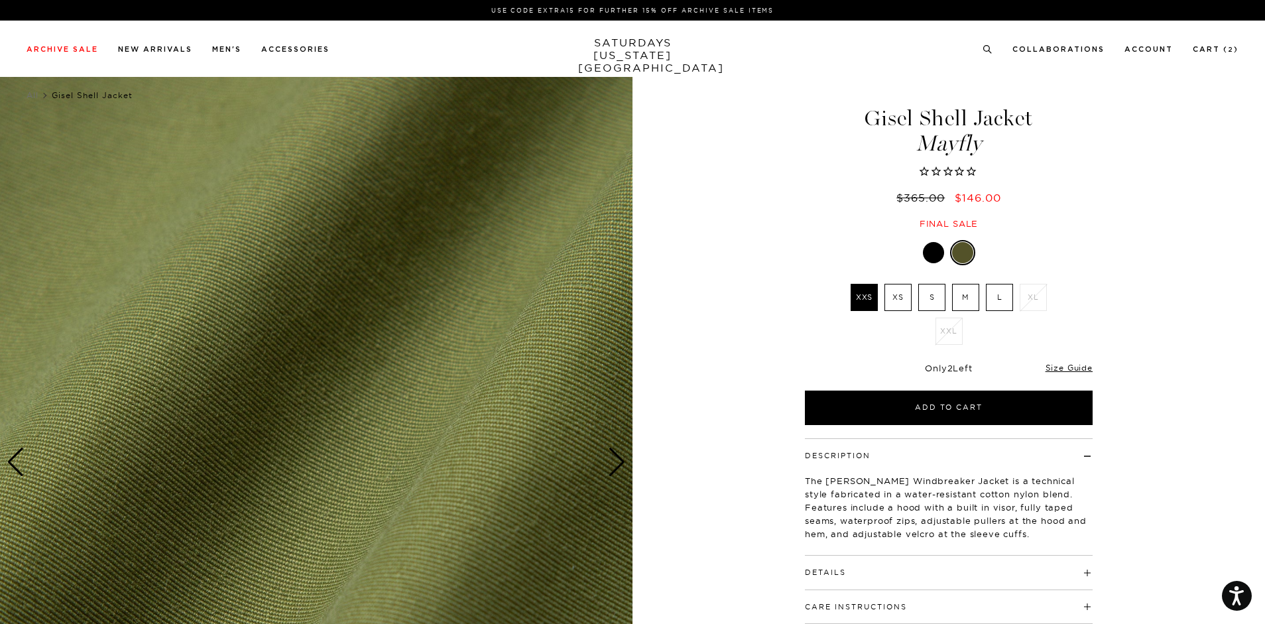
click at [614, 467] on div "Next slide" at bounding box center [617, 461] width 18 height 29
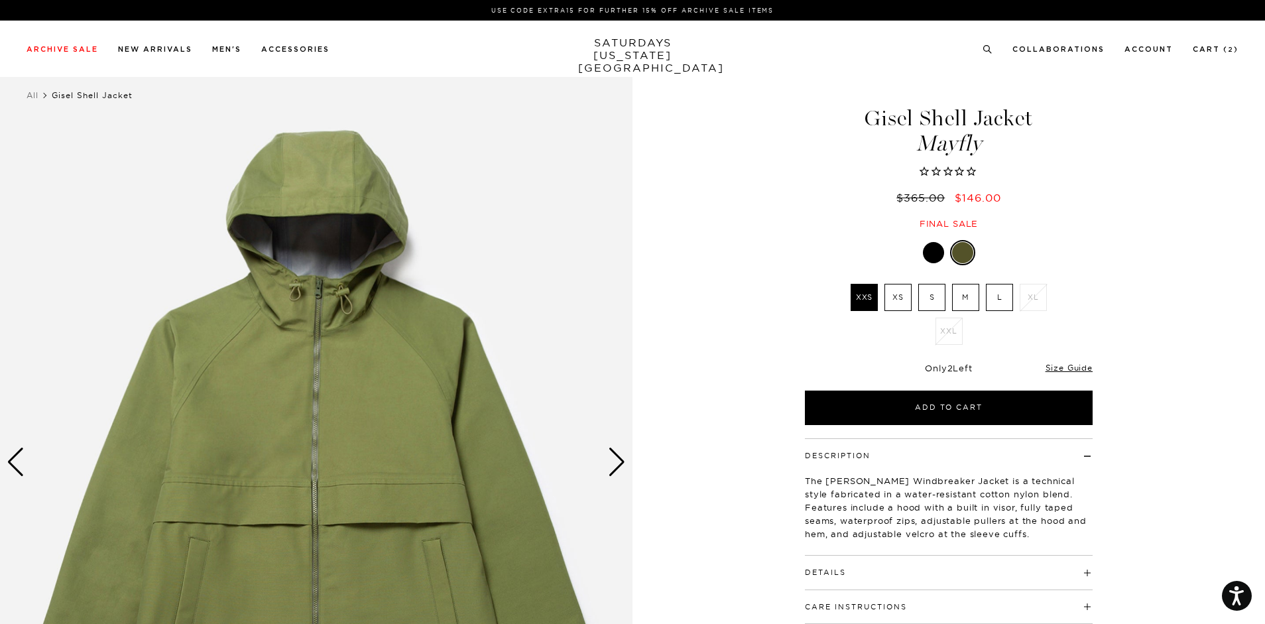
click at [614, 467] on div "Next slide" at bounding box center [617, 461] width 18 height 29
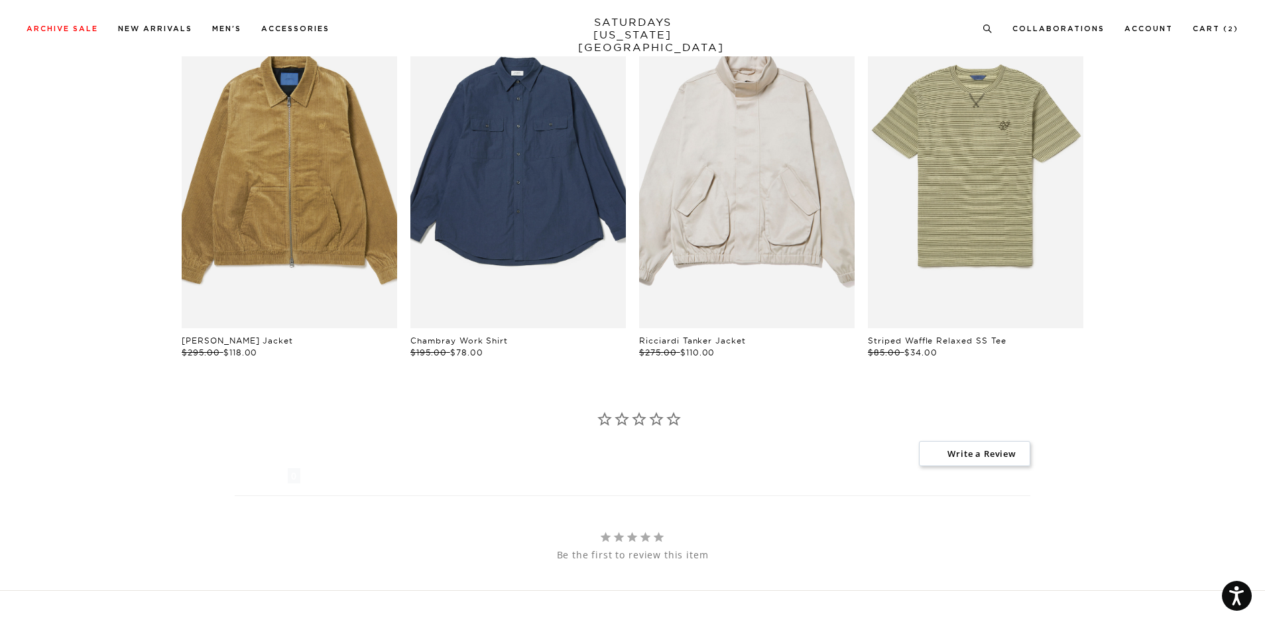
scroll to position [1118, 0]
